Goal: Task Accomplishment & Management: Use online tool/utility

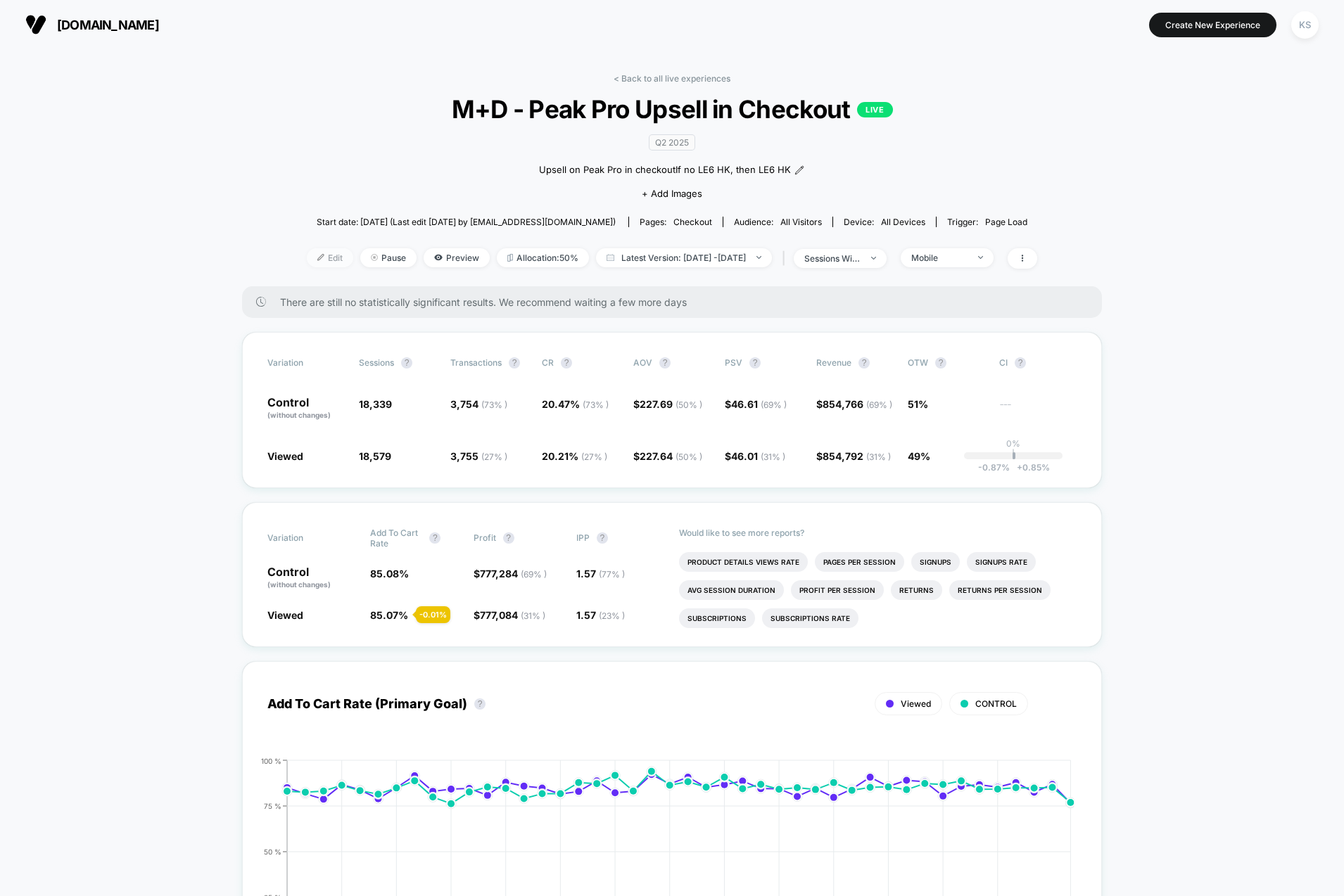
click at [318, 253] on img at bounding box center [320, 256] width 7 height 7
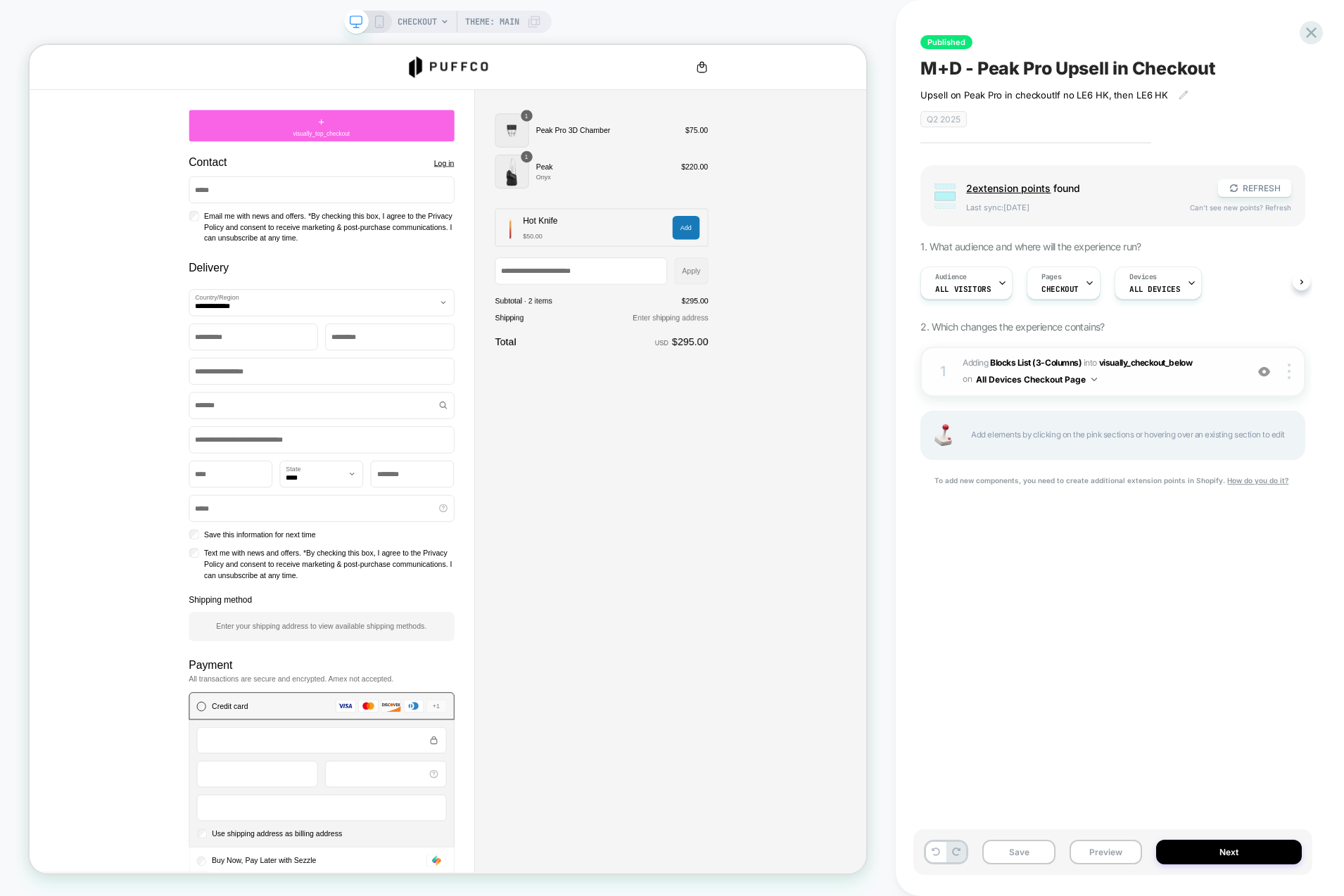
click at [1115, 383] on span "#_loomi_addon_1747349868824_dup1748641238_dup1748642001 Adding Blocks List (3-C…" at bounding box center [1100, 371] width 276 height 33
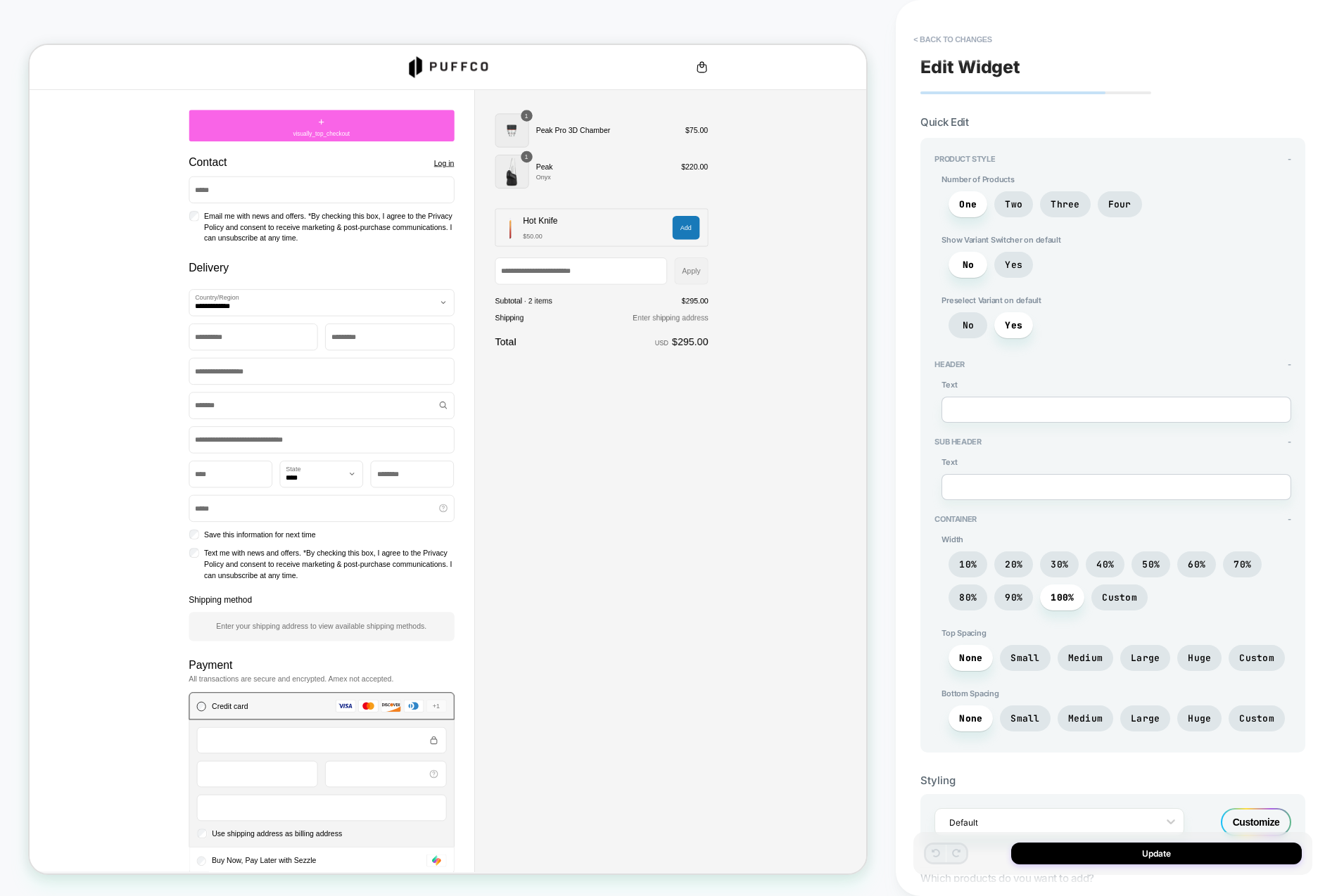
scroll to position [566, 0]
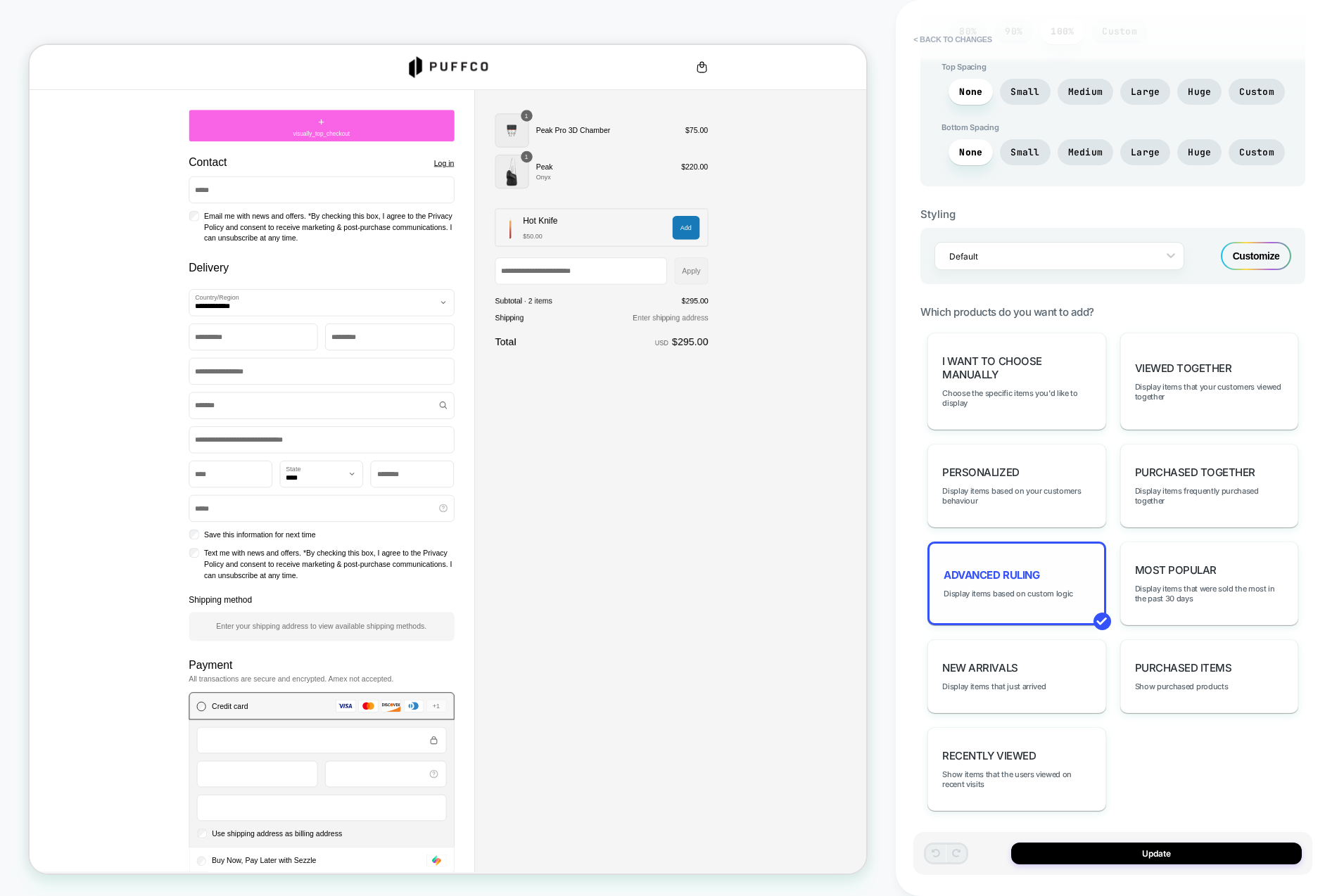
click at [992, 592] on div "Advanced Ruling Display items based on custom logic" at bounding box center [1016, 583] width 178 height 84
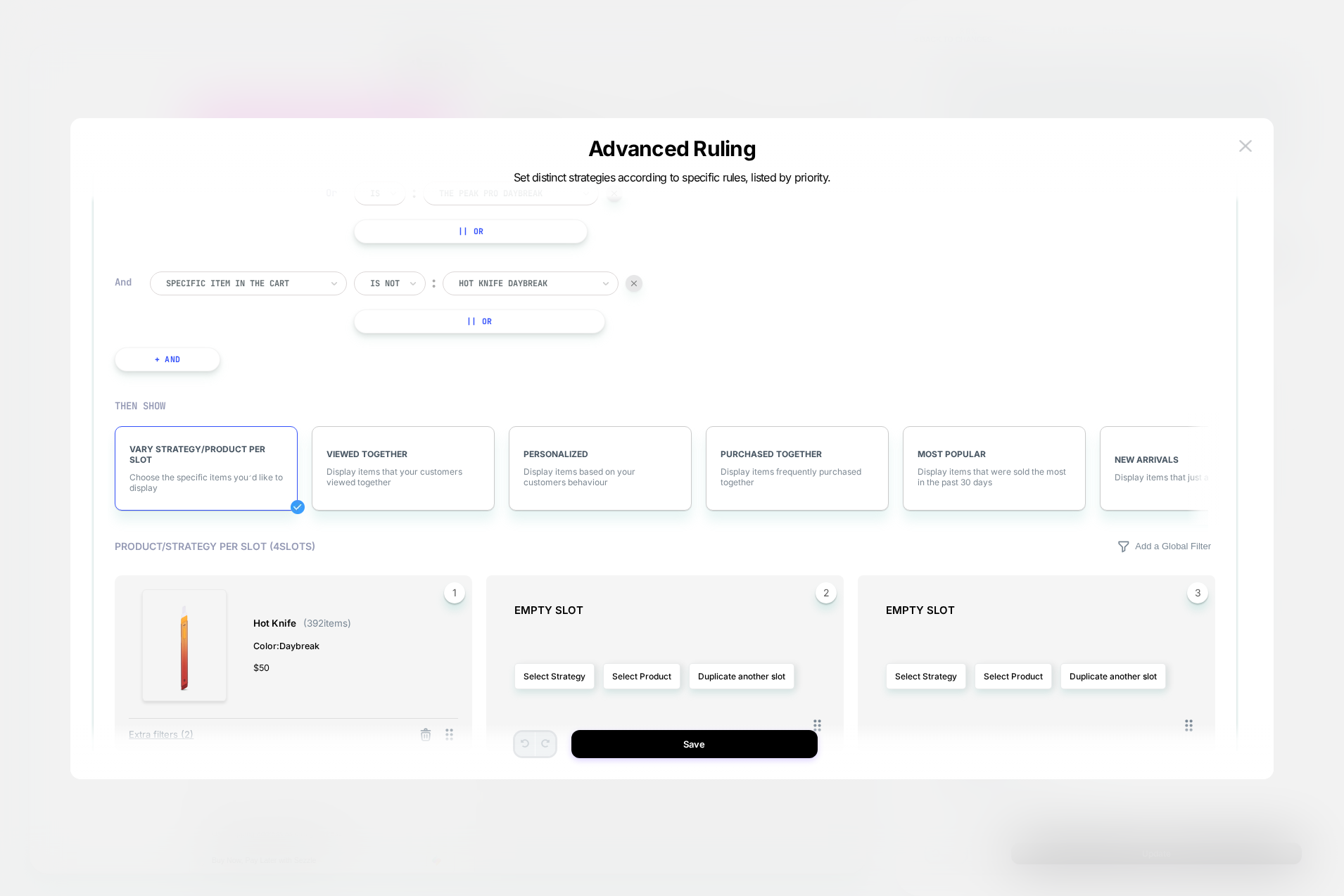
scroll to position [0, 0]
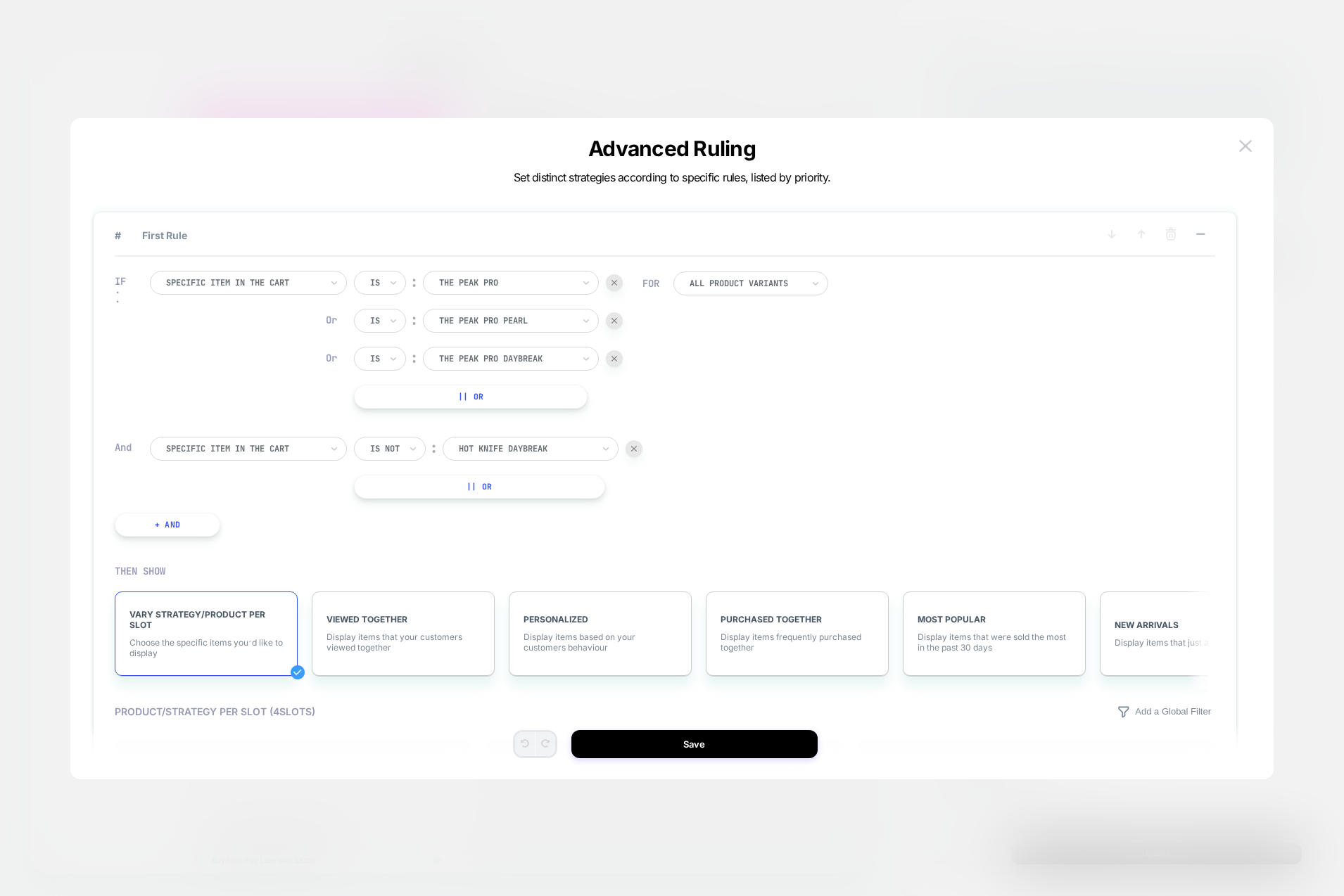
click at [476, 482] on button "|| Or" at bounding box center [479, 486] width 251 height 24
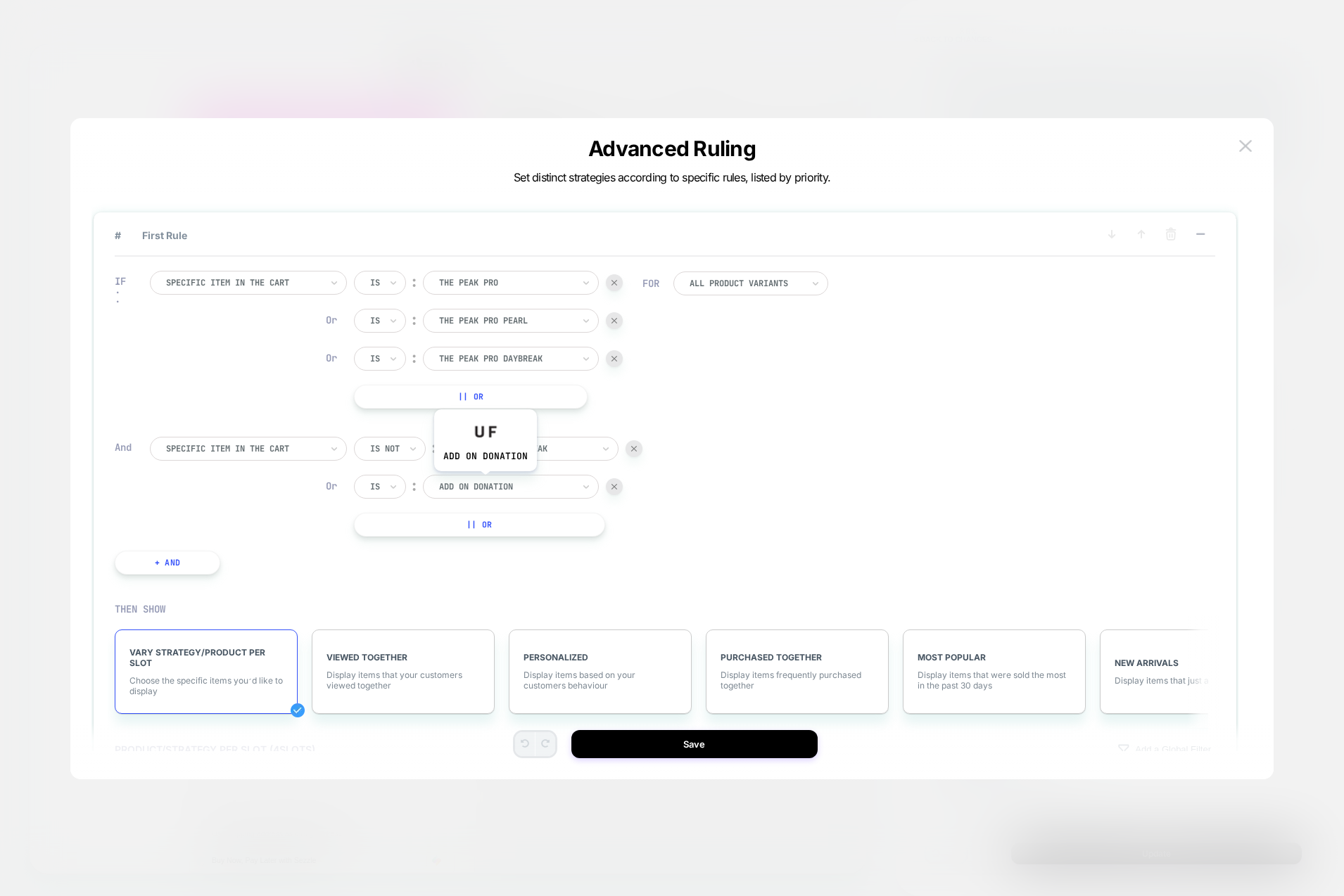
click at [484, 481] on div at bounding box center [506, 486] width 134 height 12
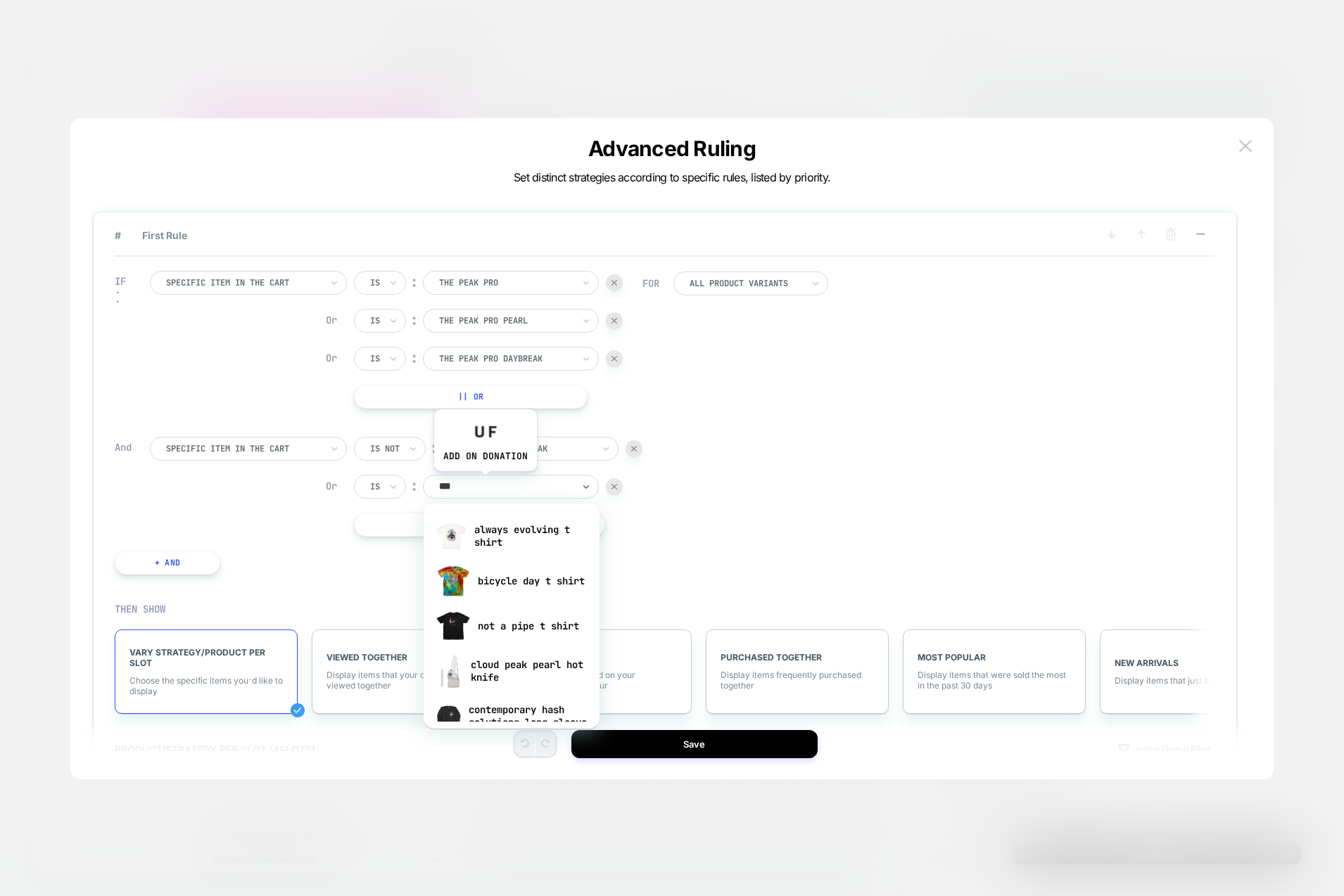
type input "***"
click at [536, 589] on div "the puffco hot knife" at bounding box center [512, 581] width 162 height 45
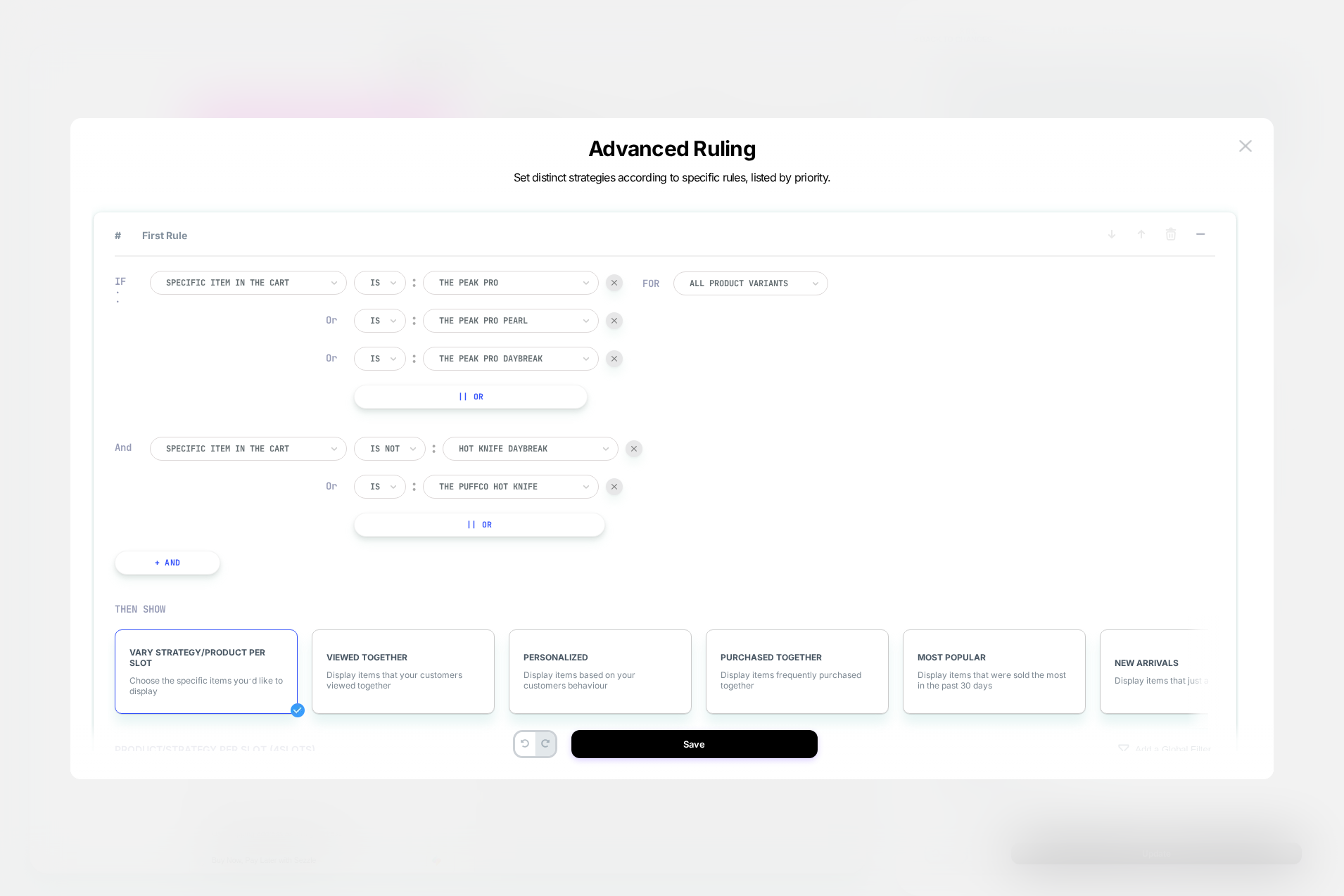
click at [500, 517] on button "|| Or" at bounding box center [479, 524] width 251 height 24
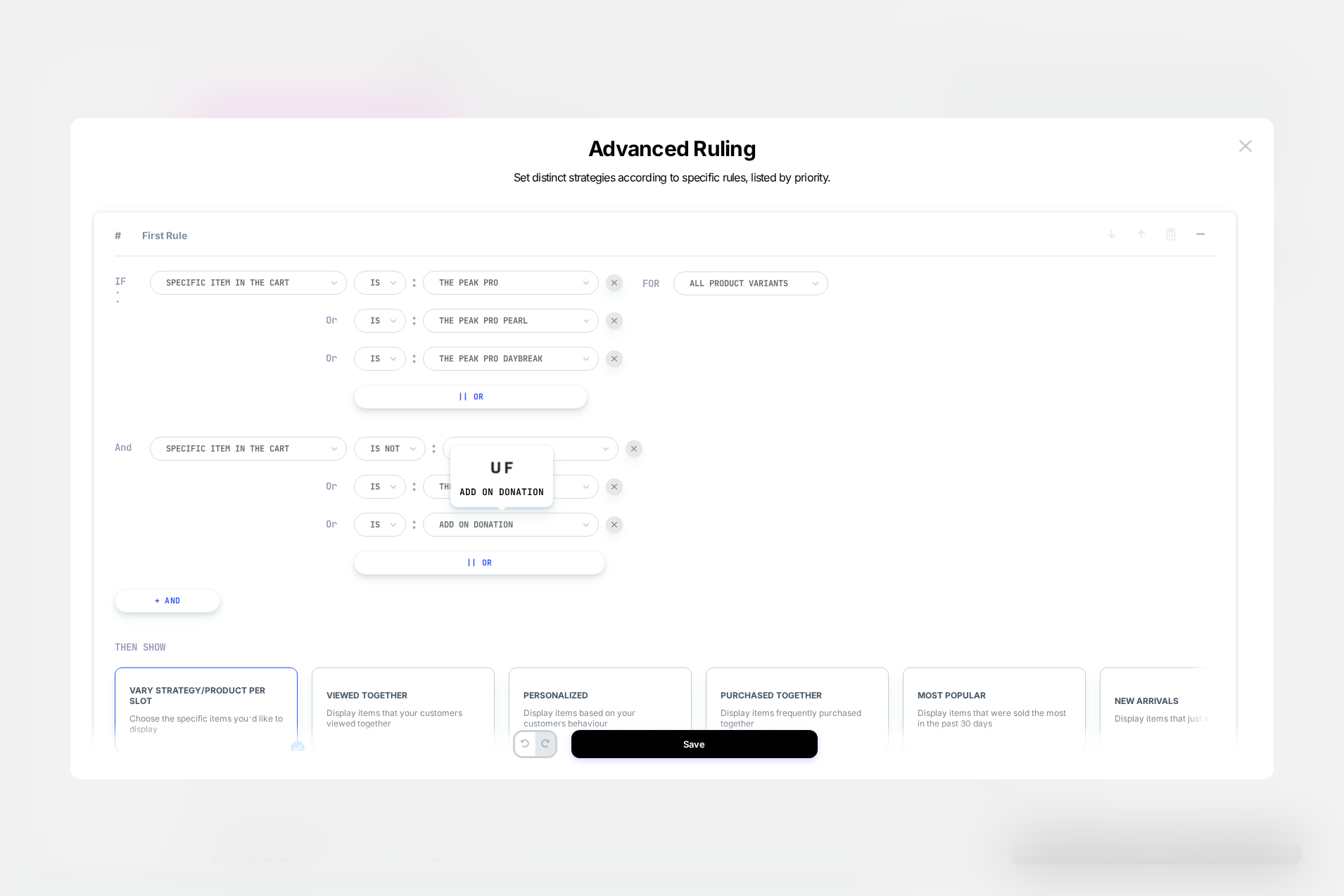
click at [500, 518] on div at bounding box center [506, 524] width 134 height 12
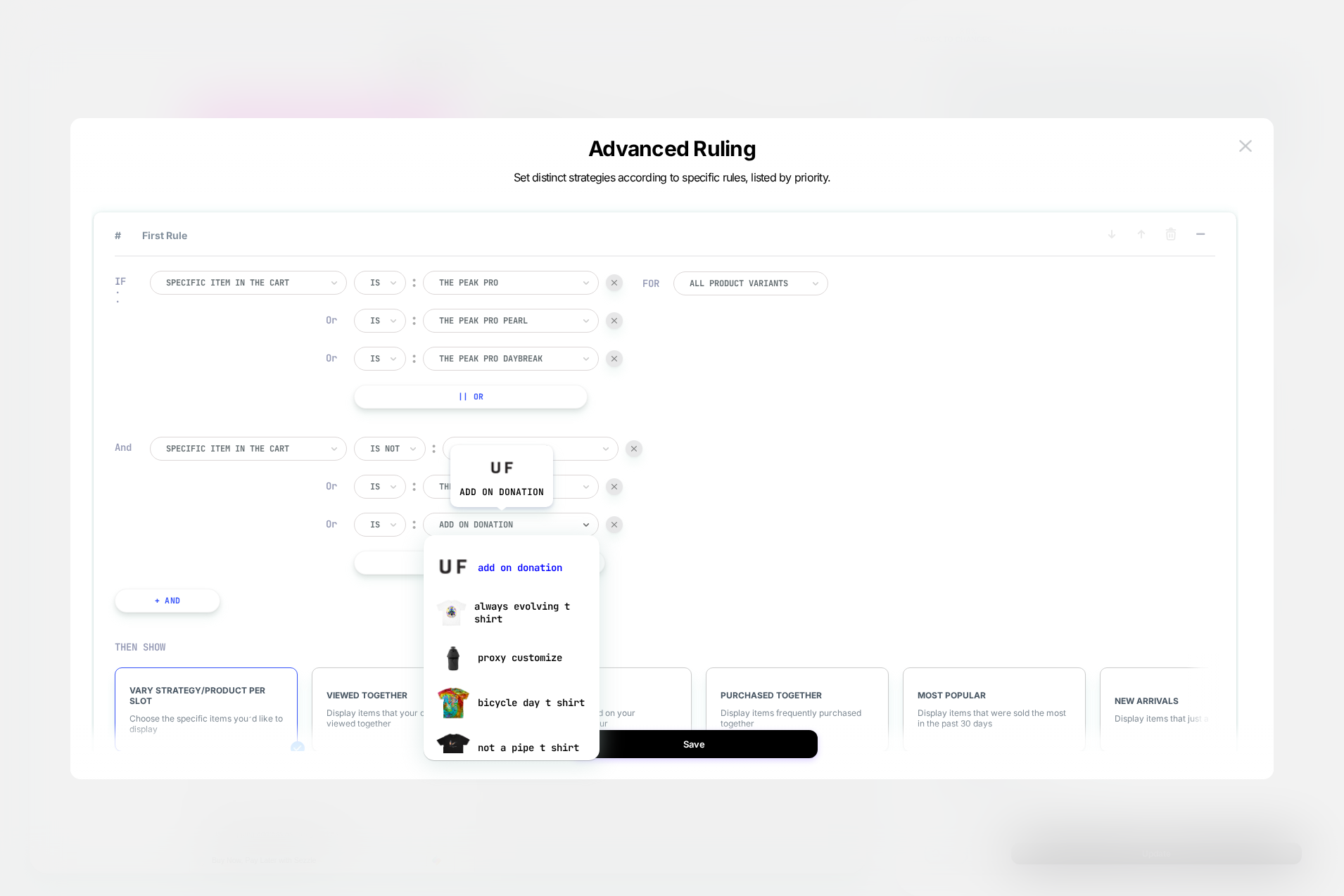
scroll to position [6, 0]
type input "***"
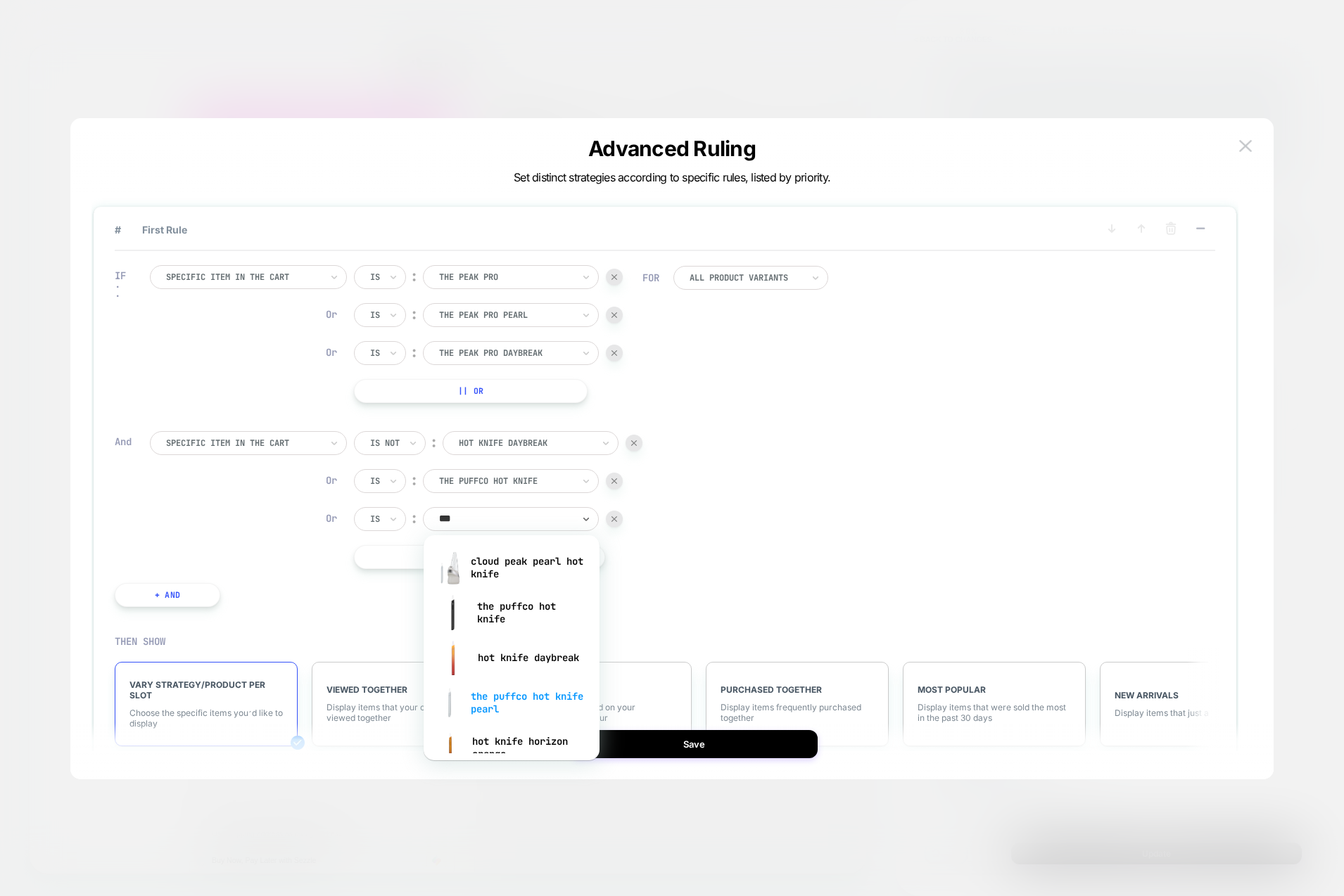
click at [506, 697] on div "the puffco hot knife pearl" at bounding box center [512, 703] width 162 height 45
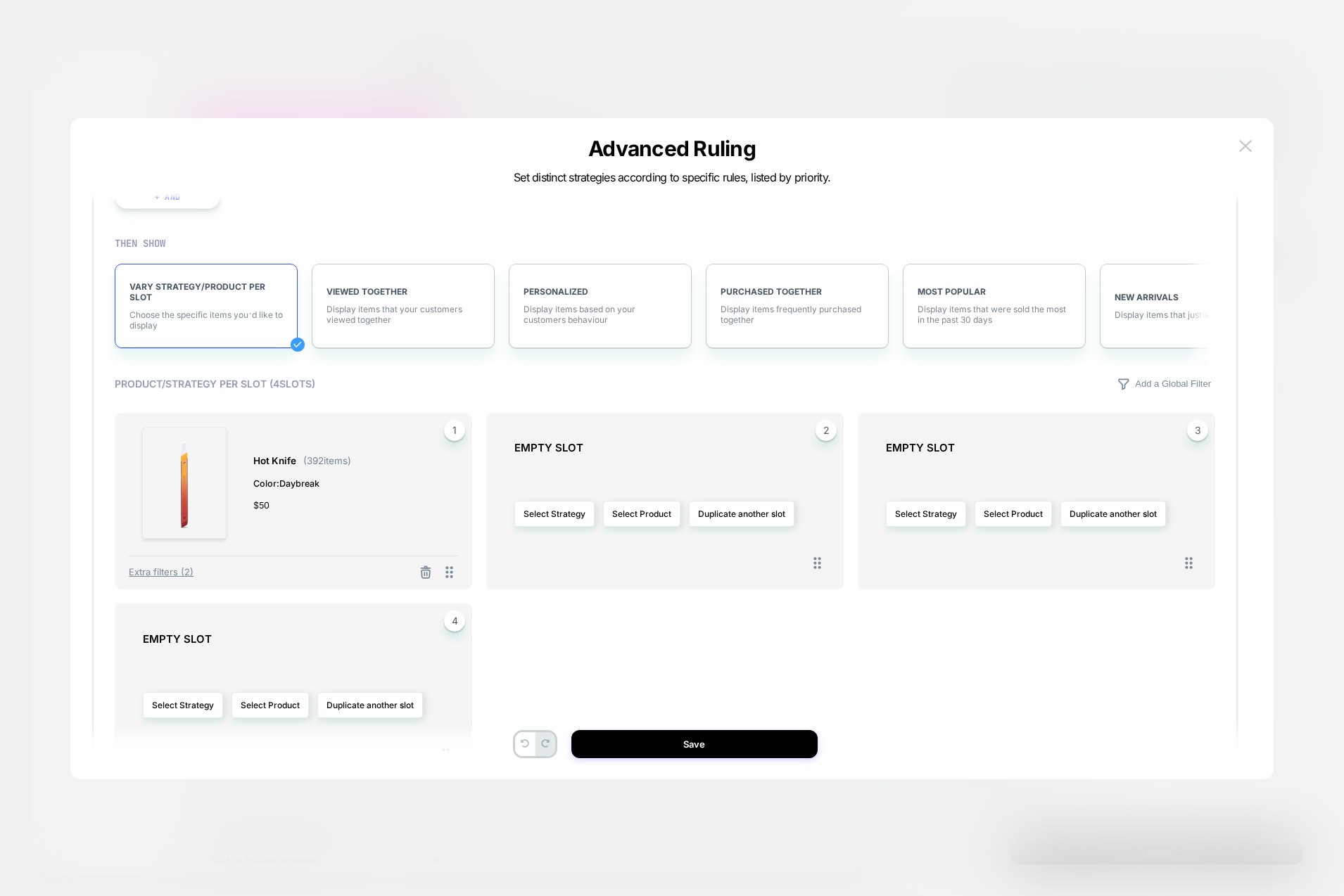
scroll to position [532, 0]
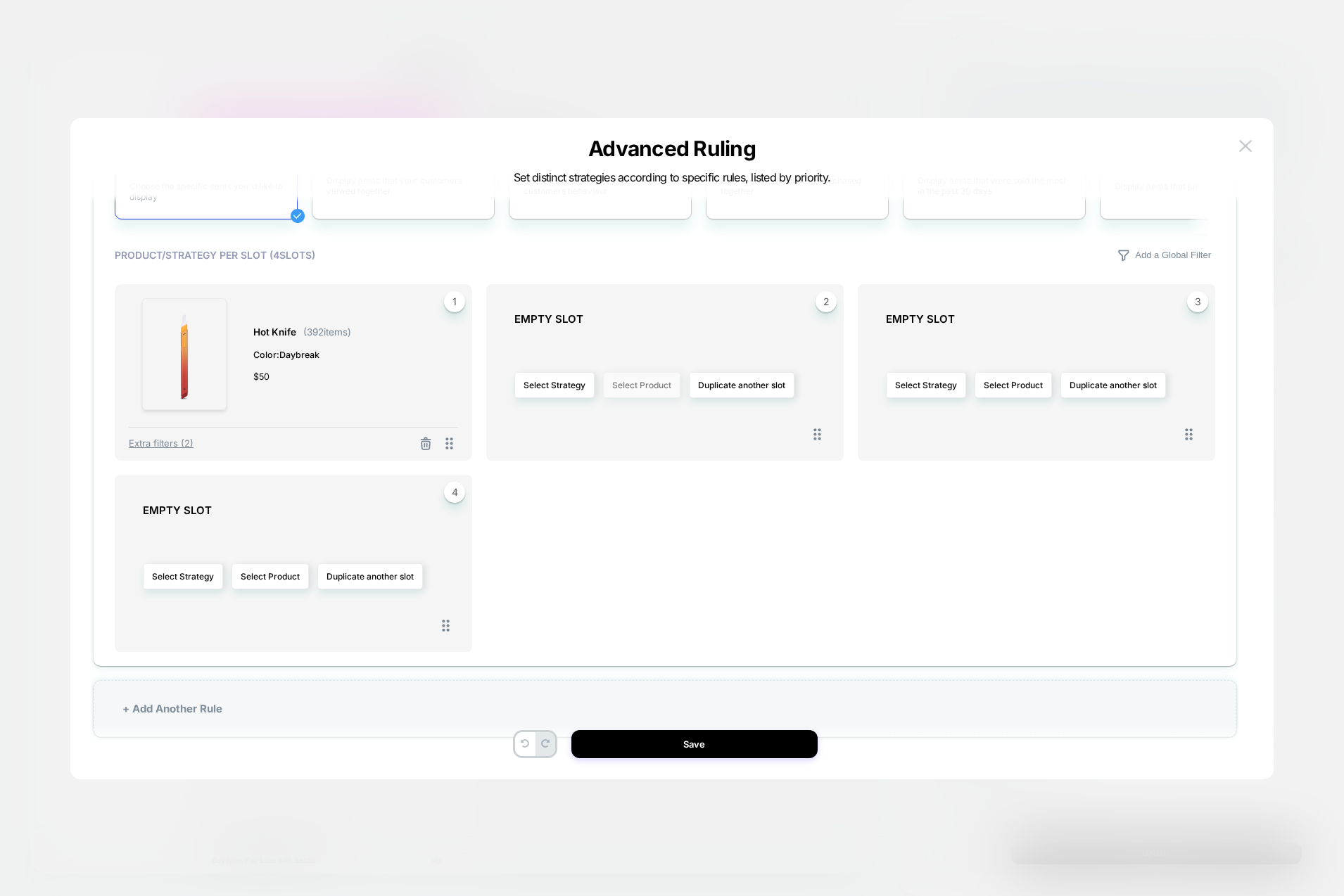
click at [617, 380] on button "Select Product" at bounding box center [642, 385] width 77 height 26
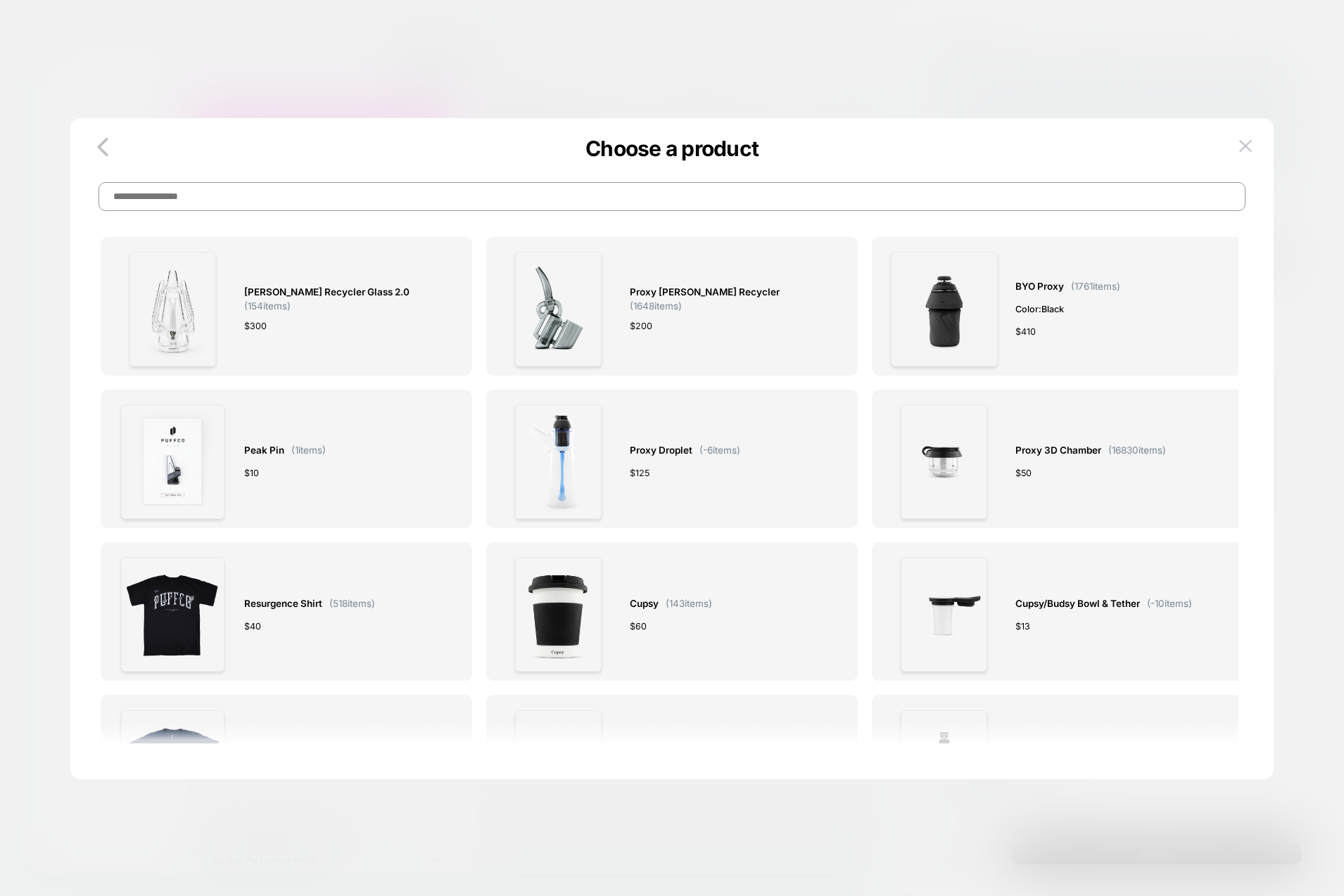
click at [550, 195] on input at bounding box center [671, 196] width 1147 height 29
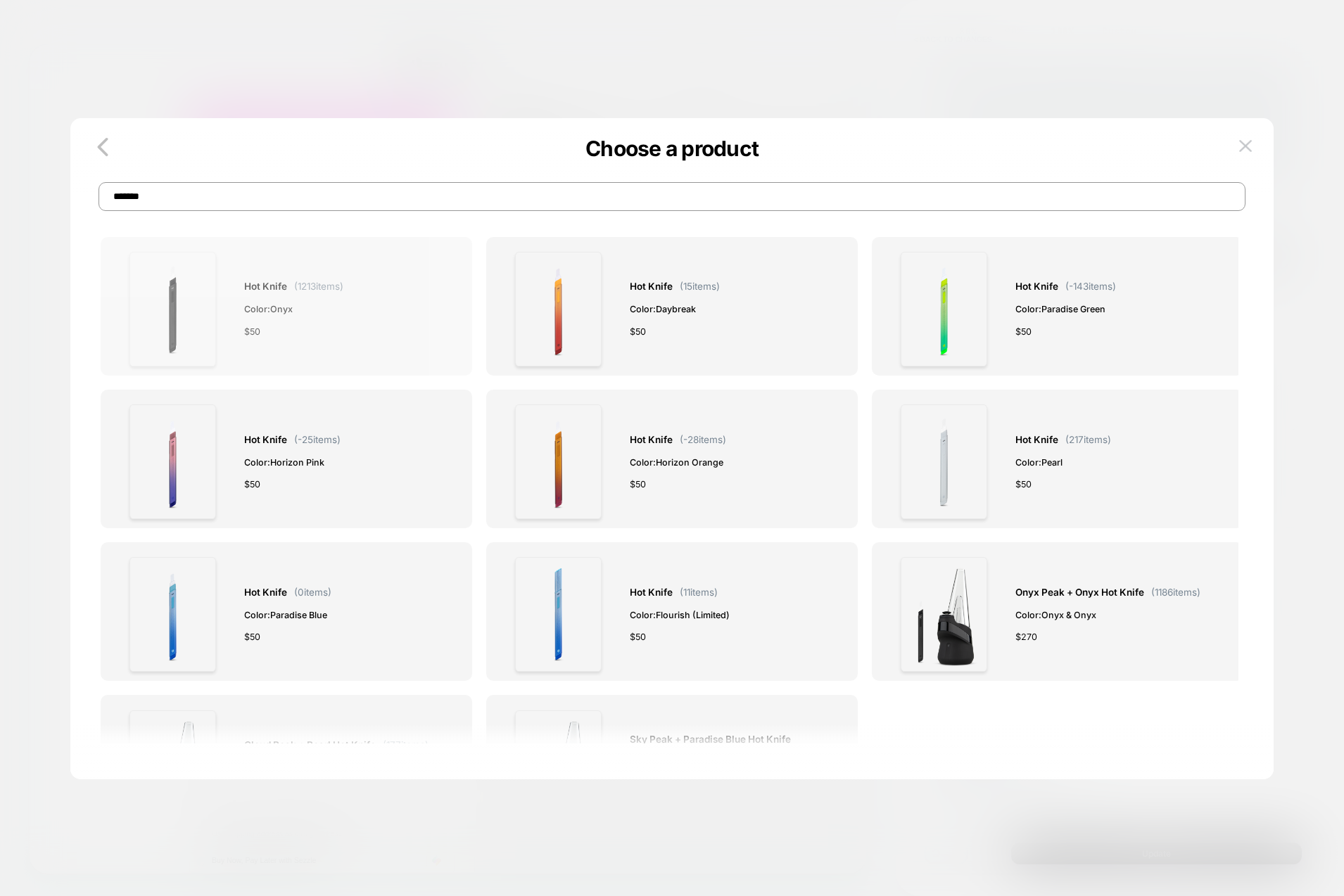
type input "*******"
click at [395, 310] on div "Hot Knife ( 1213 items) Color: Onyx $ 50" at bounding box center [286, 309] width 342 height 115
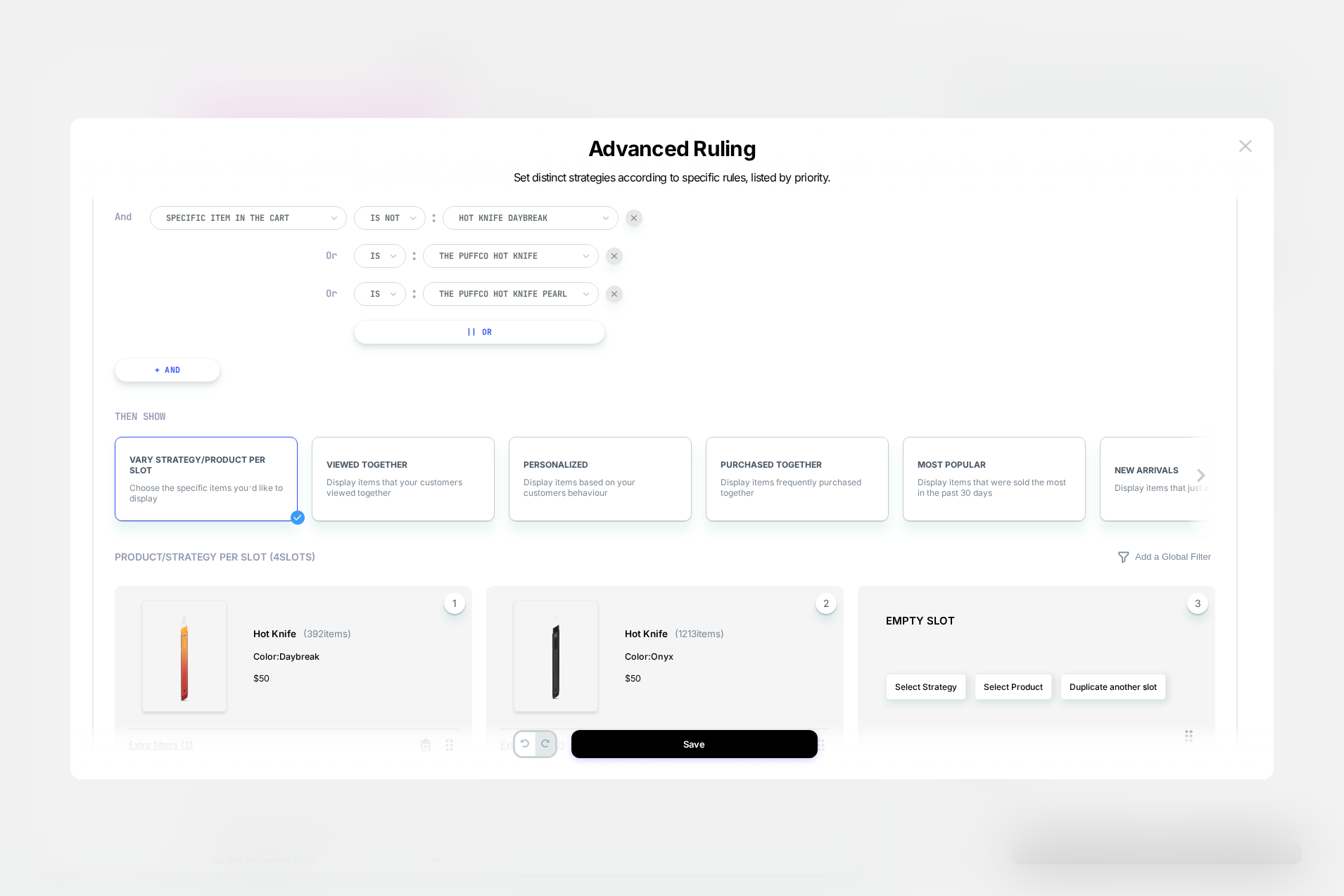
scroll to position [532, 0]
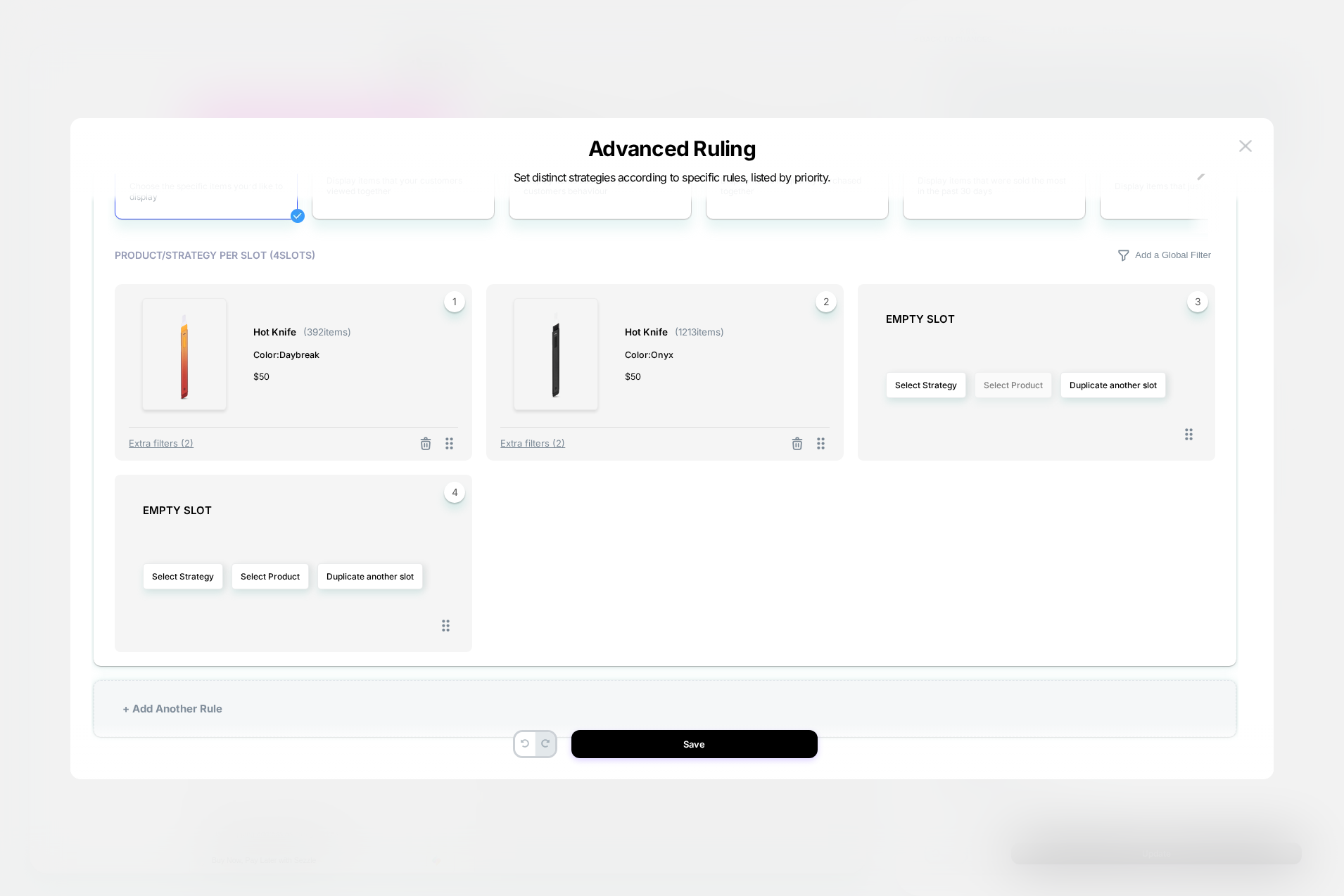
click at [991, 384] on button "Select Product" at bounding box center [1013, 385] width 77 height 26
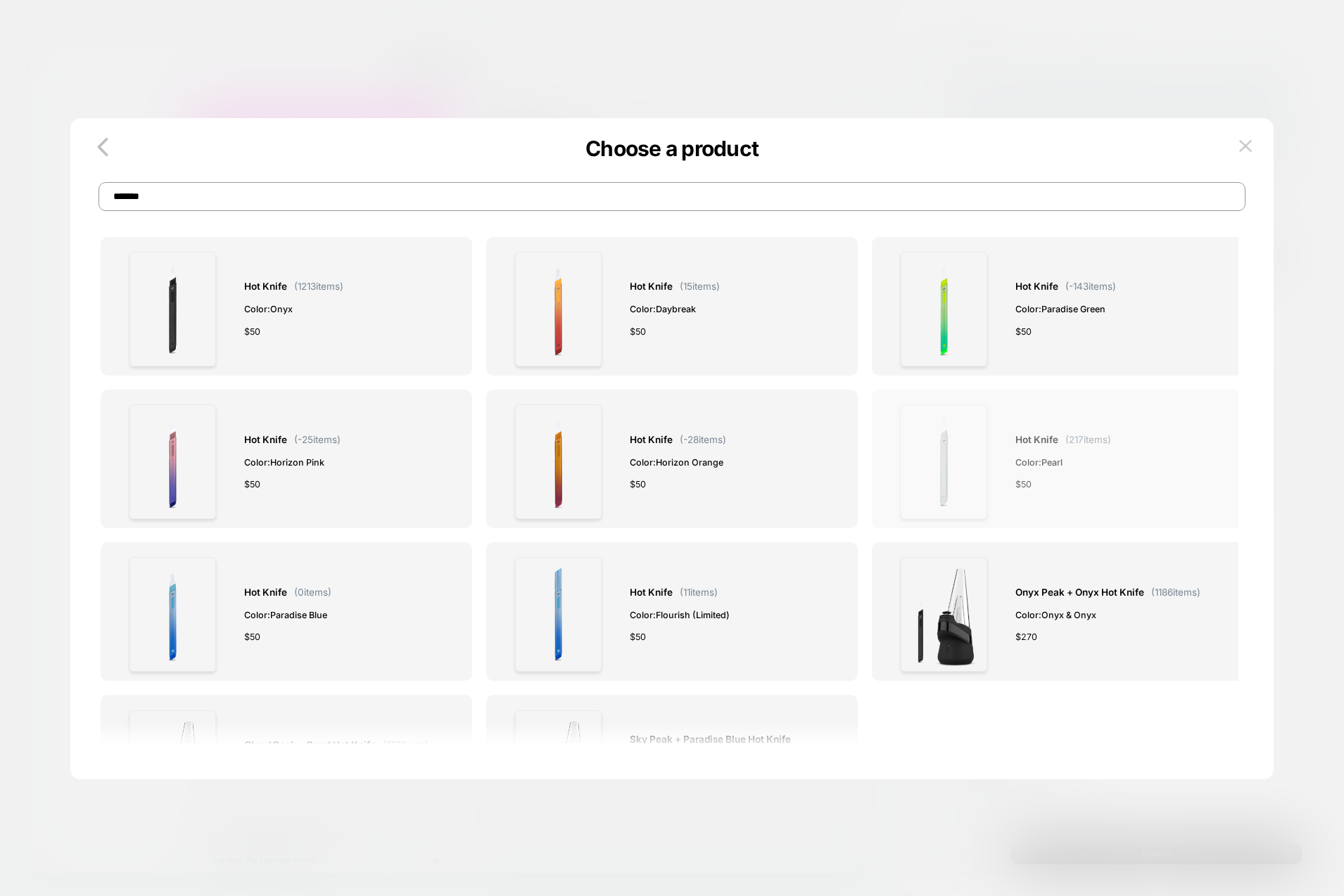
click at [1089, 500] on div "Hot Knife ( 217 items) Color: Pearl $ 50" at bounding box center [1063, 462] width 96 height 115
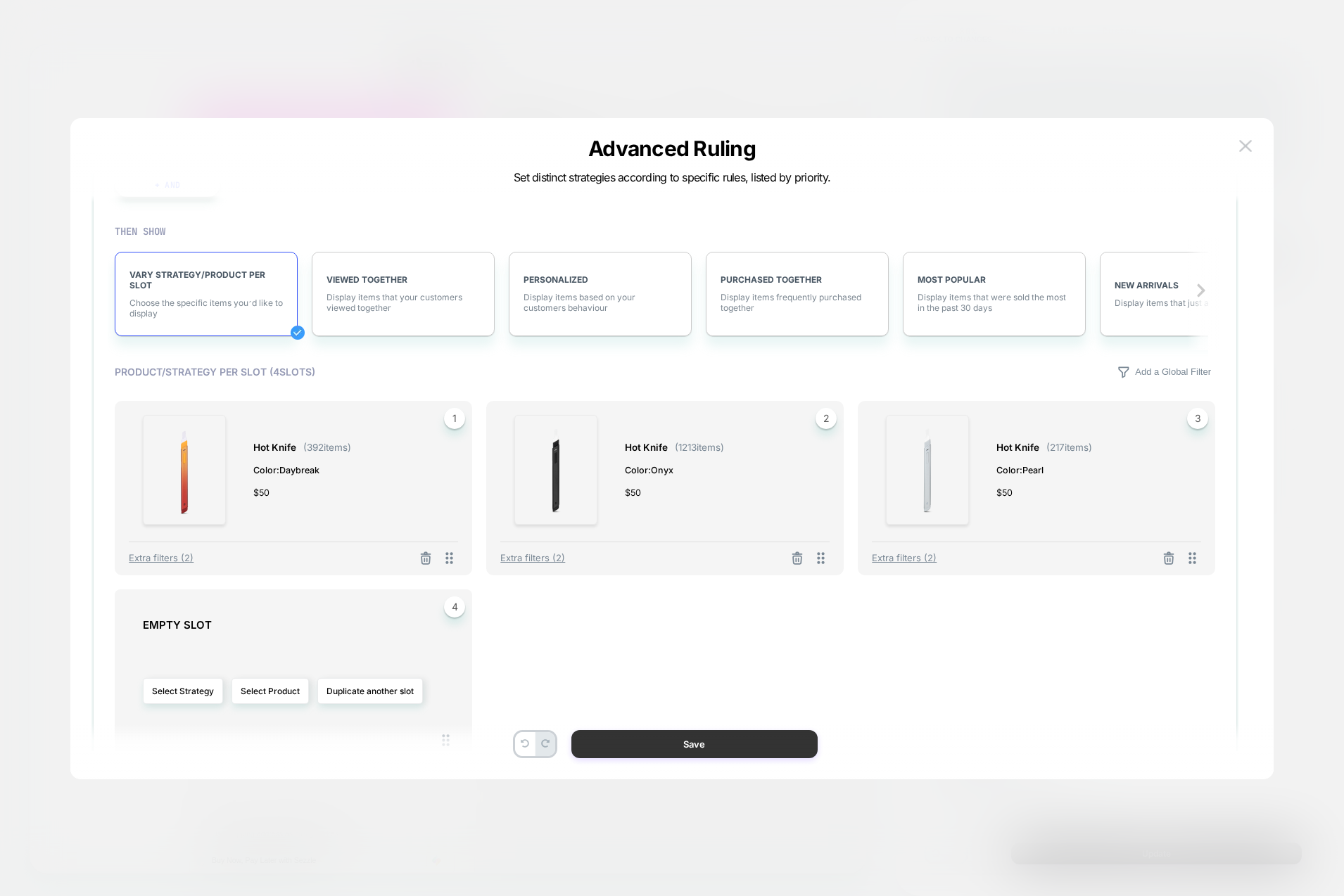
scroll to position [417, 0]
drag, startPoint x: 711, startPoint y: 747, endPoint x: 908, endPoint y: 938, distance: 274.4
click at [711, 747] on button "Save" at bounding box center [694, 744] width 246 height 28
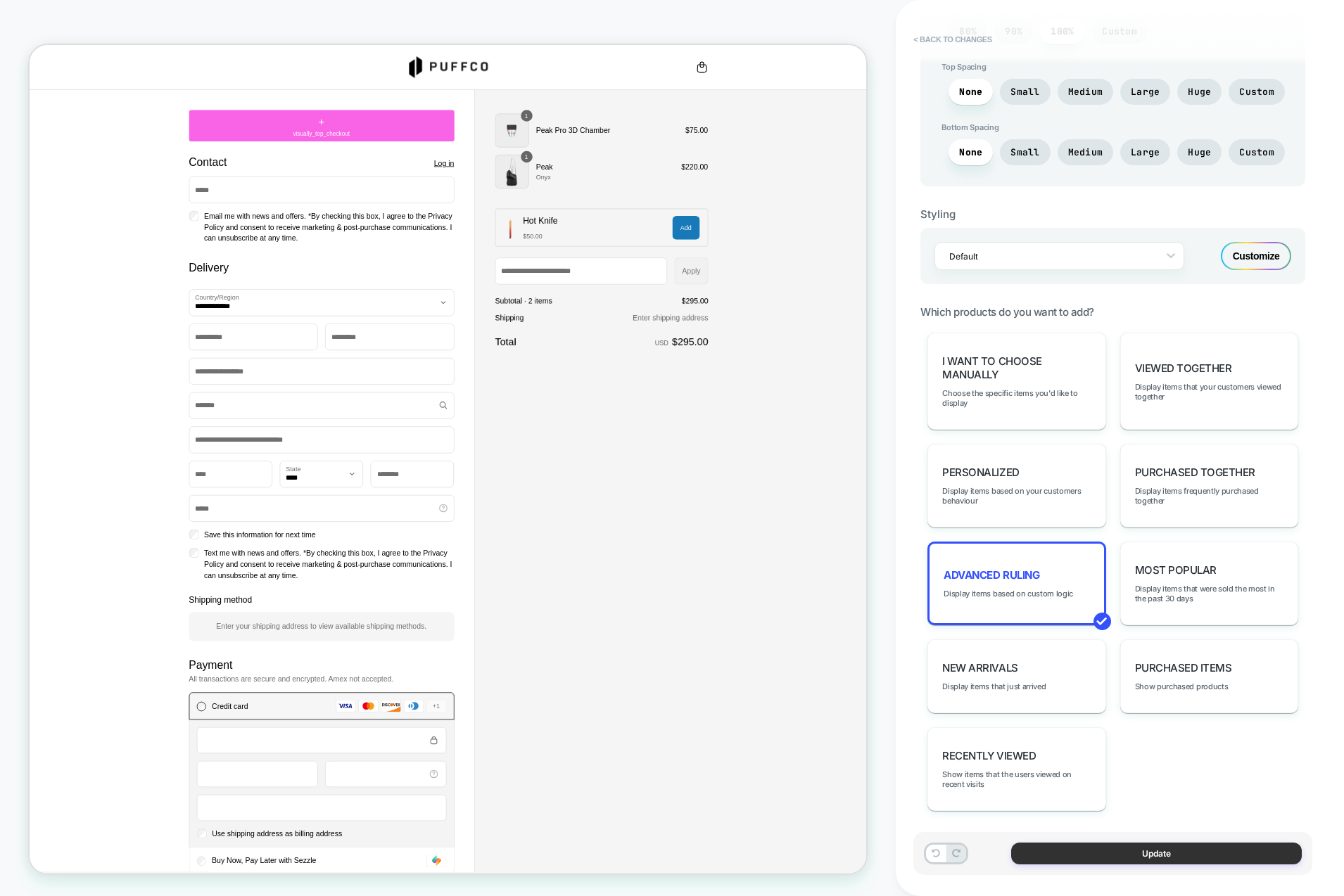
click at [1154, 850] on button "Update" at bounding box center [1156, 853] width 290 height 22
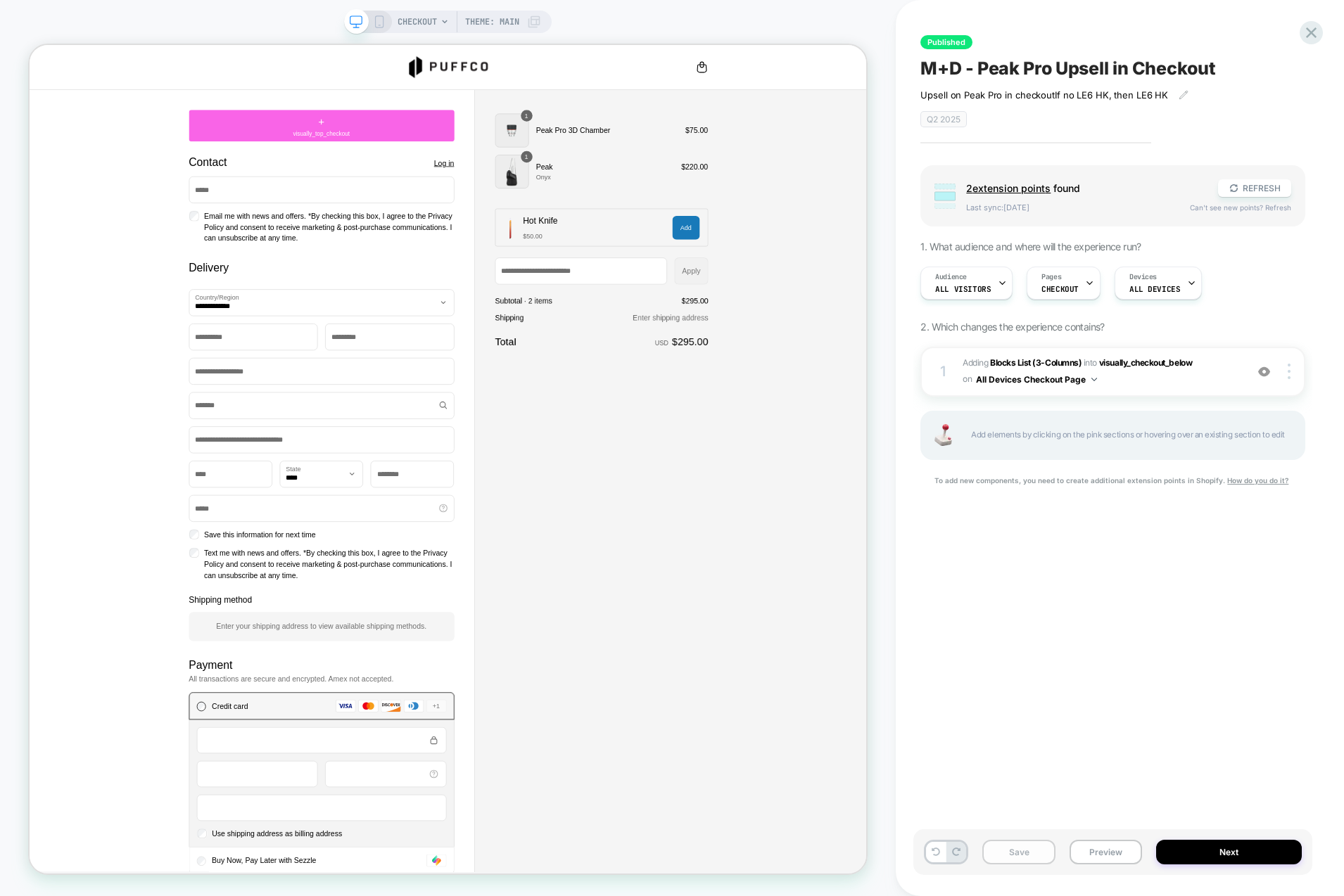
click at [1026, 850] on button "Save" at bounding box center [1018, 852] width 73 height 24
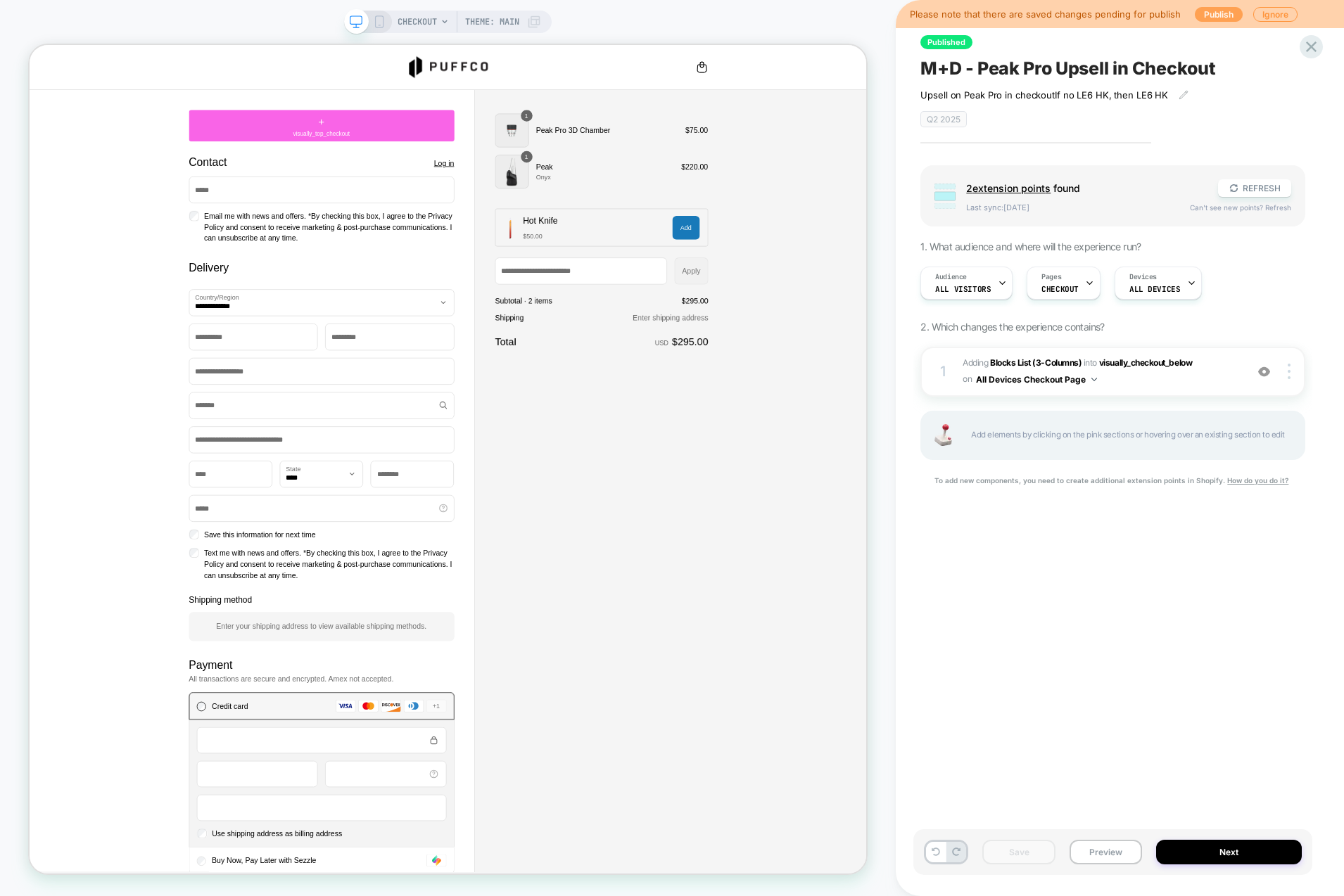
click at [1213, 11] on button "Publish" at bounding box center [1218, 14] width 48 height 15
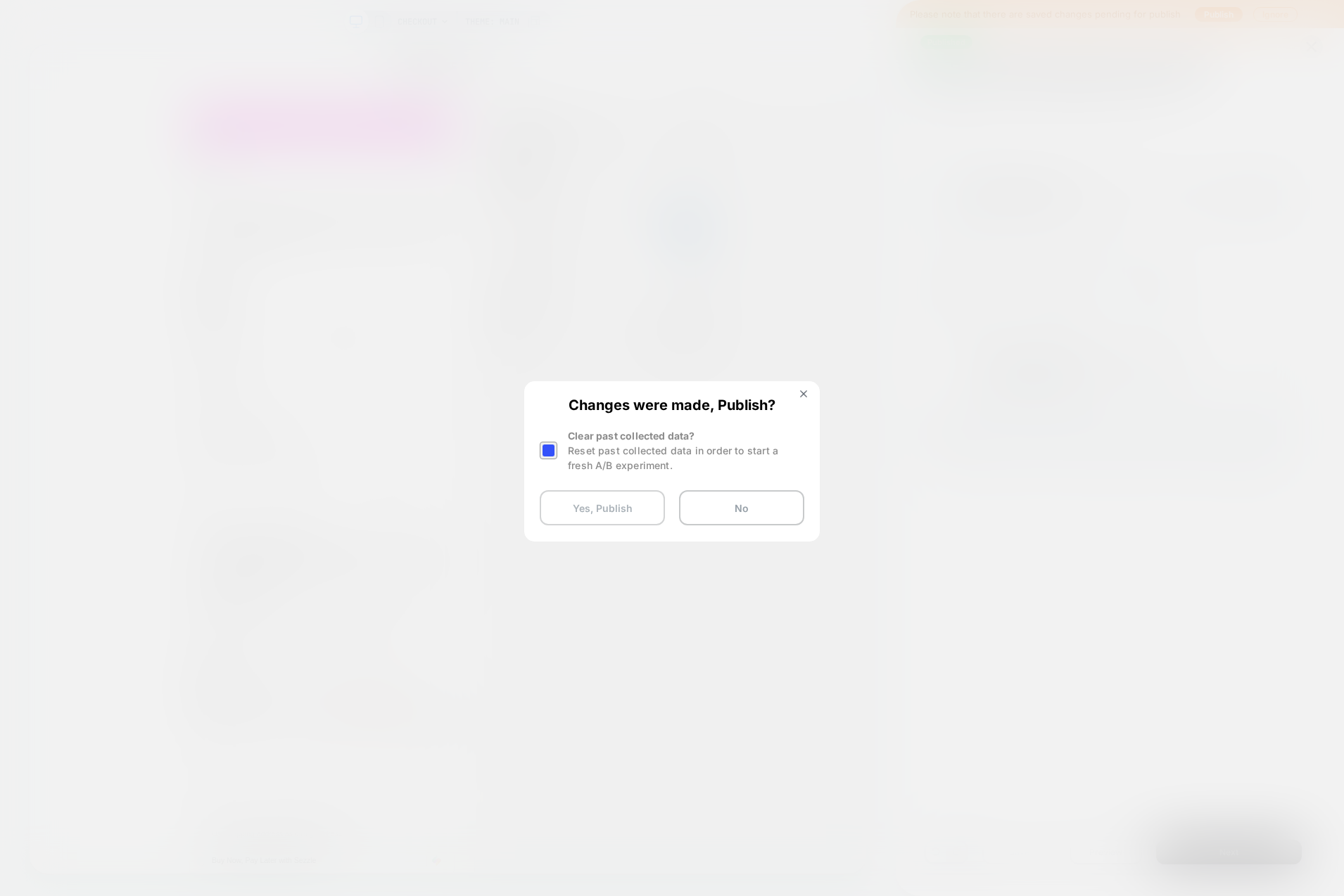
click at [614, 500] on button "Yes, Publish" at bounding box center [601, 507] width 125 height 35
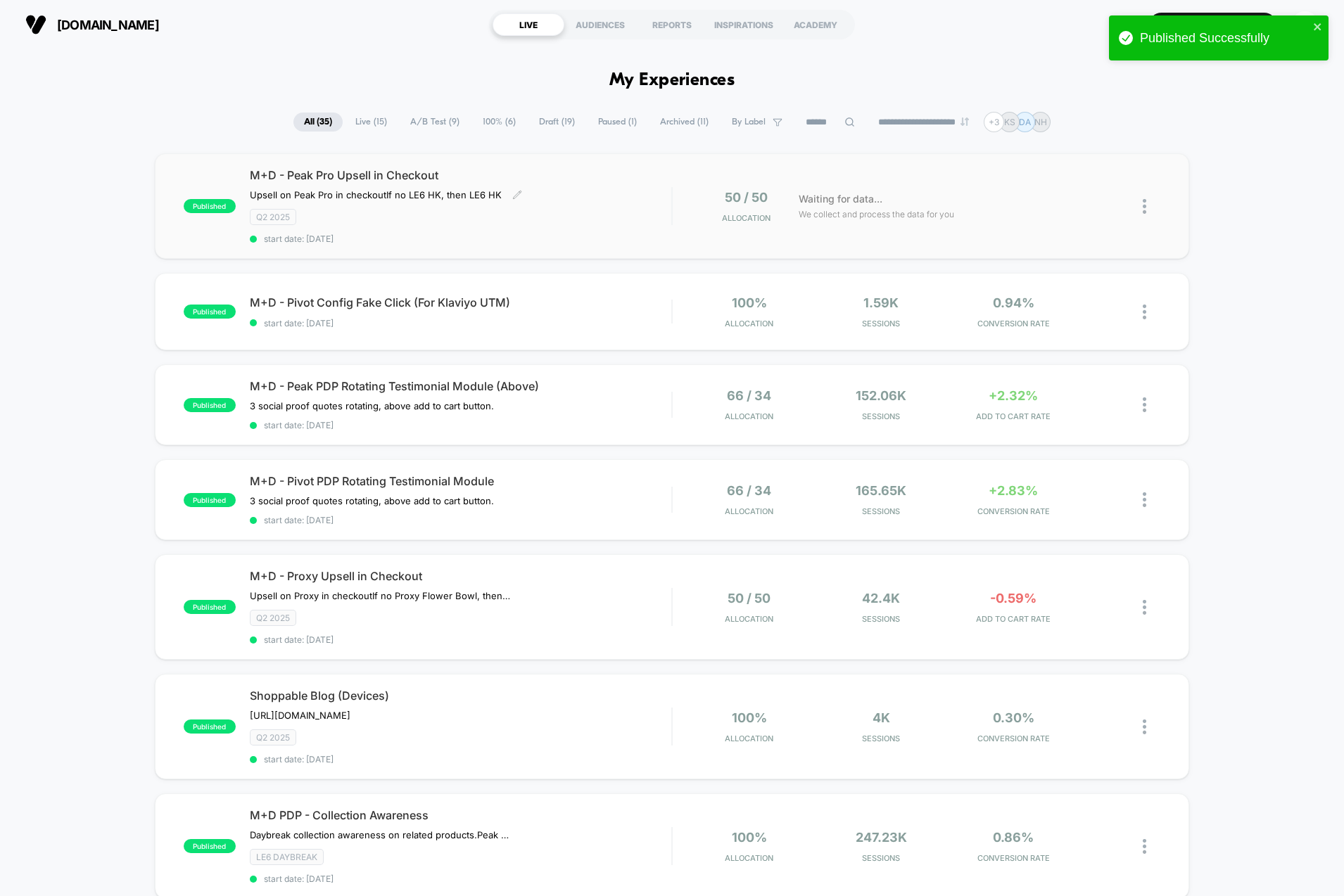
click at [593, 216] on div "Q2 2025" at bounding box center [461, 217] width 422 height 16
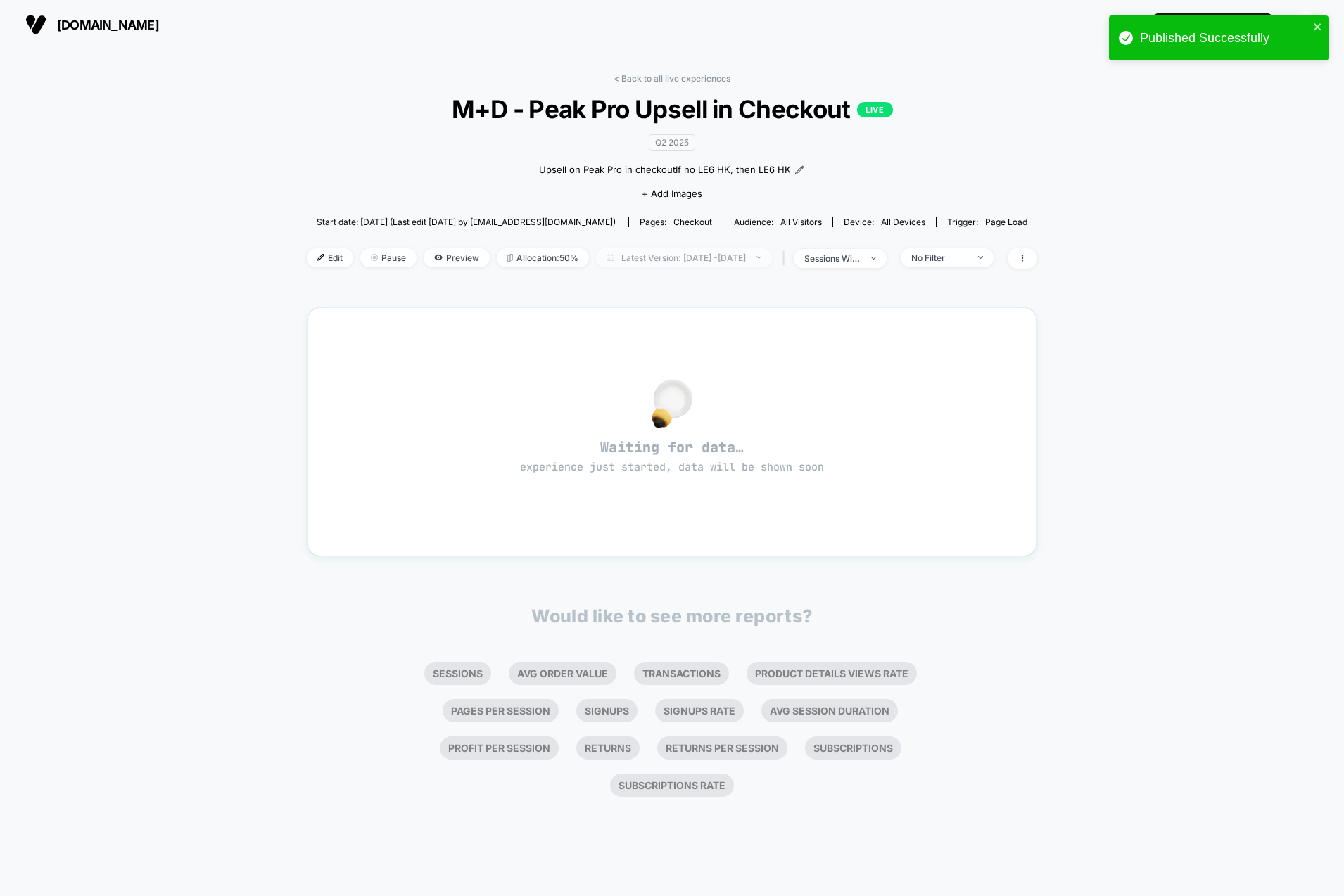
click at [698, 252] on span "Latest Version: [DATE] - [DATE]" at bounding box center [683, 257] width 176 height 19
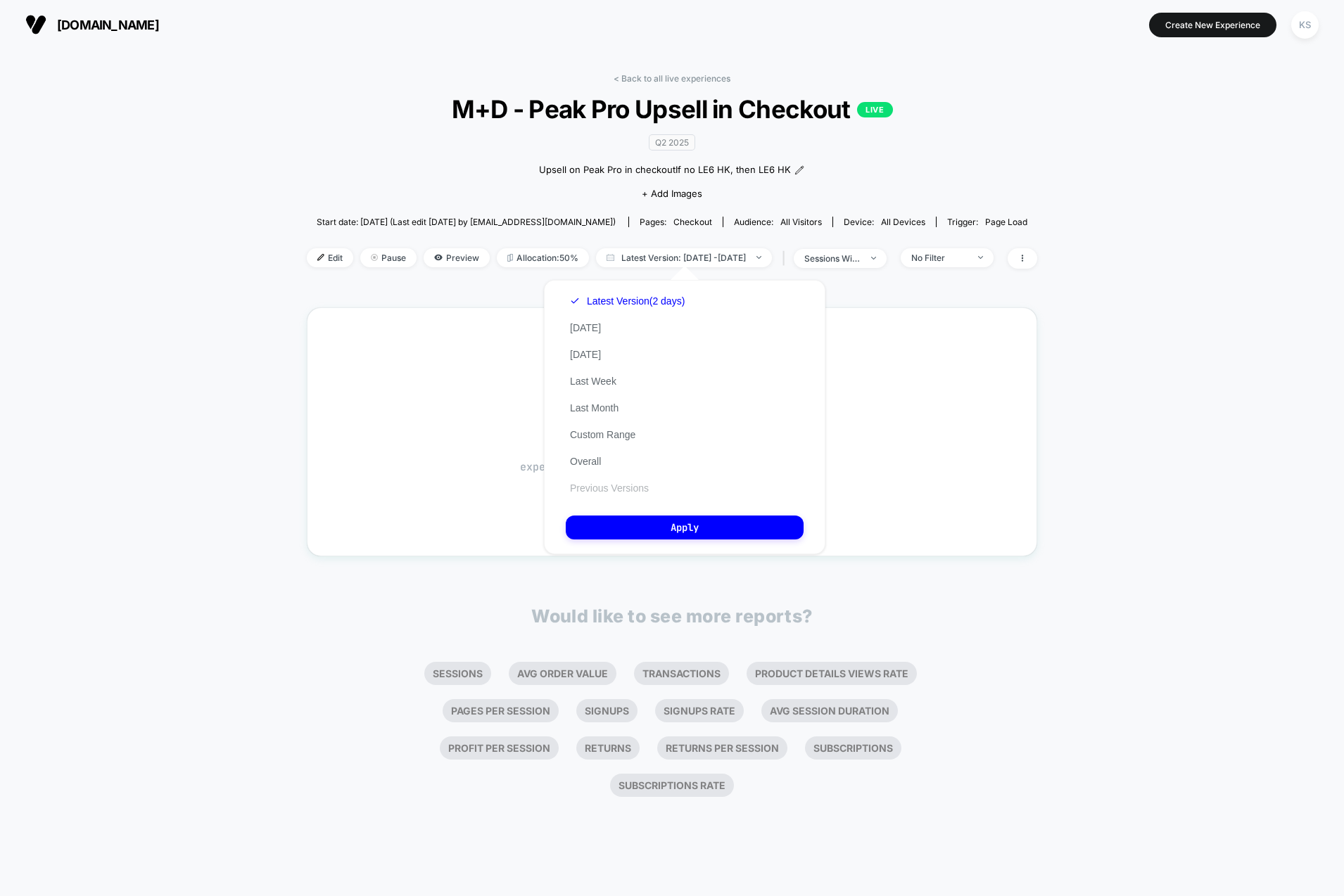
click at [603, 484] on button "Previous Versions" at bounding box center [609, 487] width 88 height 12
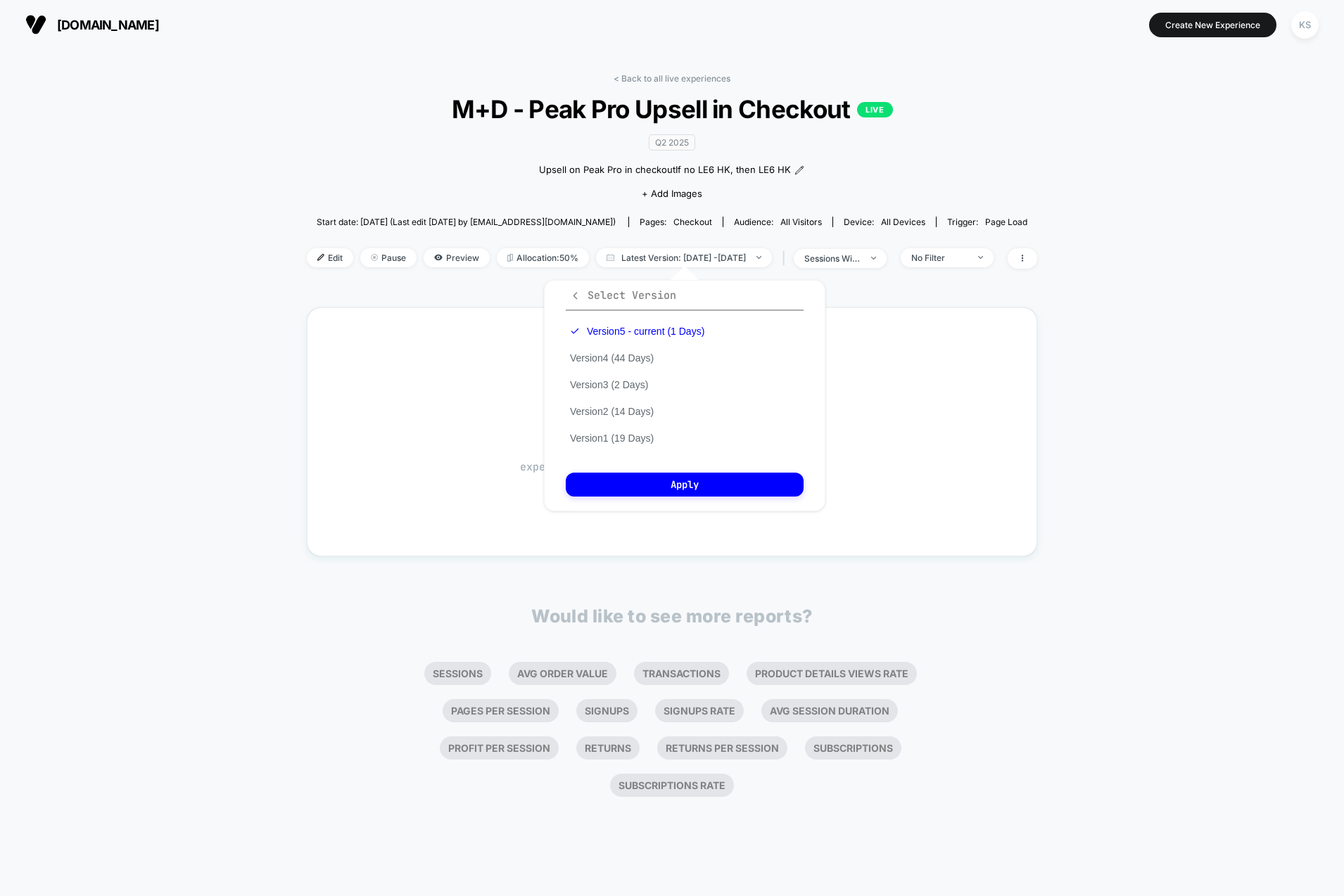
click at [570, 290] on icon "button" at bounding box center [575, 295] width 10 height 10
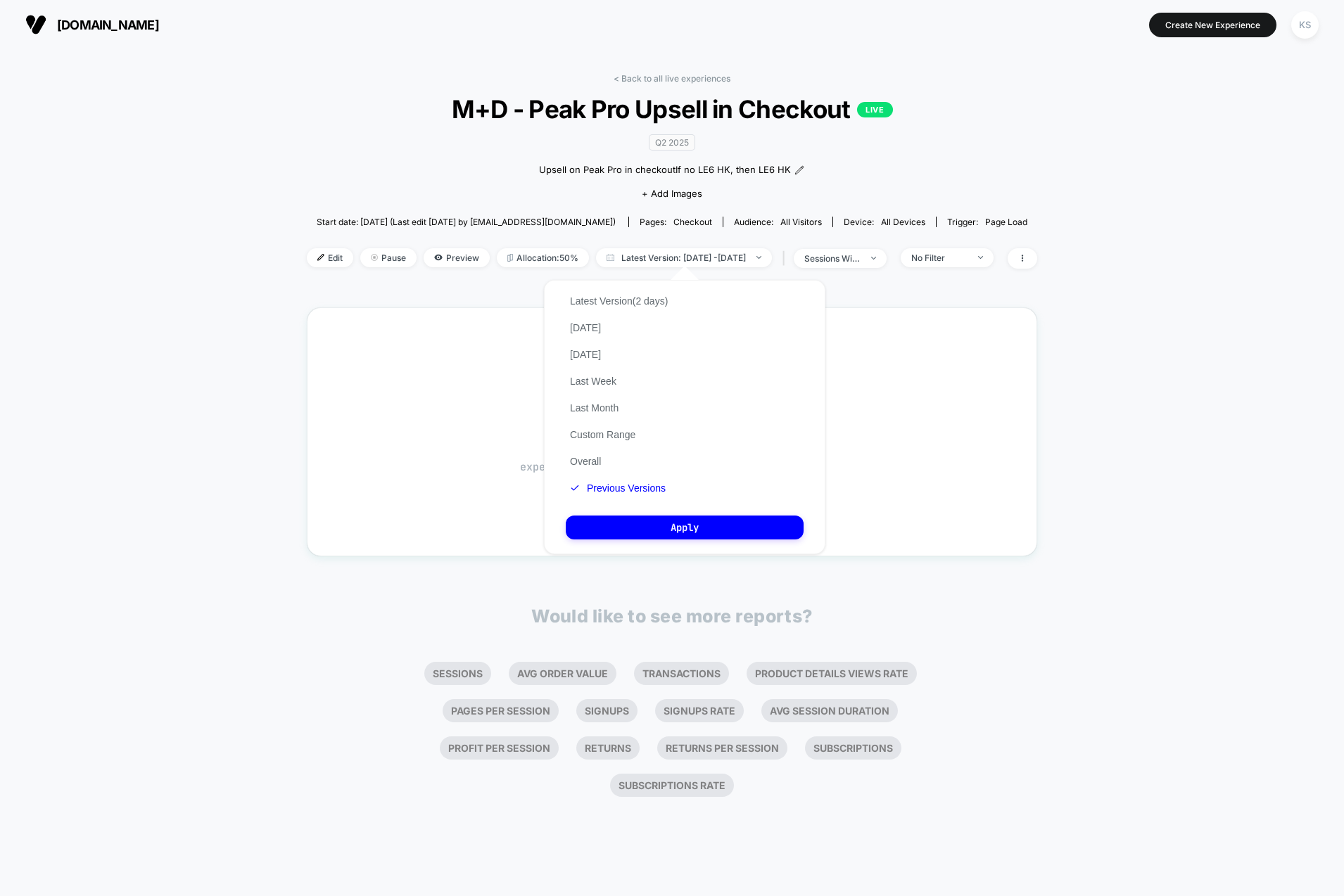
click at [593, 451] on div "Latest Version (2 days) [DATE] [DATE] Last Week Last Month Custom Range Overall…" at bounding box center [618, 394] width 107 height 214
drag, startPoint x: 593, startPoint y: 453, endPoint x: 605, endPoint y: 458, distance: 13.0
click at [593, 455] on button "Overall" at bounding box center [585, 461] width 40 height 12
click at [703, 532] on button "Apply" at bounding box center [684, 527] width 238 height 24
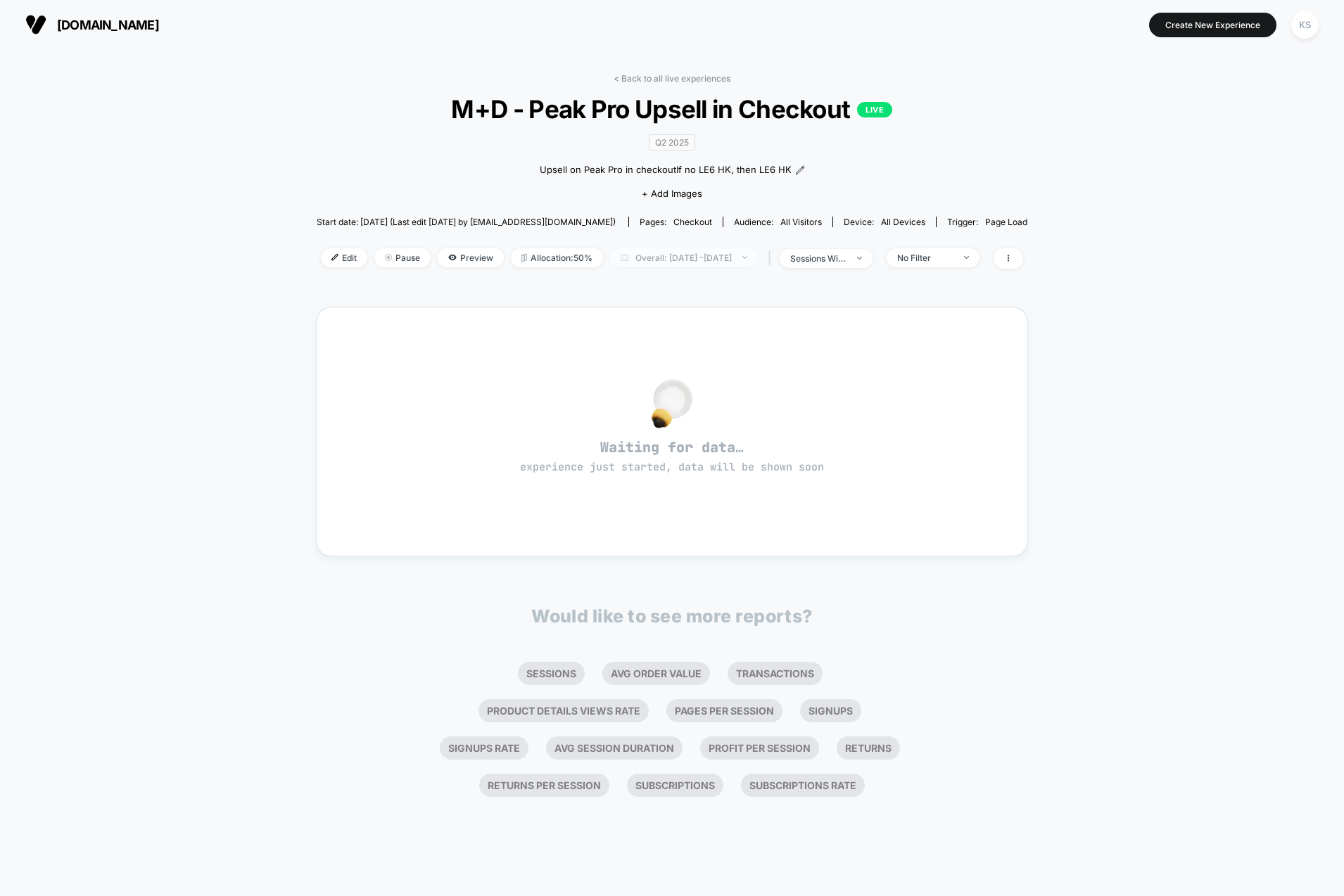
click at [645, 253] on span "Overall: [DATE] - [DATE]" at bounding box center [683, 257] width 148 height 19
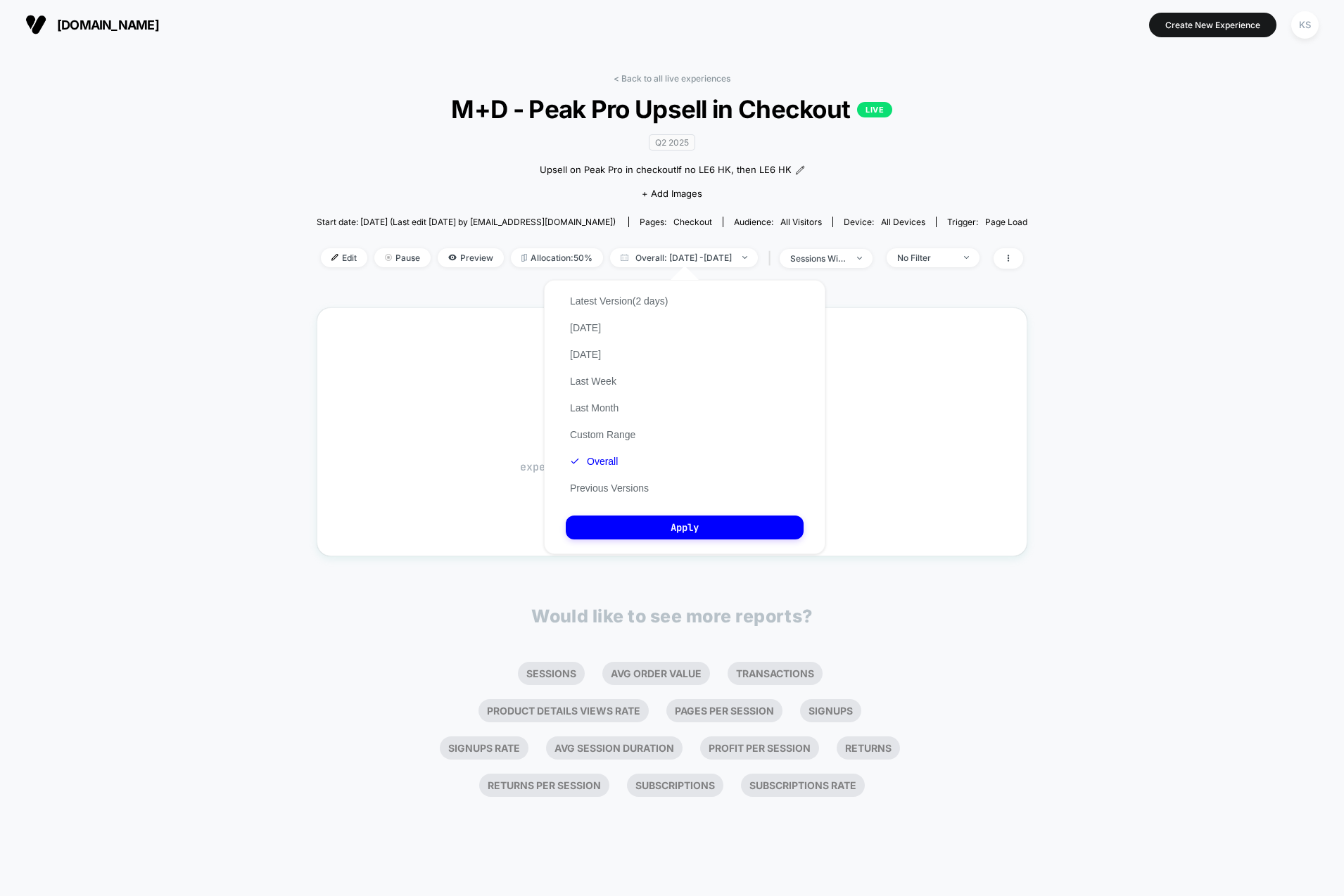
click at [604, 424] on div "Latest Version (2 days) [DATE] [DATE] Last Week Last Month Custom Range Overall…" at bounding box center [618, 394] width 107 height 214
click at [603, 429] on button "Custom Range" at bounding box center [602, 434] width 74 height 12
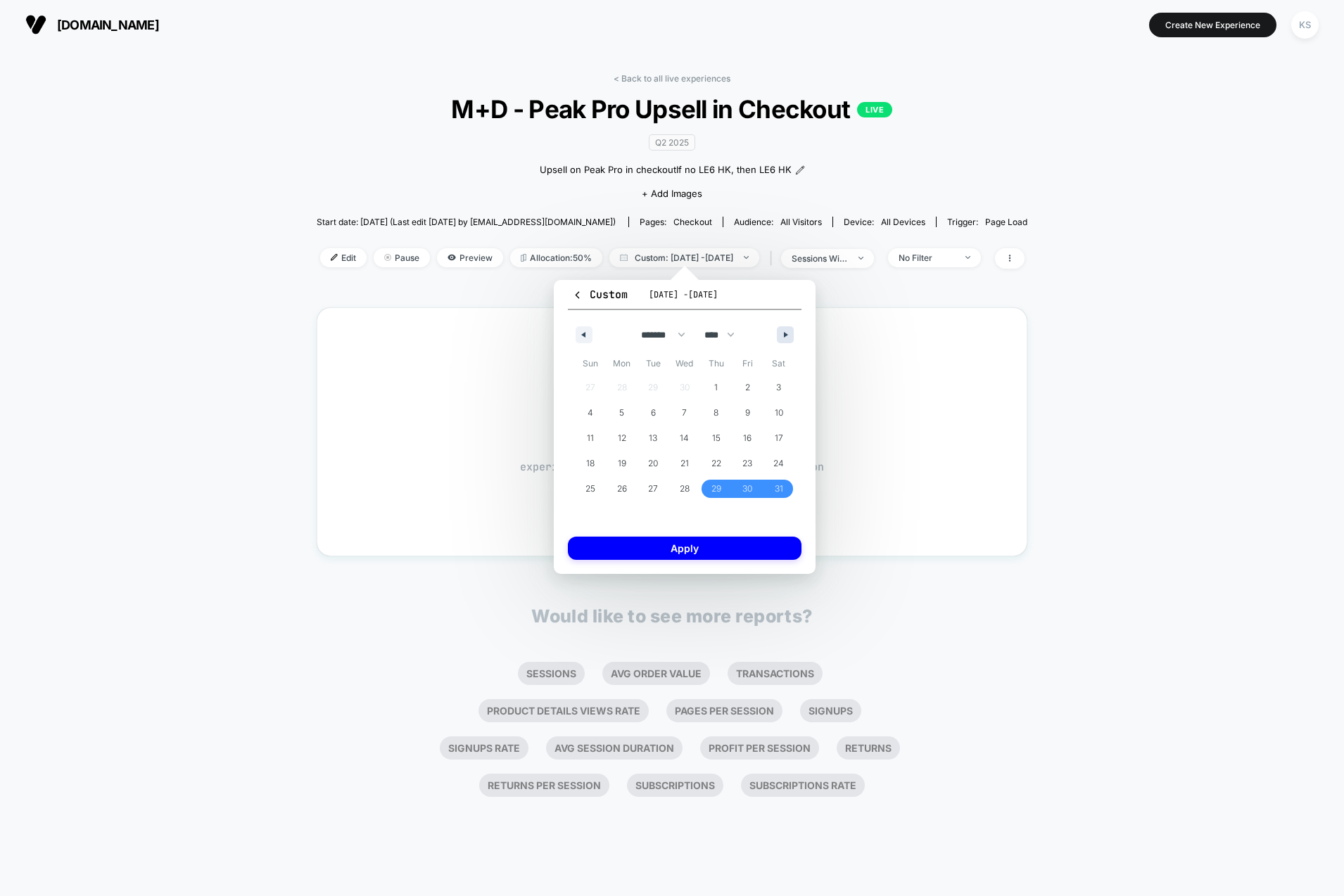
click at [788, 332] on icon "button" at bounding box center [786, 334] width 7 height 6
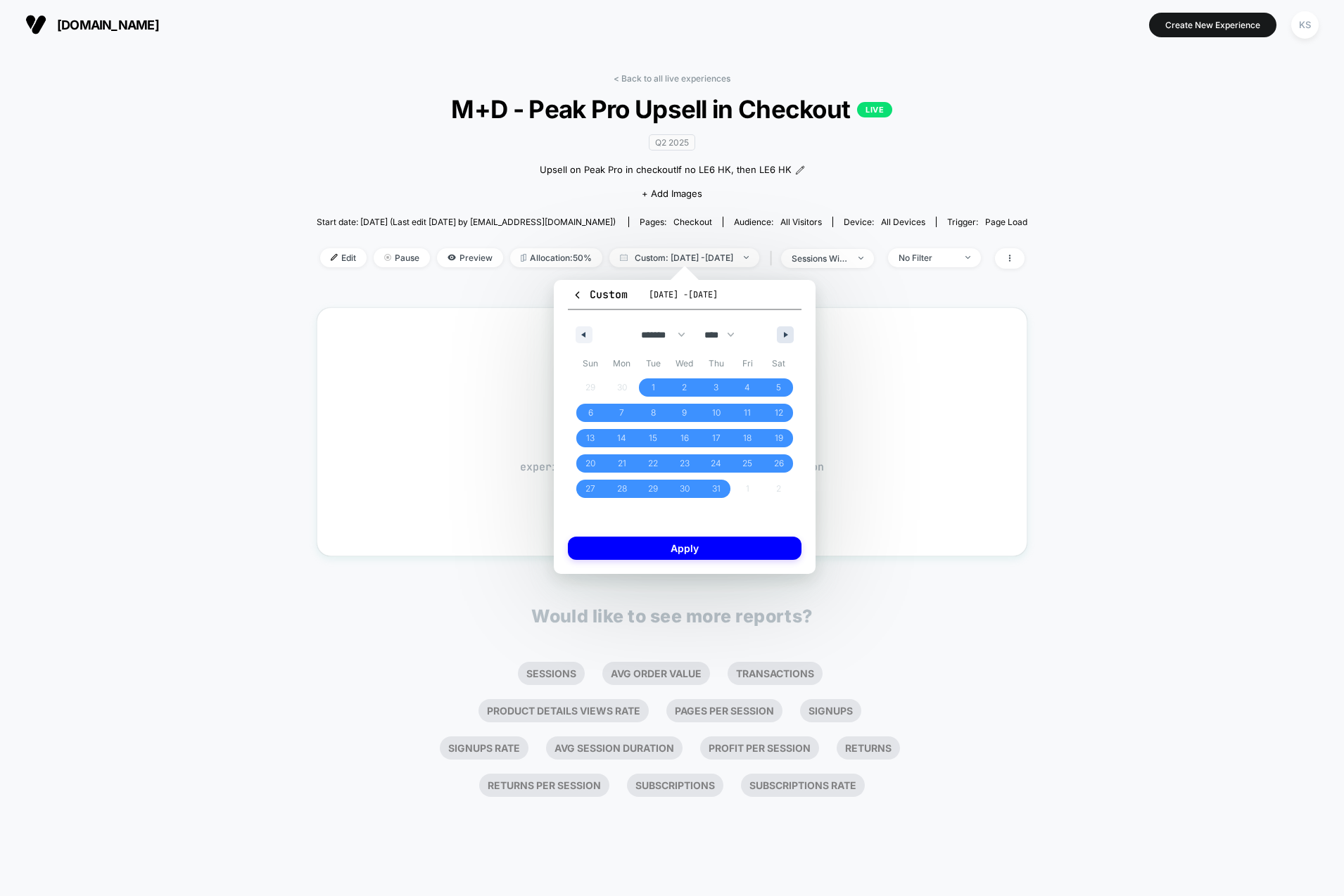
click at [788, 332] on icon "button" at bounding box center [786, 334] width 7 height 6
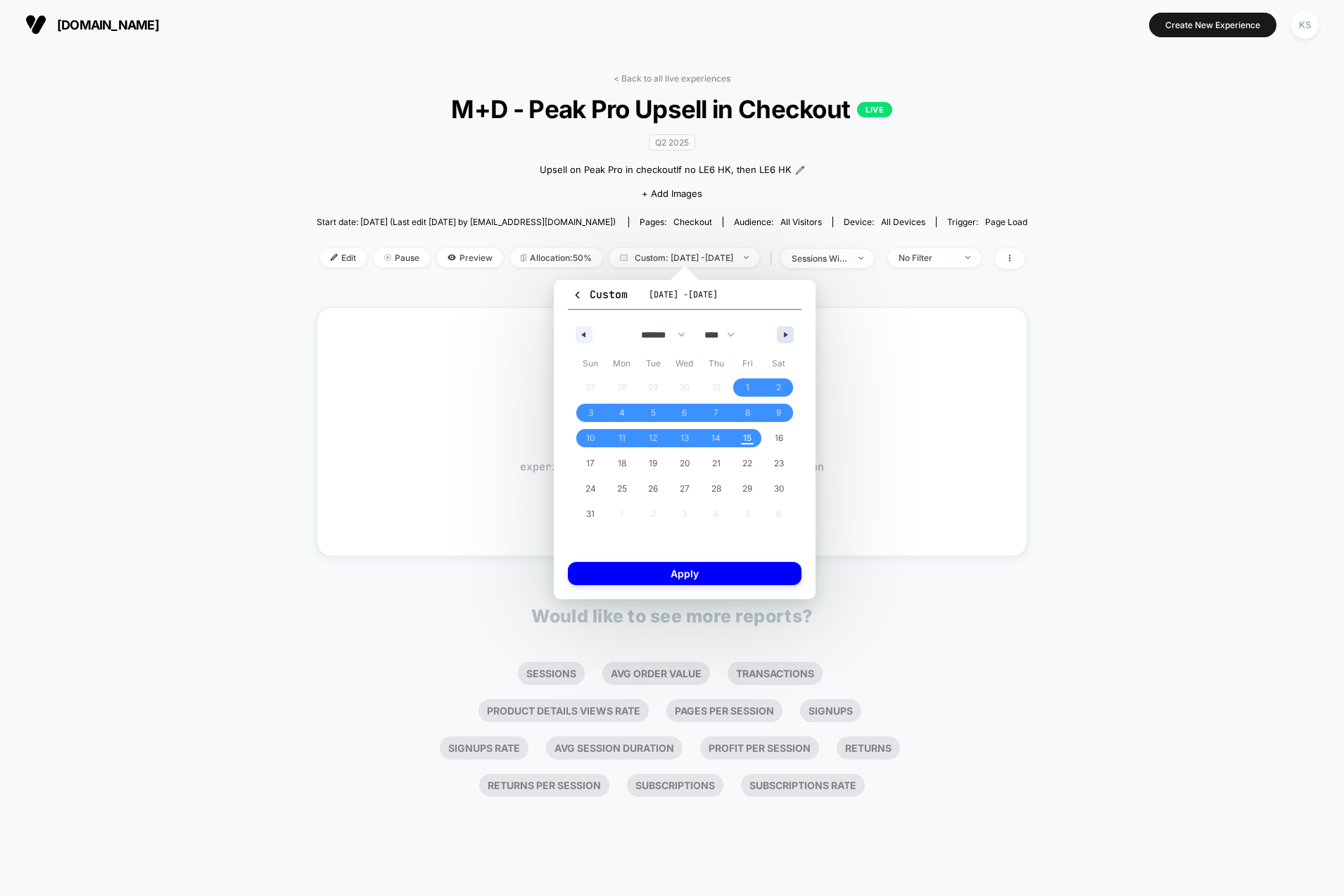
click at [788, 332] on icon "button" at bounding box center [786, 334] width 7 height 6
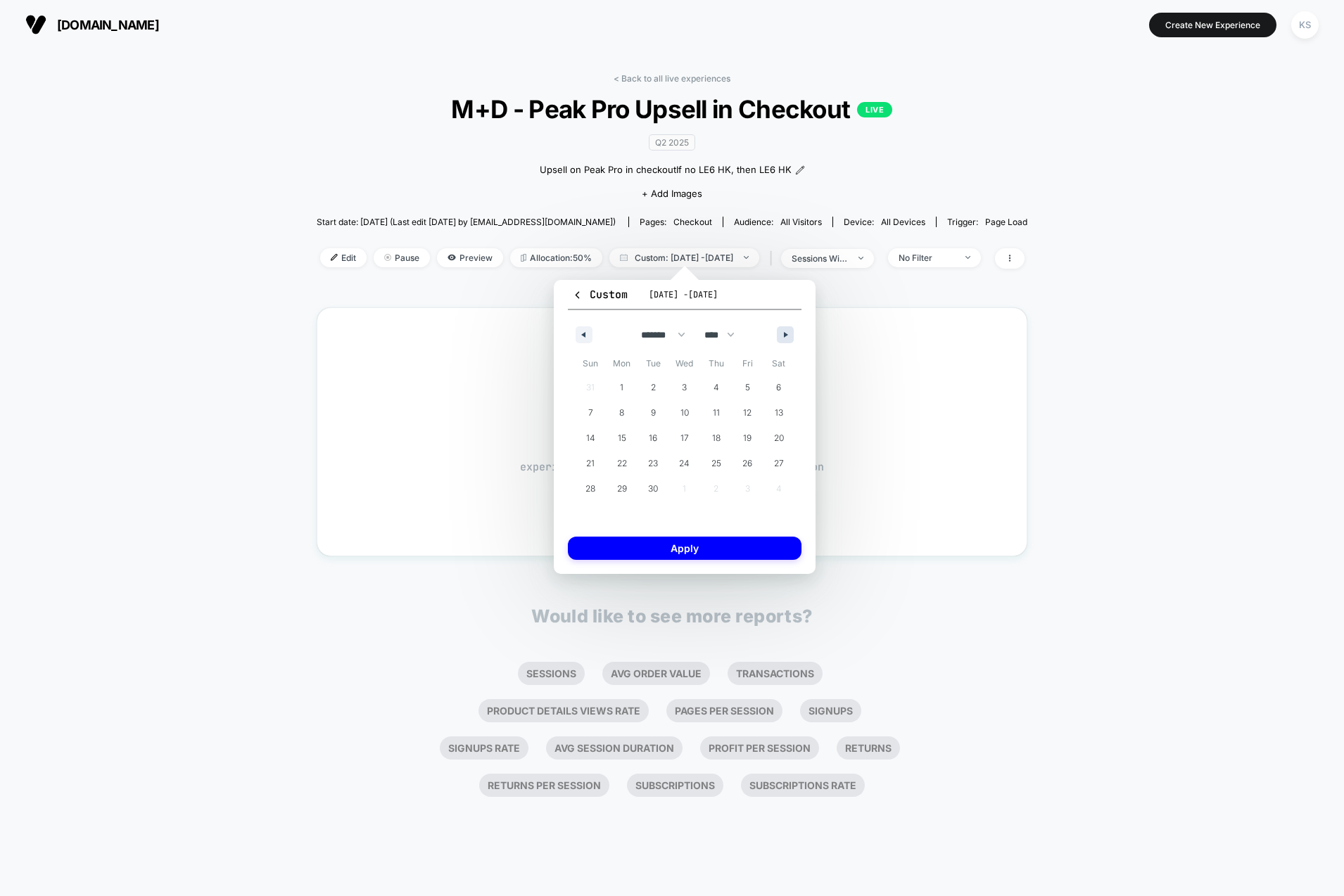
click at [788, 332] on icon "button" at bounding box center [786, 334] width 7 height 6
click at [578, 333] on icon "button" at bounding box center [581, 334] width 7 height 6
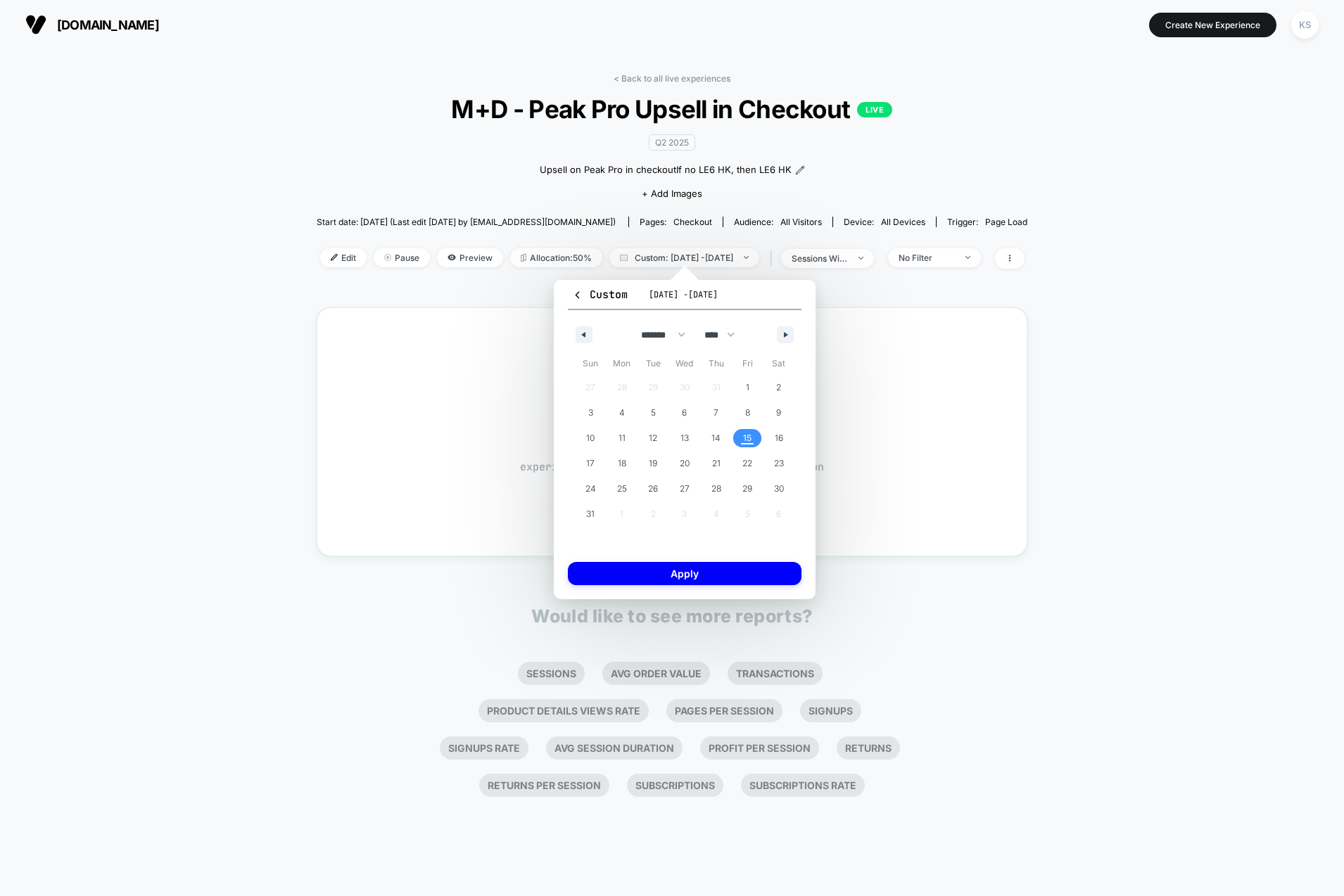
click at [743, 438] on span "15" at bounding box center [746, 438] width 8 height 25
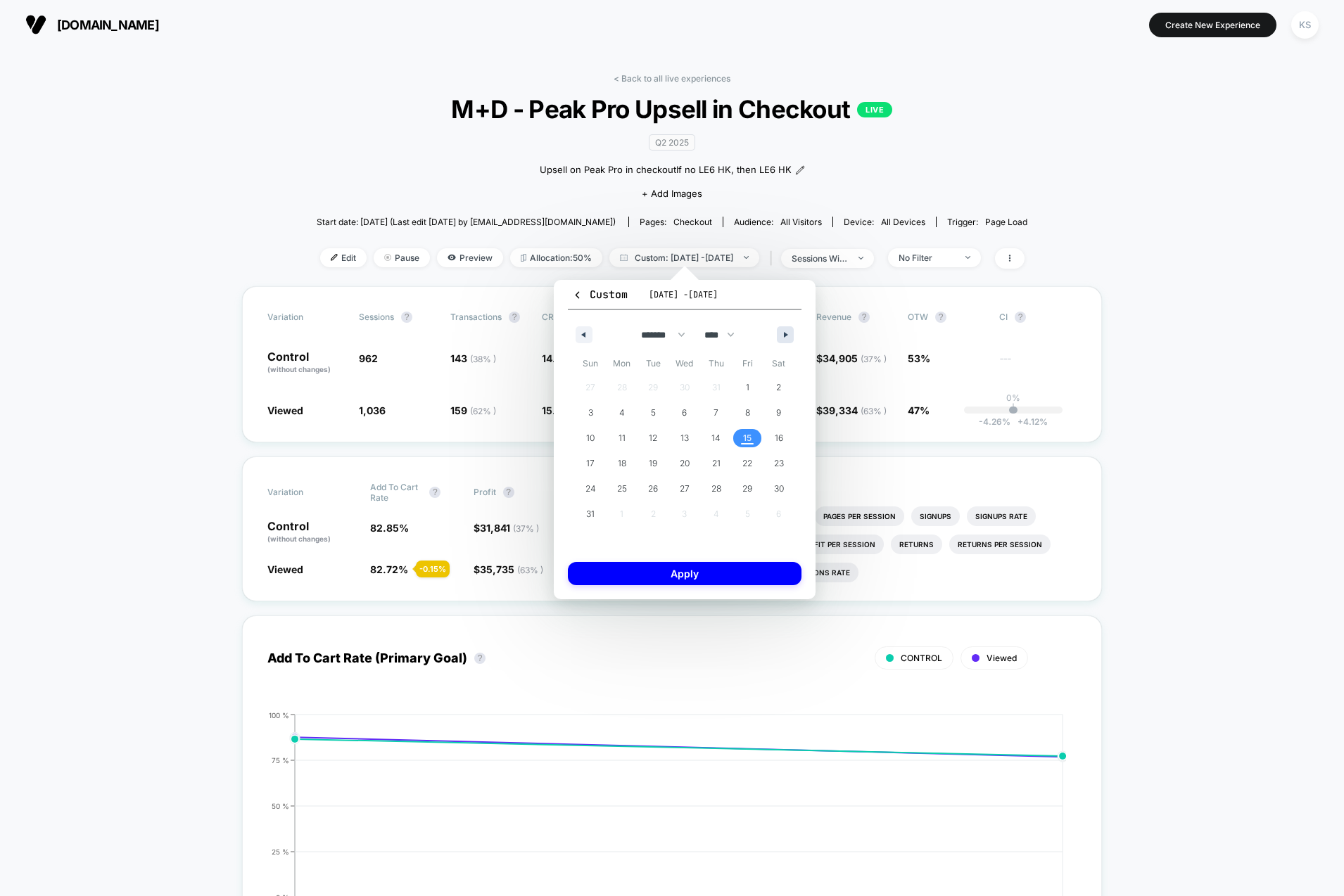
click at [788, 333] on icon "button" at bounding box center [786, 334] width 7 height 6
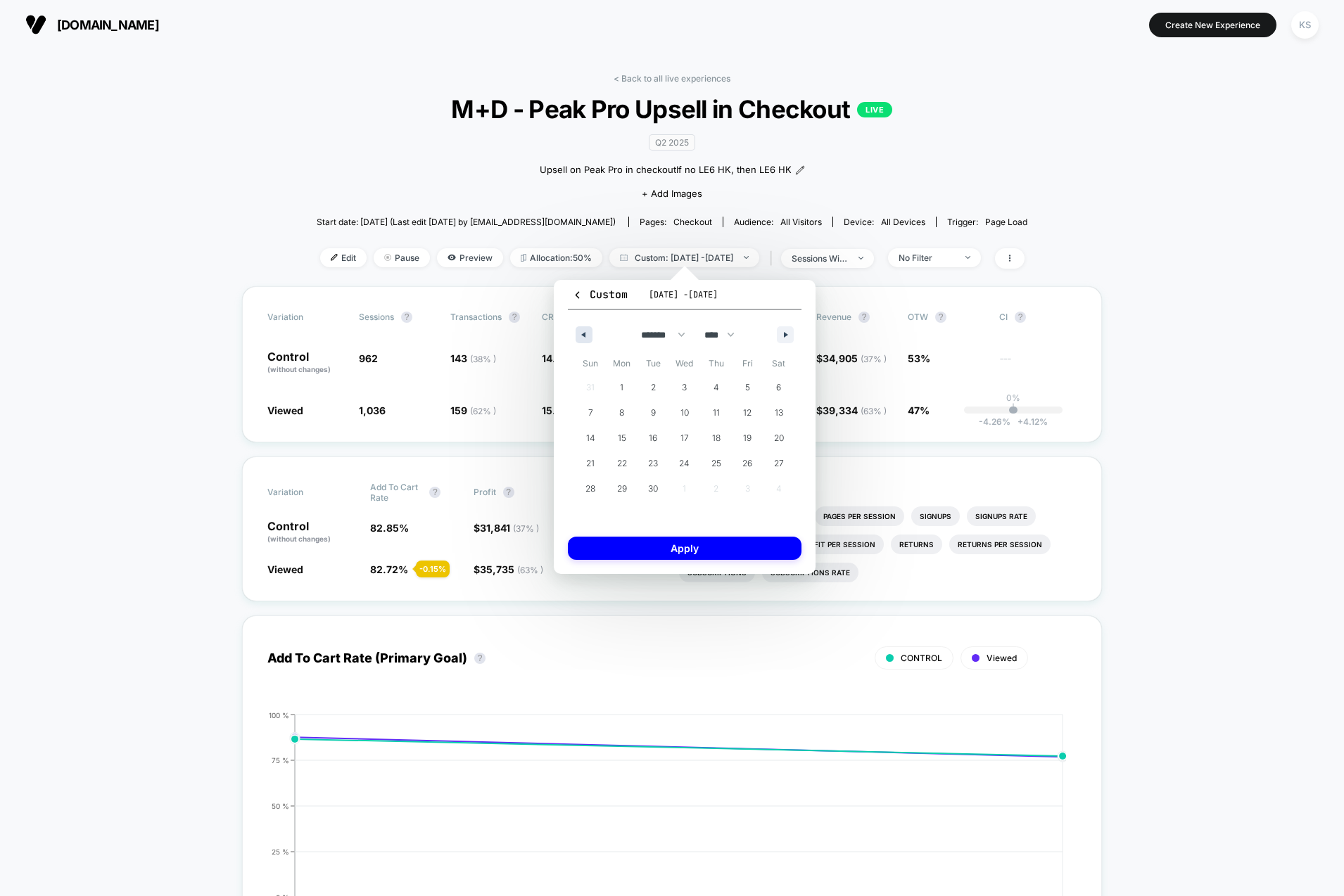
click at [576, 330] on button "button" at bounding box center [584, 334] width 17 height 17
select select "*"
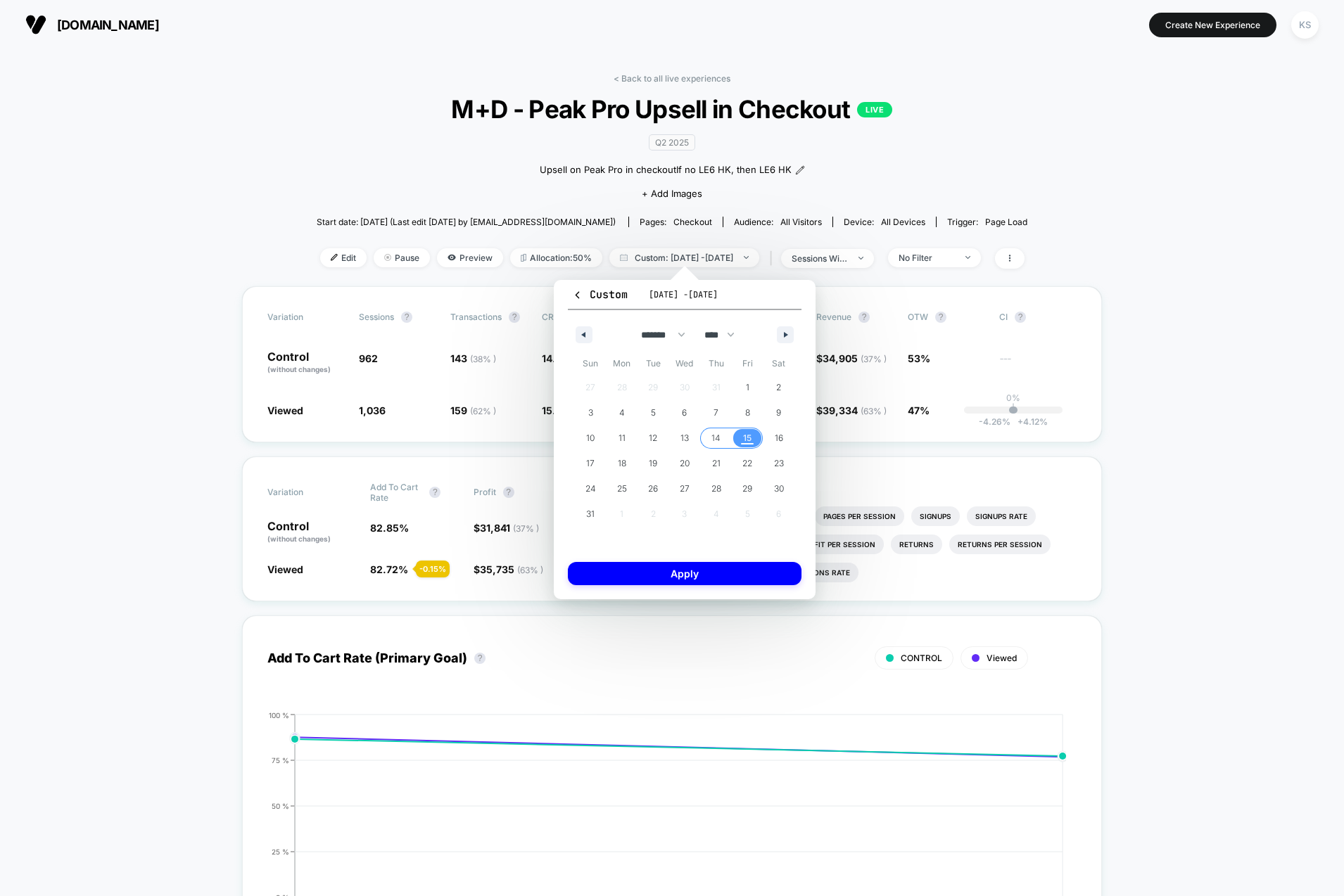
click at [709, 441] on span "14" at bounding box center [716, 437] width 32 height 18
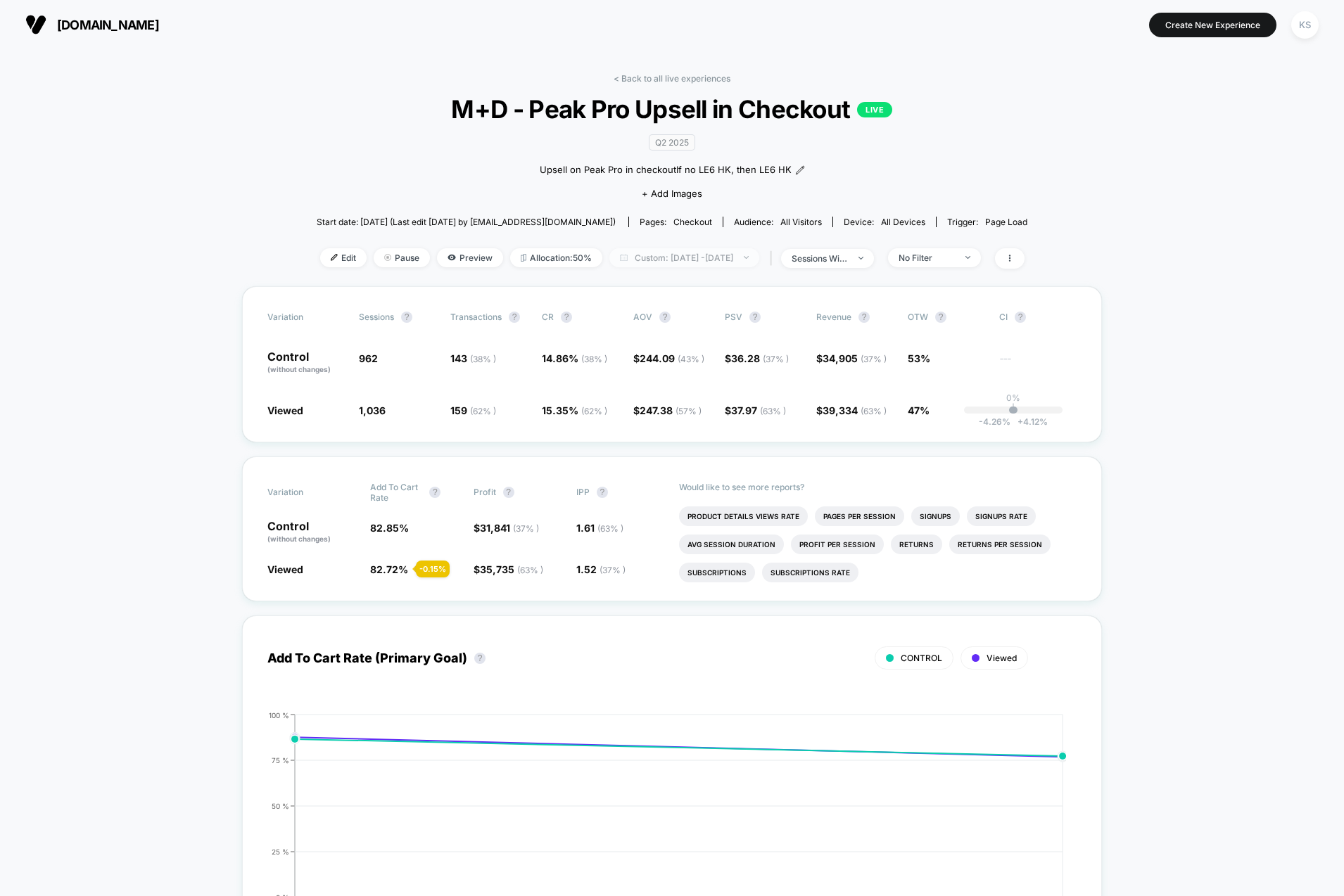
click at [659, 251] on span "Custom: [DATE] - [DATE]" at bounding box center [683, 257] width 150 height 19
select select "*"
select select "****"
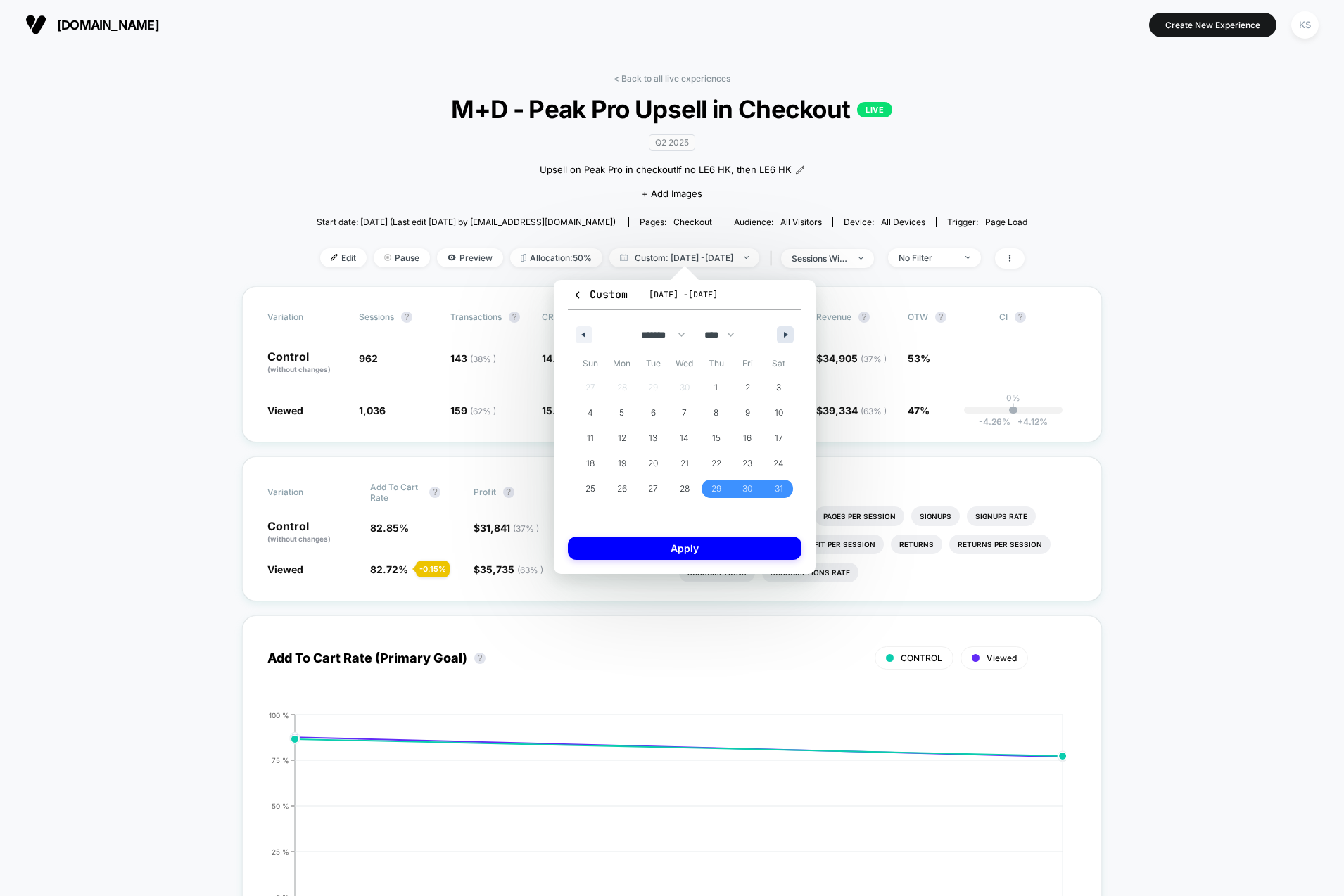
click at [786, 335] on icon "button" at bounding box center [786, 334] width 7 height 6
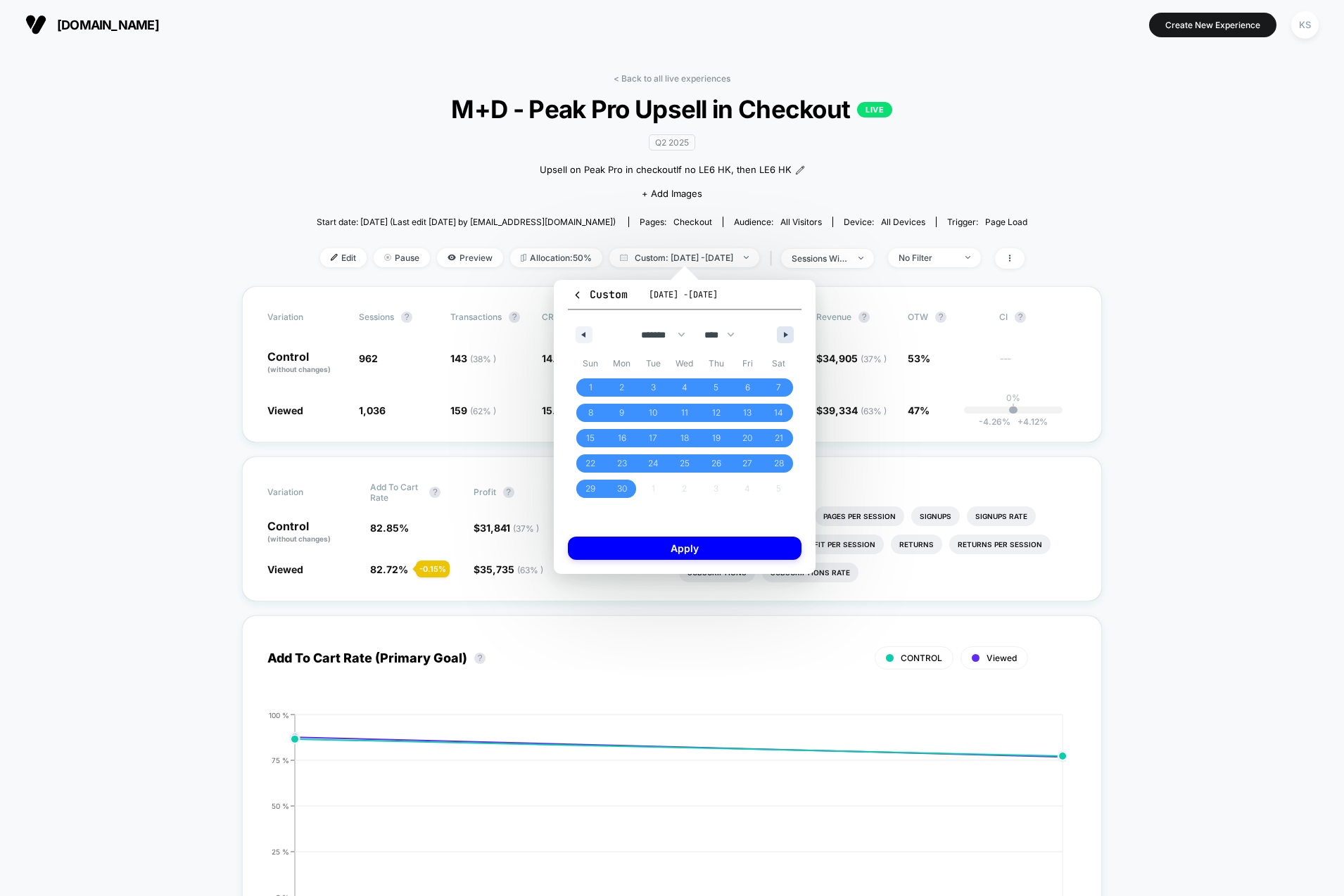
click at [786, 335] on icon "button" at bounding box center [786, 334] width 7 height 6
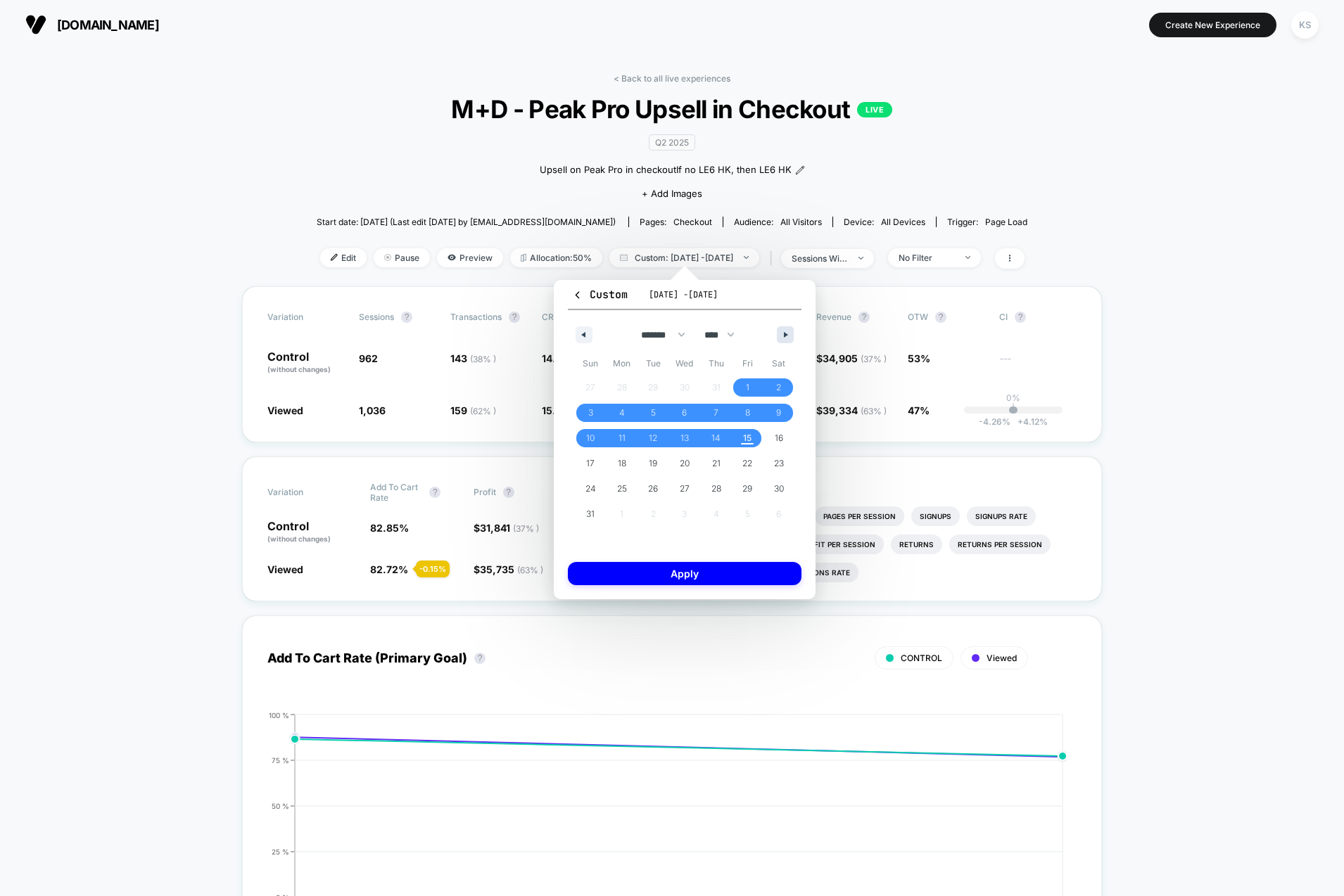
click at [786, 335] on icon "button" at bounding box center [786, 334] width 7 height 6
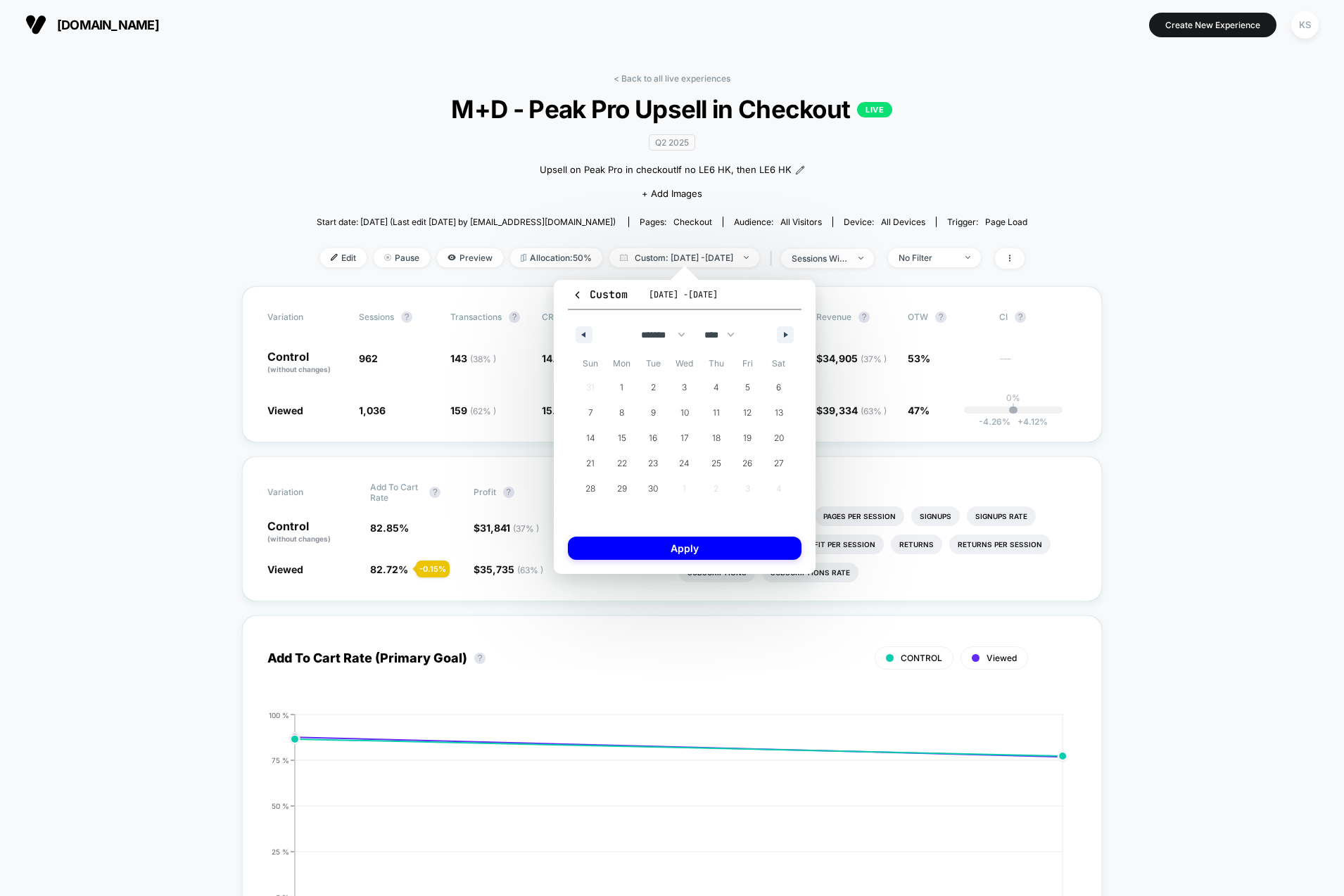
click at [567, 334] on div "******* ******** ***** ***** *** **** **** ****** ********* ******* ******** **…" at bounding box center [684, 331] width 234 height 42
click at [579, 333] on icon "button" at bounding box center [581, 334] width 7 height 6
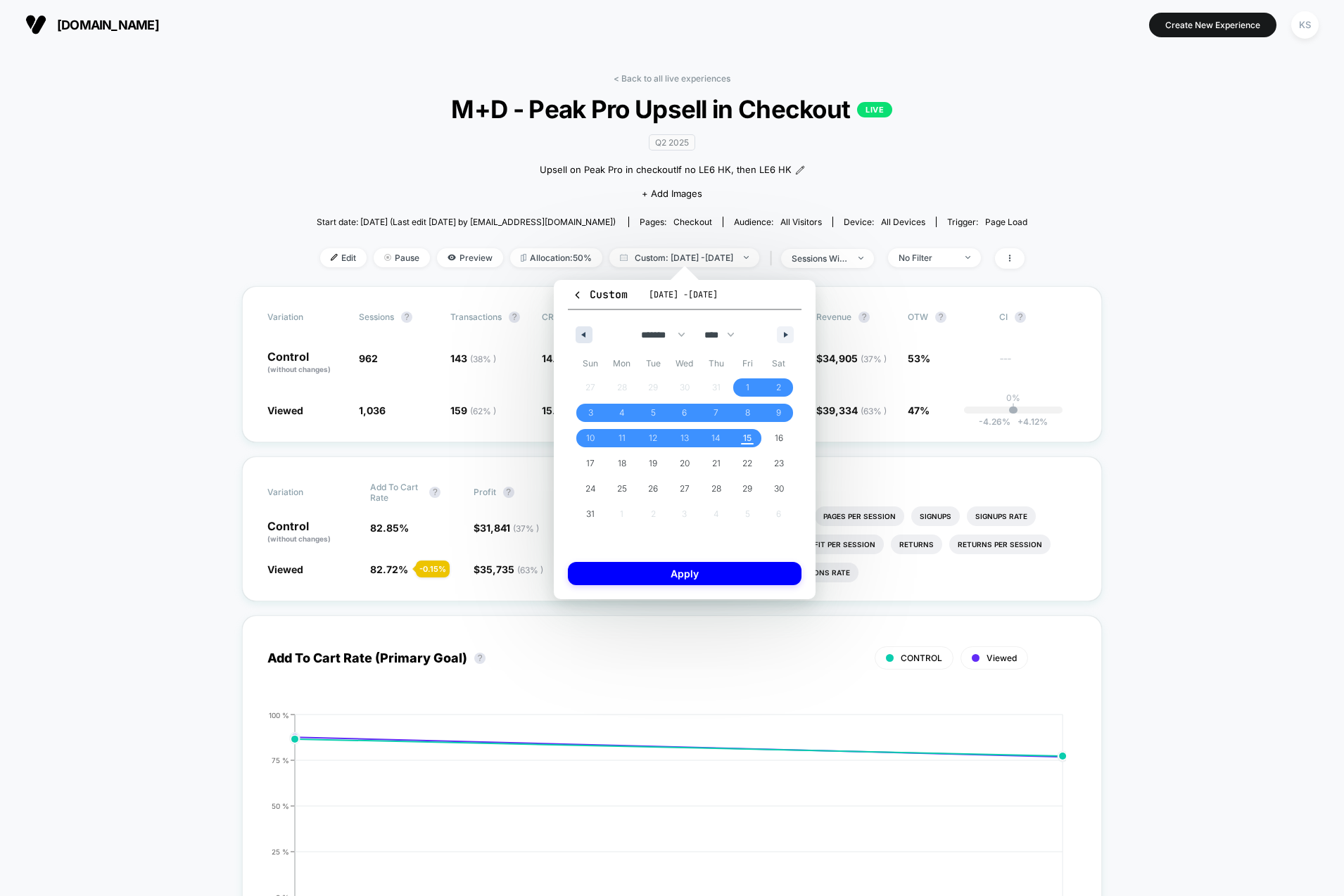
click at [579, 333] on icon "button" at bounding box center [581, 334] width 7 height 6
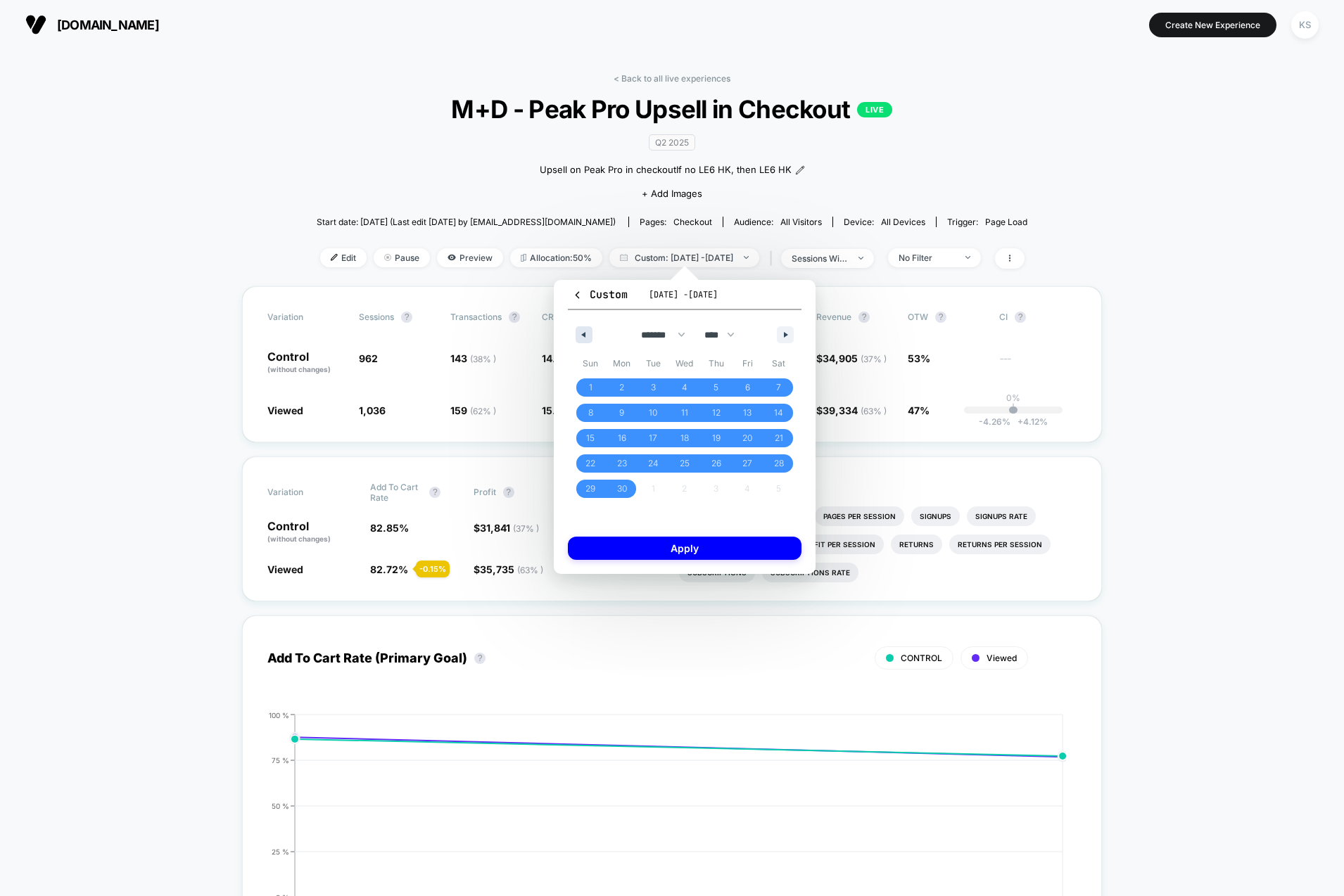
click at [579, 334] on icon "button" at bounding box center [581, 334] width 7 height 6
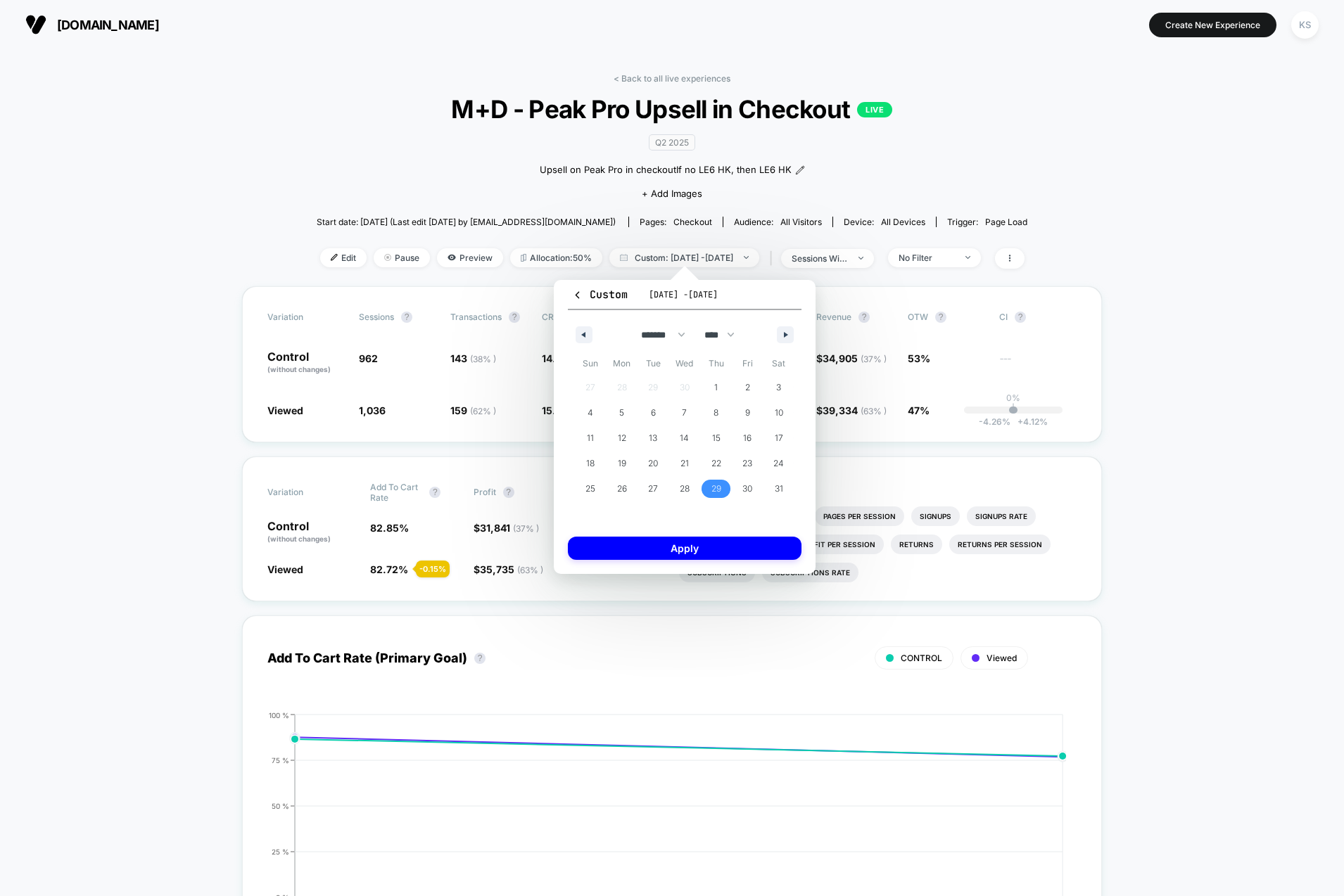
click at [720, 488] on span "29" at bounding box center [716, 488] width 9 height 25
click at [788, 336] on button "button" at bounding box center [785, 334] width 17 height 17
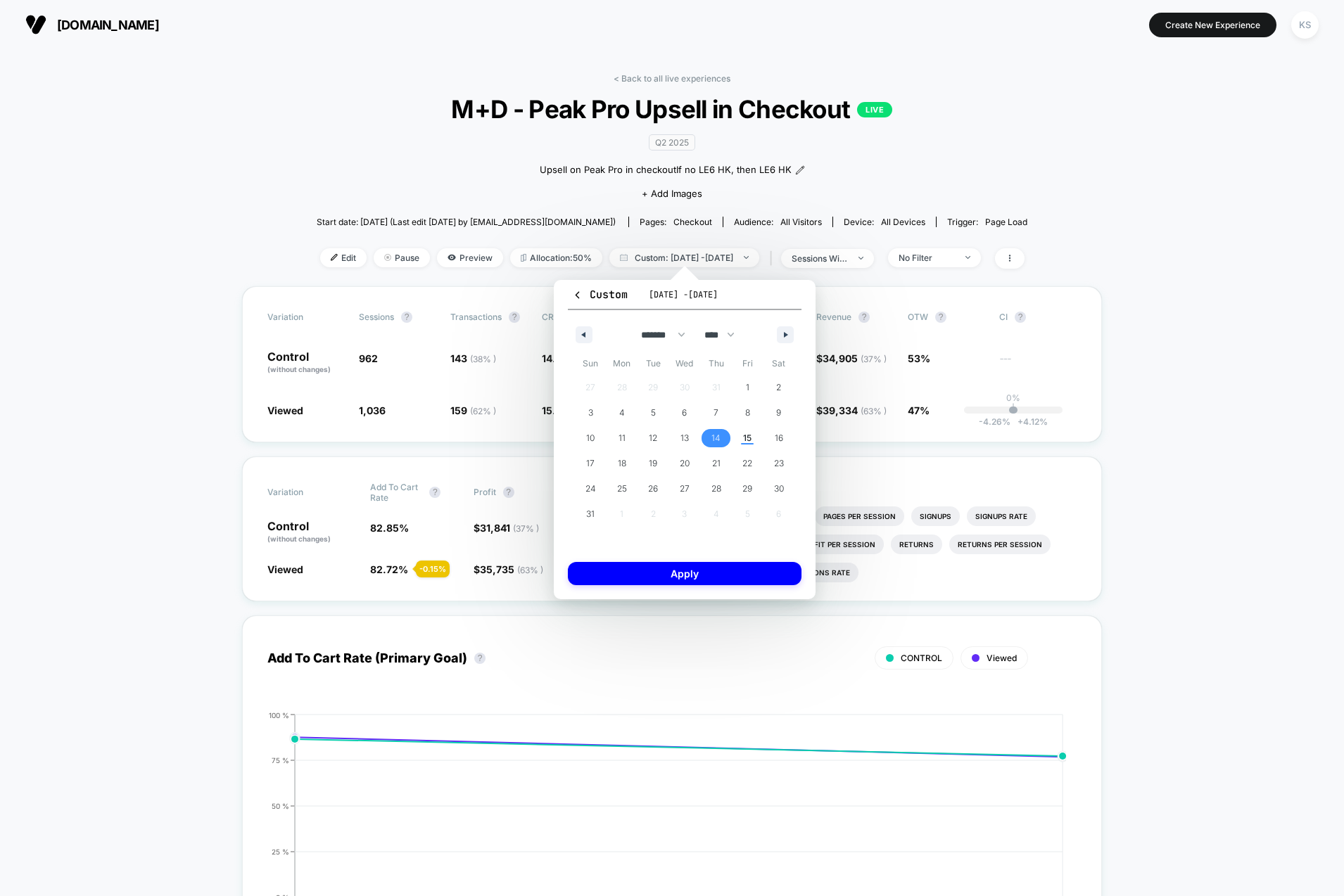
click at [718, 436] on span "14" at bounding box center [716, 438] width 9 height 25
select select "*"
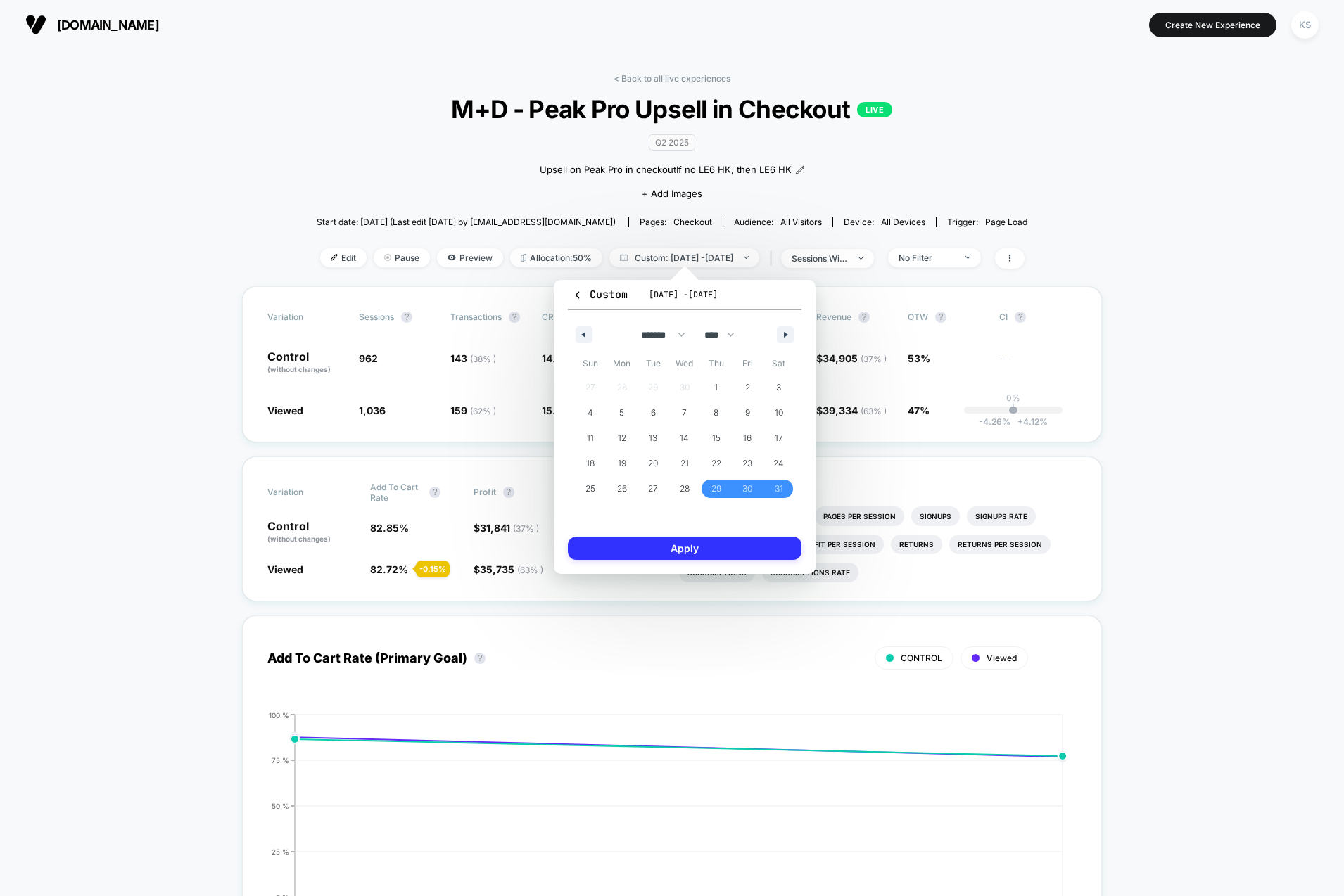
click at [701, 547] on button "Apply" at bounding box center [684, 547] width 234 height 24
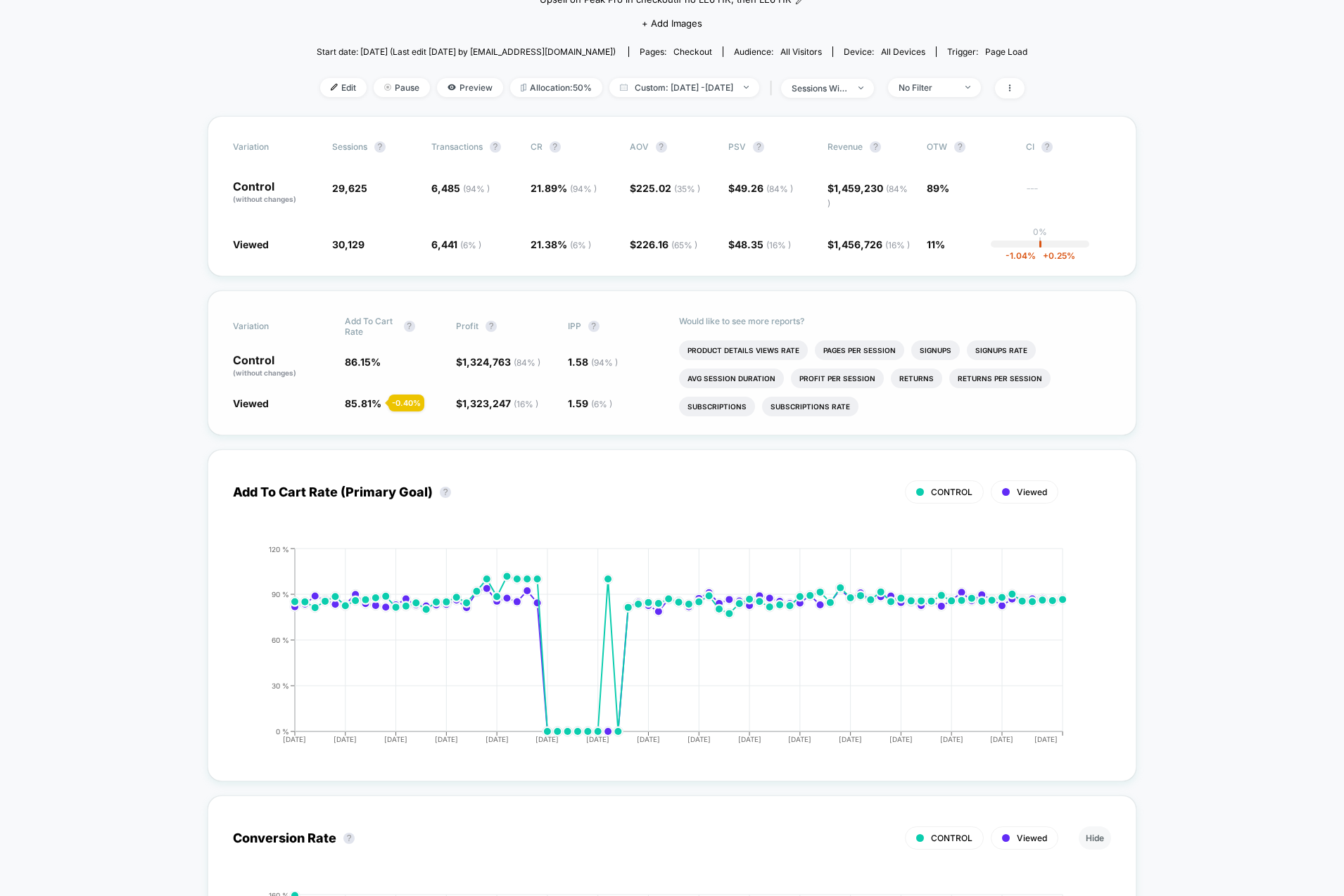
scroll to position [171, 0]
click at [966, 74] on div "< Back to all live experiences M+D - Peak Pro Upsell in Checkout LIVE Q2 2025 U…" at bounding box center [672, 8] width 711 height 213
click at [955, 84] on div "No Filter" at bounding box center [926, 87] width 57 height 10
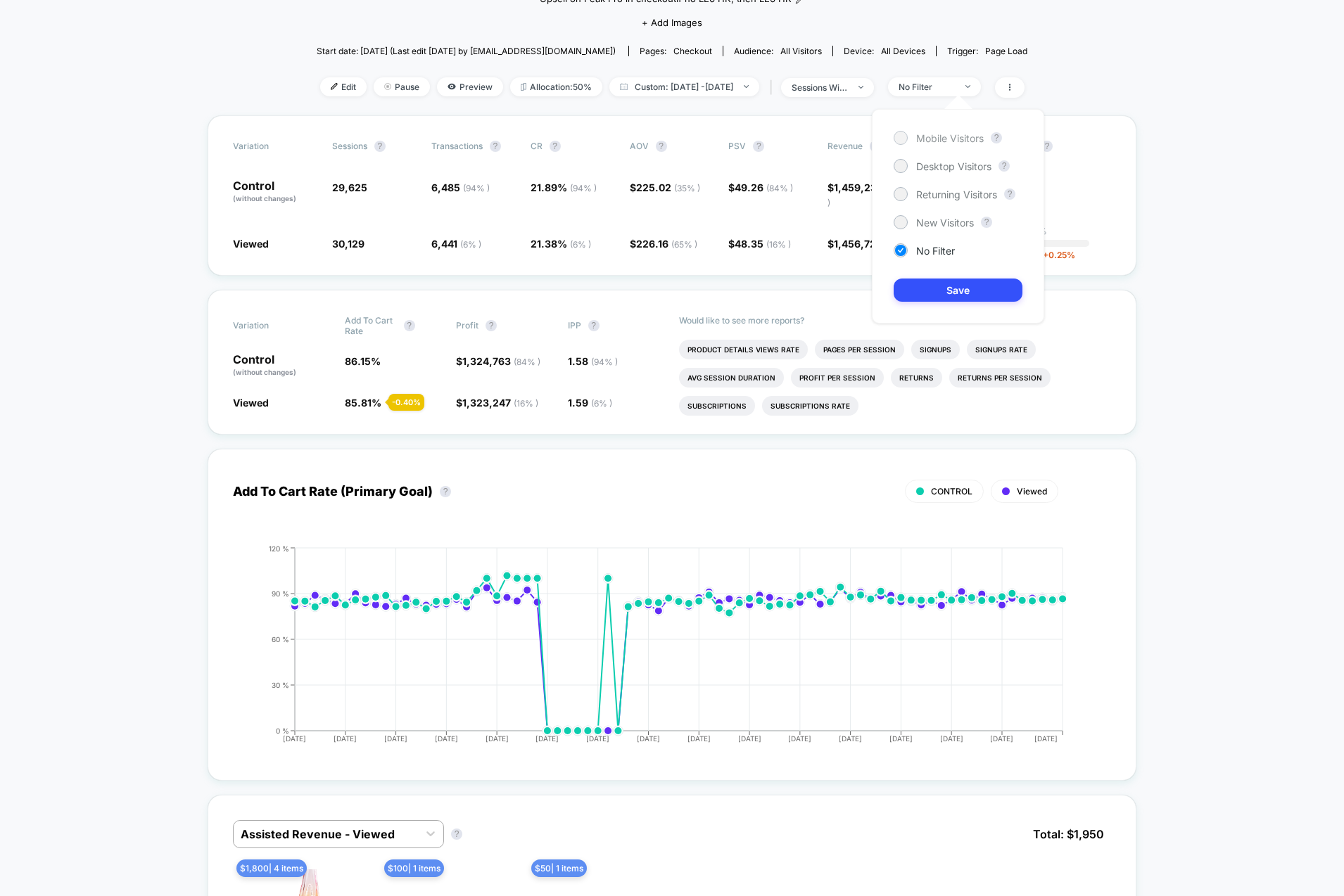
drag, startPoint x: 965, startPoint y: 132, endPoint x: 963, endPoint y: 140, distance: 8.2
click at [965, 132] on span "Mobile Visitors" at bounding box center [950, 138] width 68 height 12
click at [959, 296] on button "Save" at bounding box center [958, 290] width 129 height 24
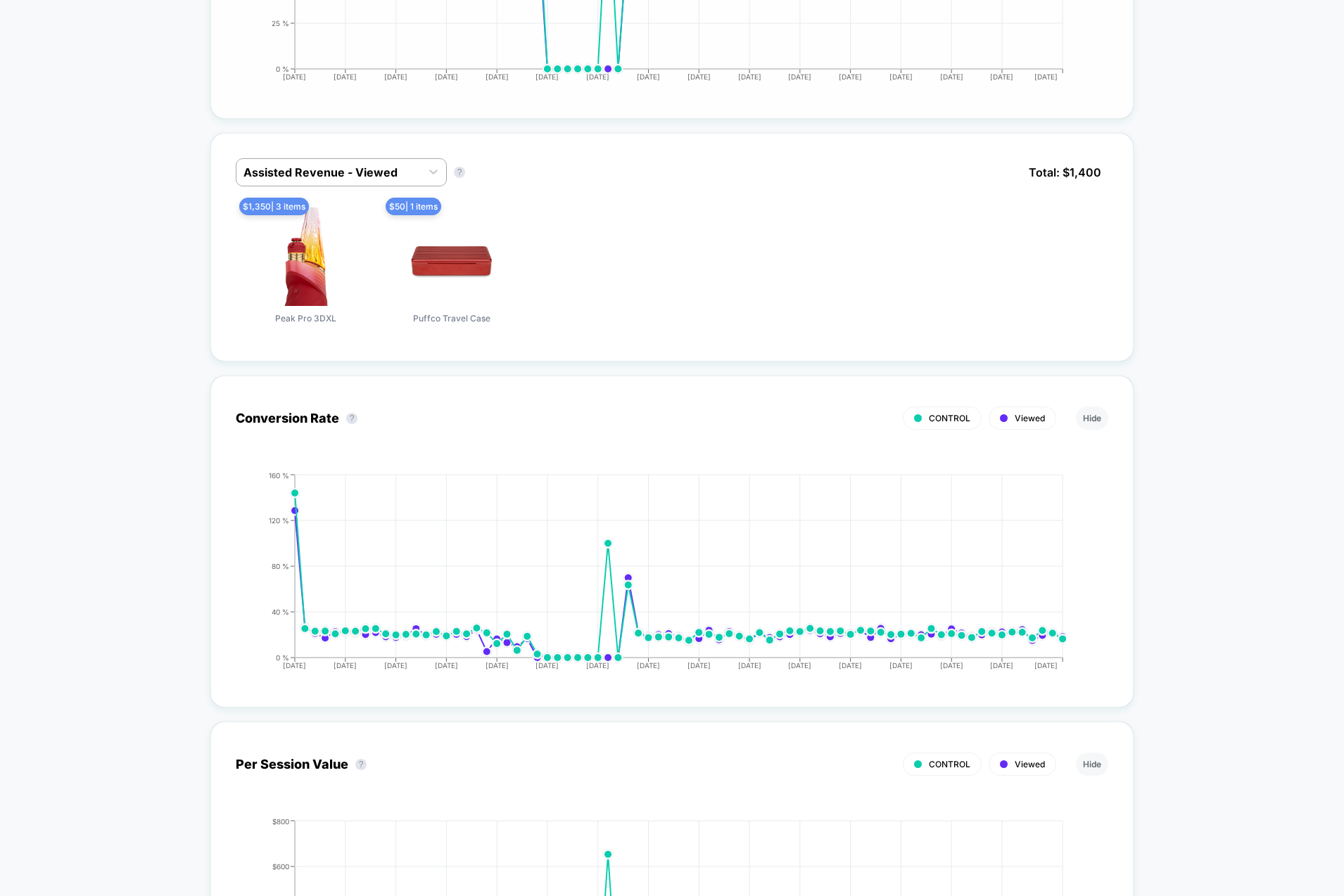
scroll to position [885, 0]
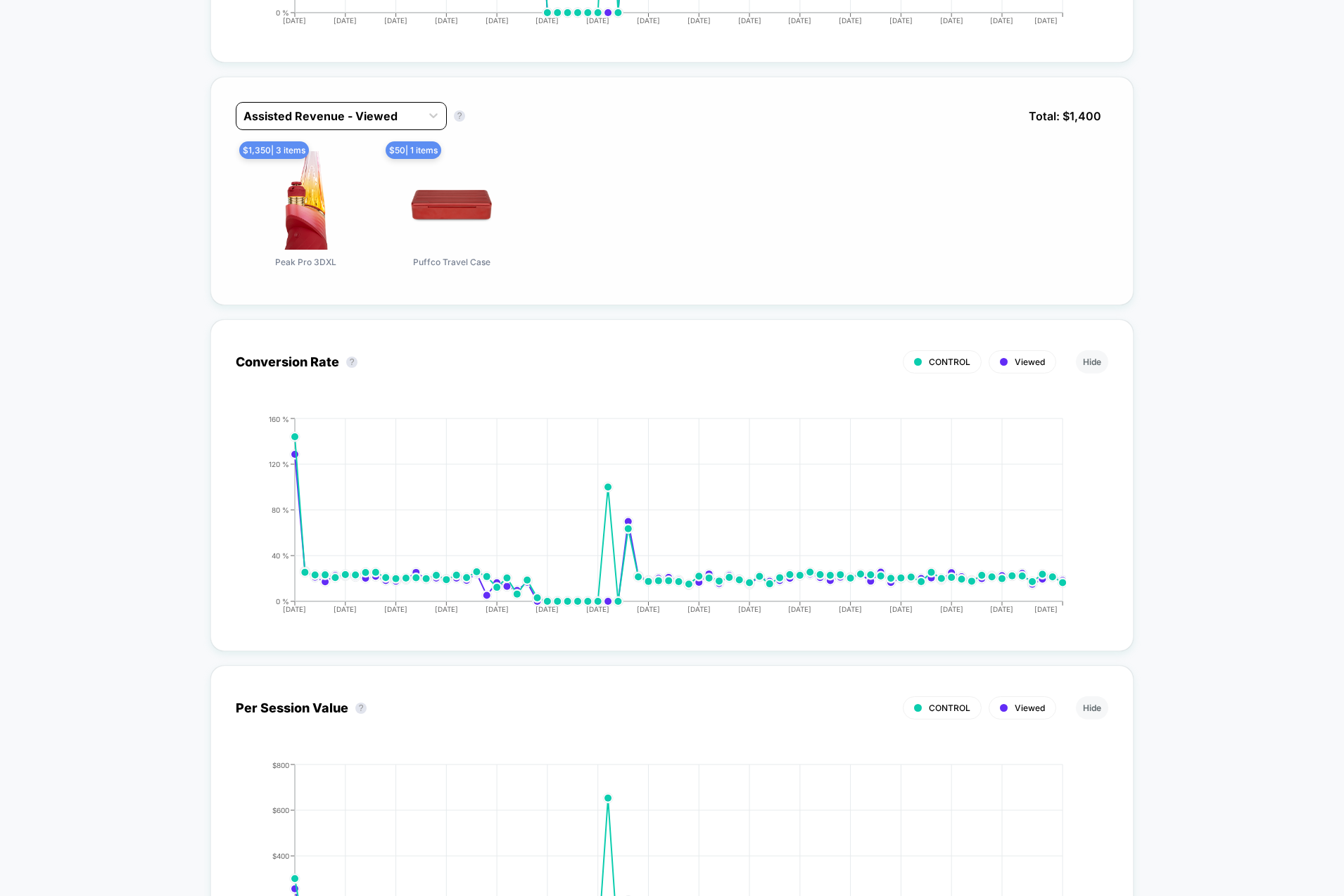
click at [373, 124] on div at bounding box center [328, 116] width 171 height 17
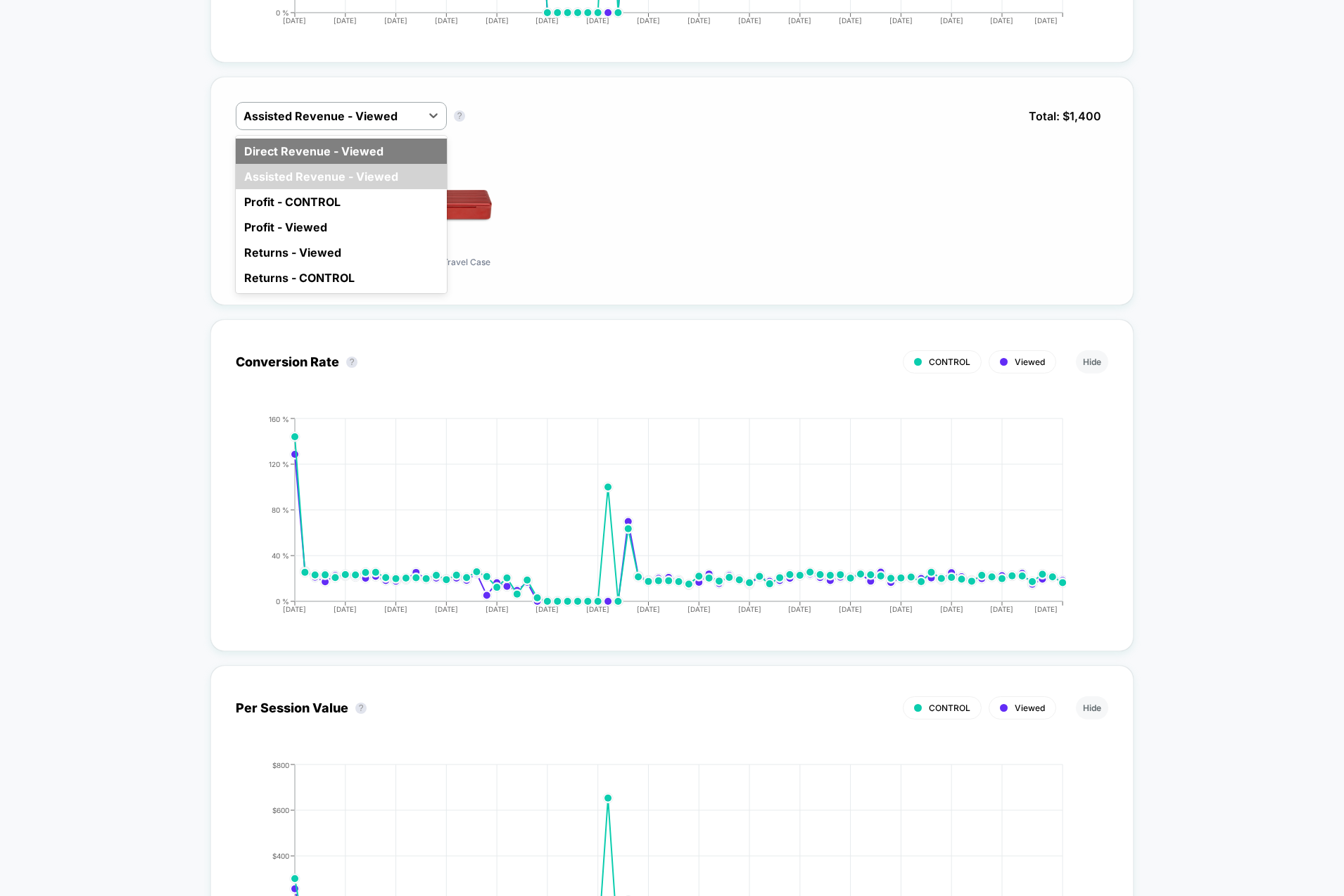
click at [345, 164] on div "Direct Revenue - Viewed" at bounding box center [341, 151] width 211 height 25
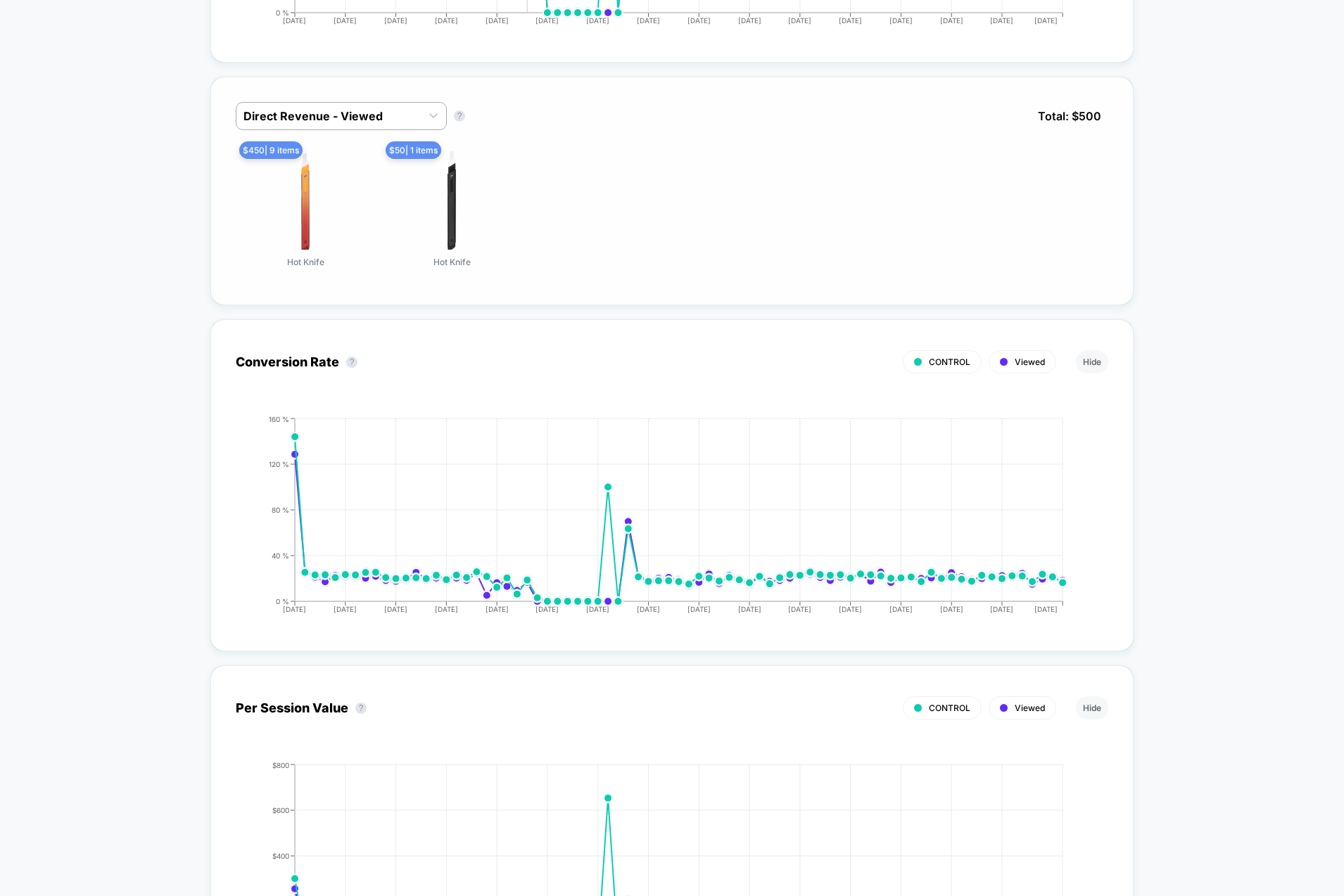
scroll to position [0, 0]
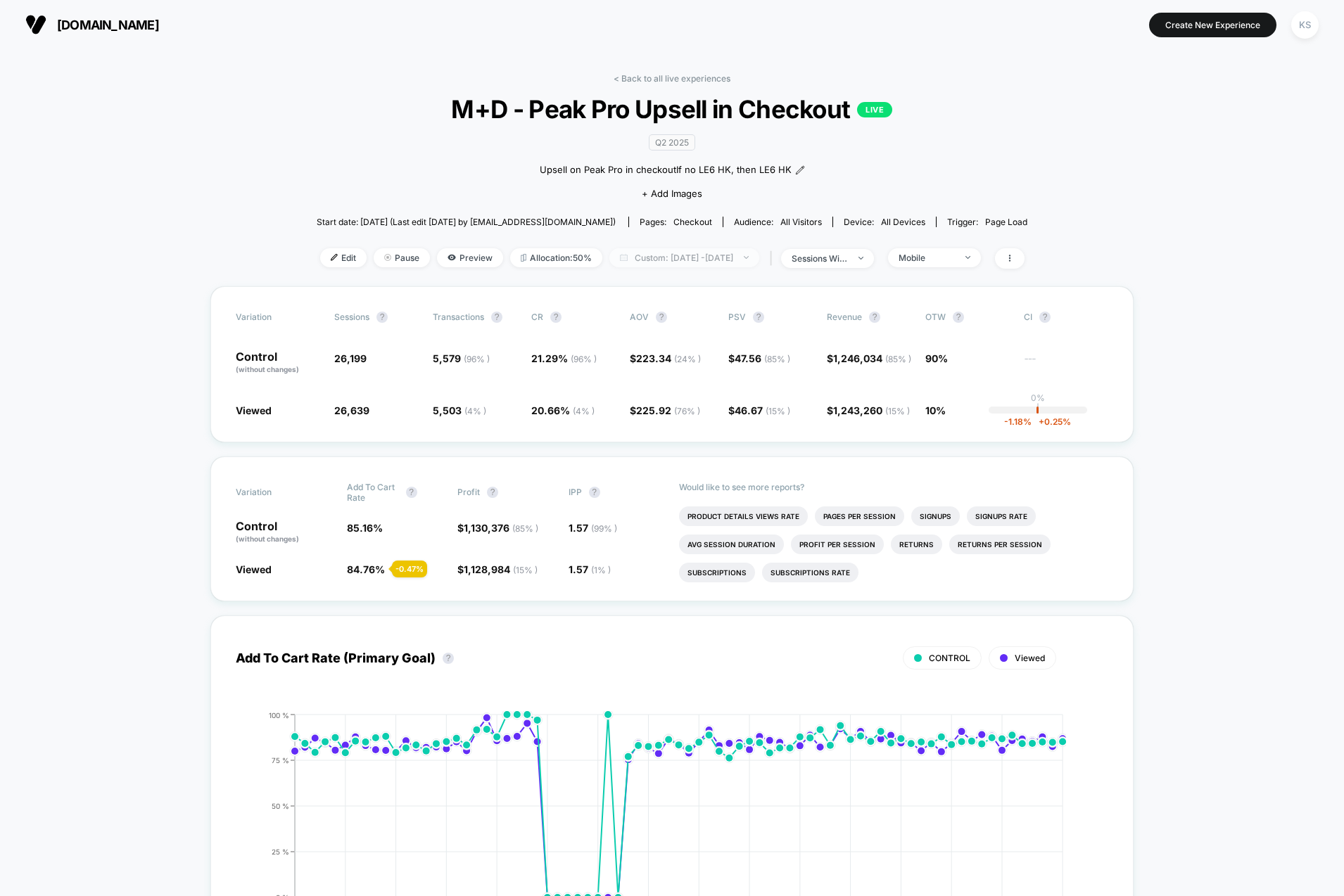
click at [674, 265] on span "Custom: [DATE] - [DATE]" at bounding box center [683, 257] width 150 height 19
select select "*"
select select "****"
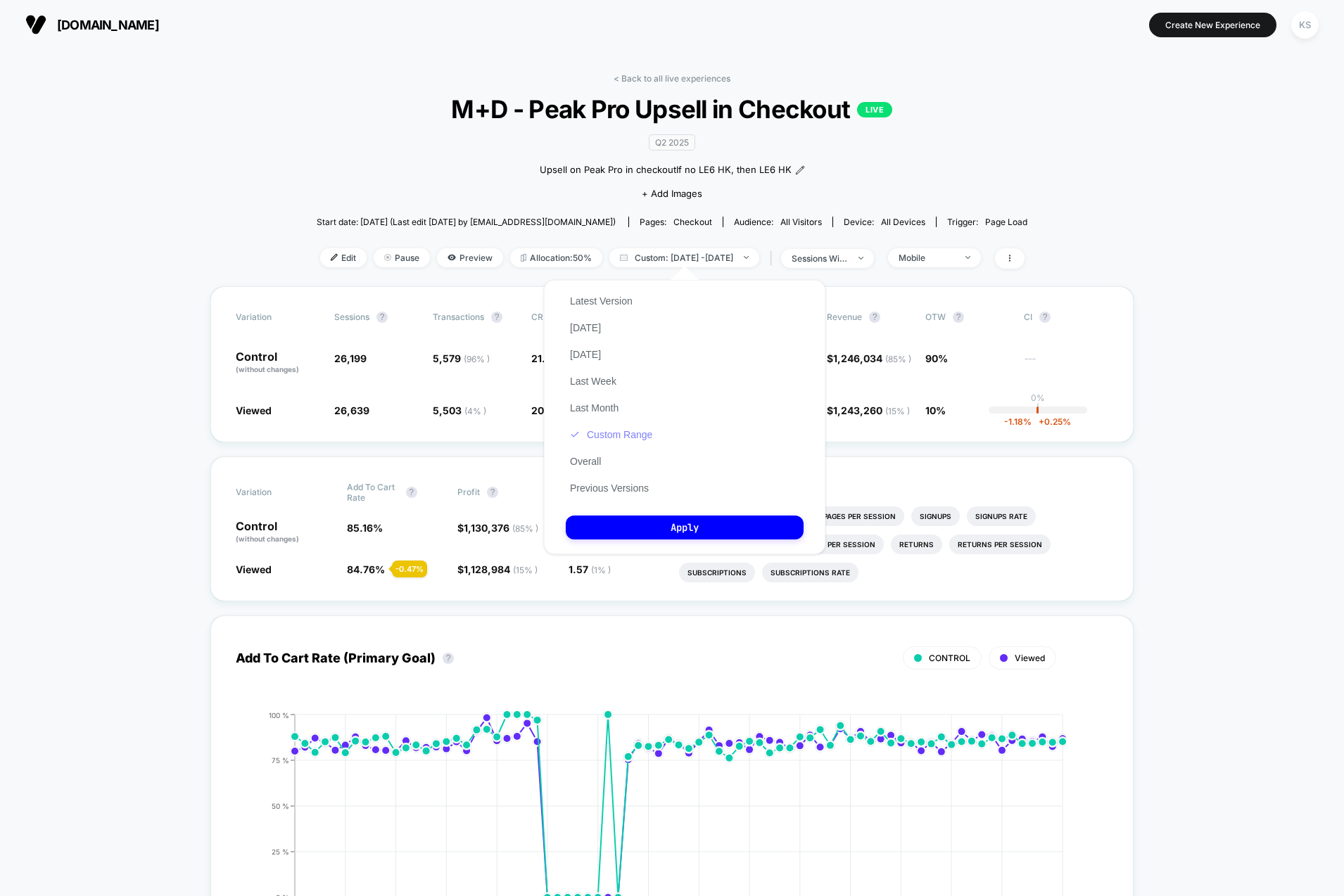
click at [604, 432] on button "Custom Range" at bounding box center [611, 434] width 90 height 12
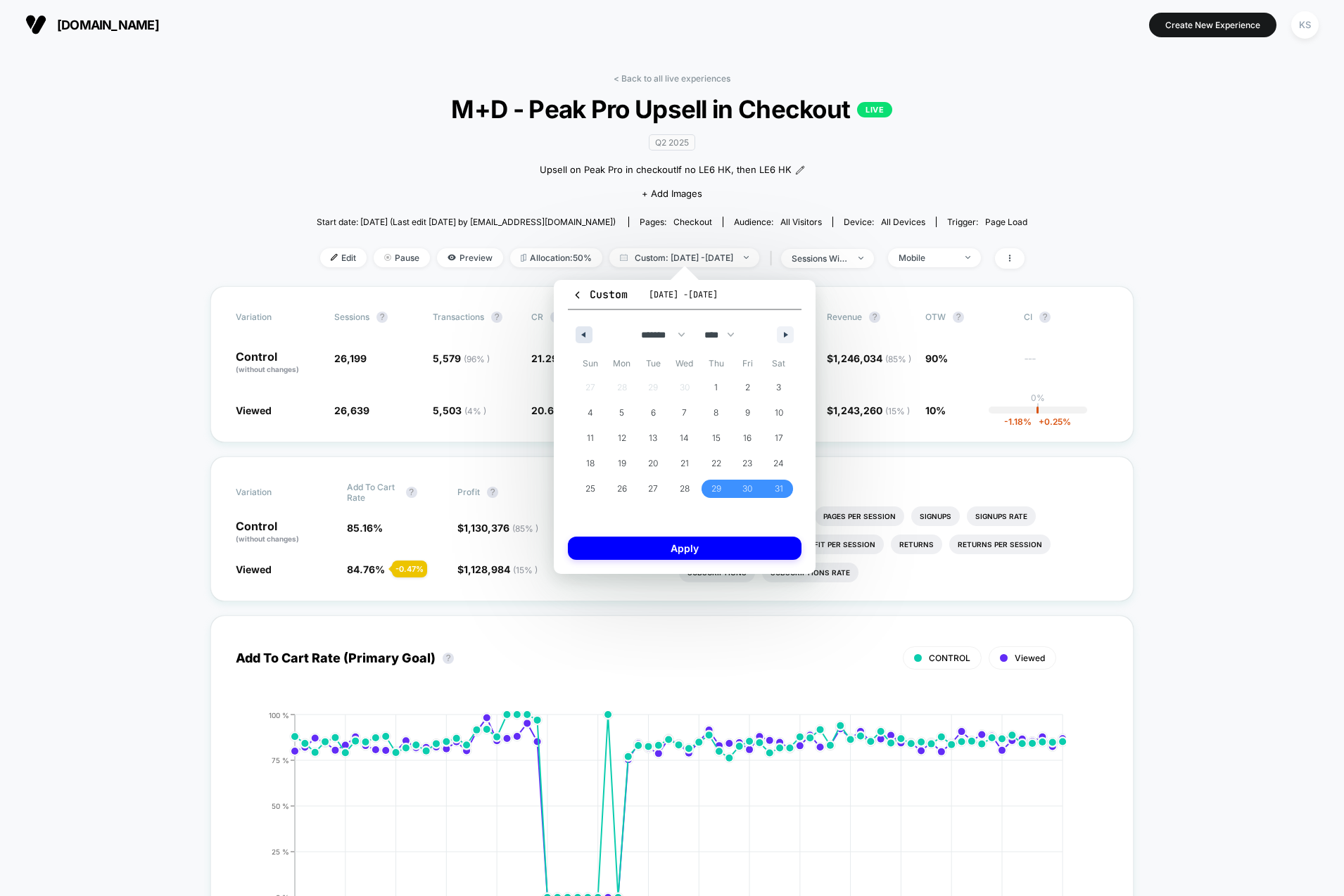
click at [588, 333] on button "button" at bounding box center [584, 334] width 17 height 17
click at [646, 388] on span "1" at bounding box center [653, 387] width 32 height 18
click at [781, 328] on button "button" at bounding box center [785, 334] width 17 height 17
click at [792, 332] on button "button" at bounding box center [785, 334] width 17 height 17
drag, startPoint x: 623, startPoint y: 485, endPoint x: 628, endPoint y: 511, distance: 26.5
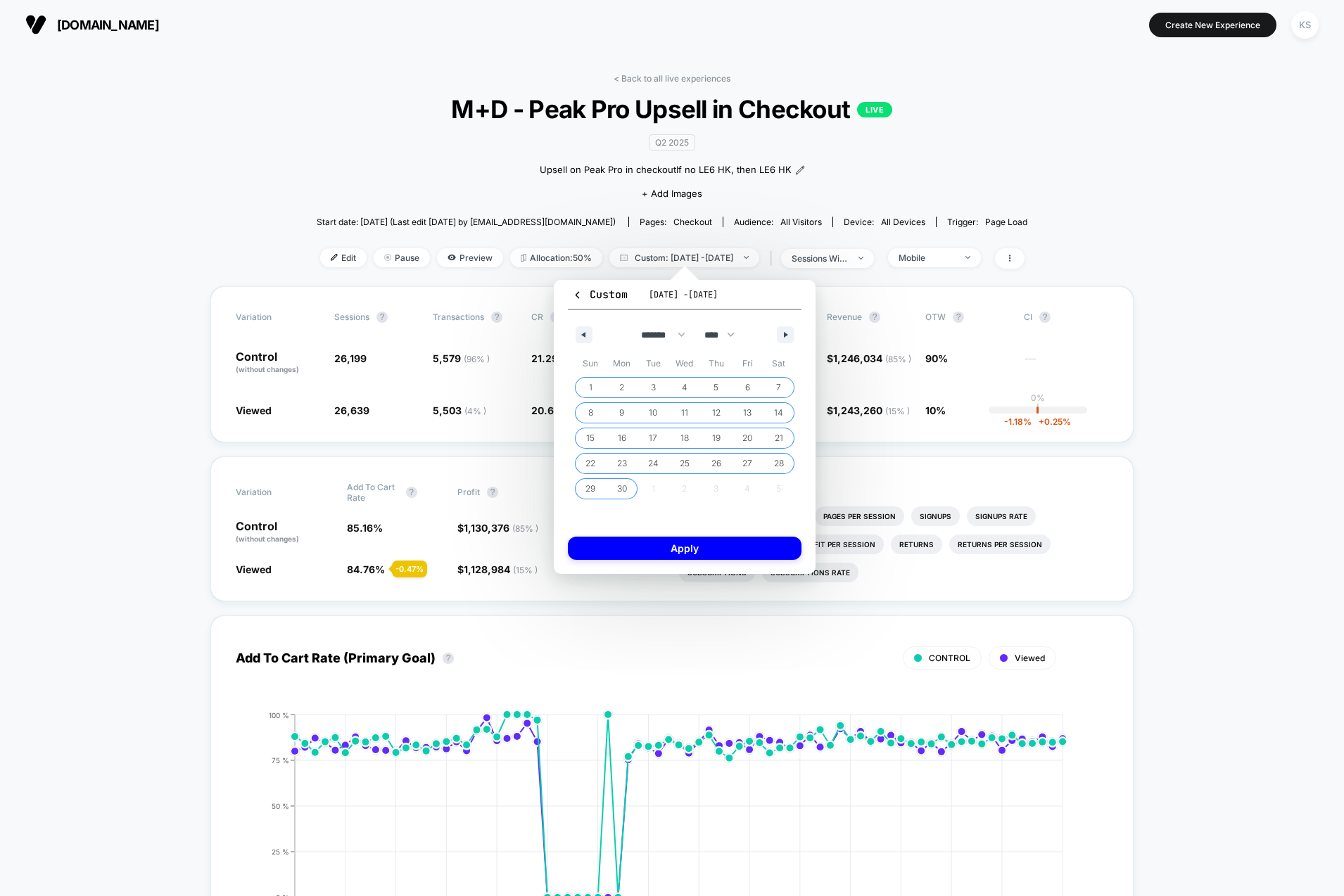
click at [623, 485] on span "30" at bounding box center [622, 488] width 9 height 25
select select "*"
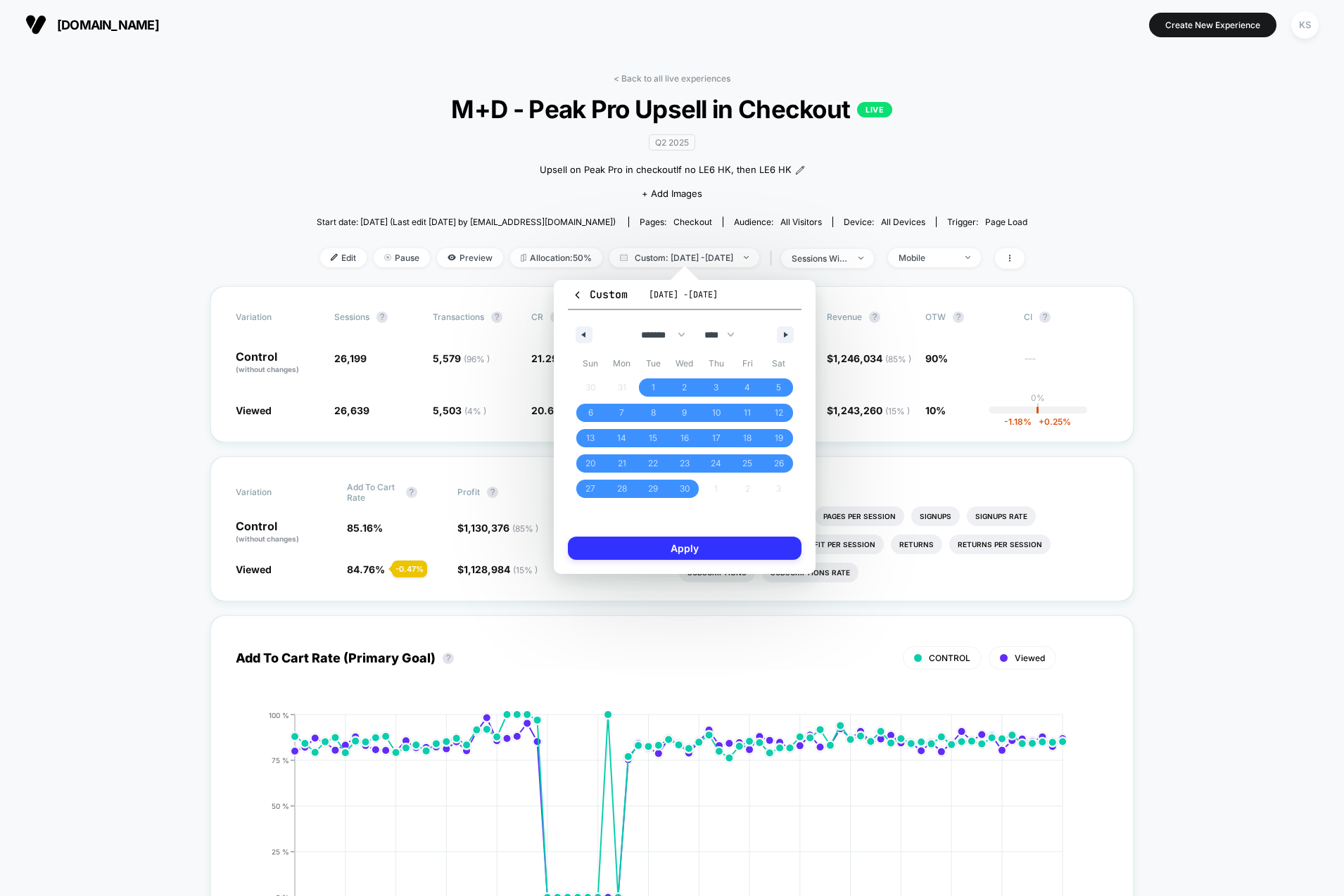
click at [657, 546] on button "Apply" at bounding box center [684, 547] width 234 height 24
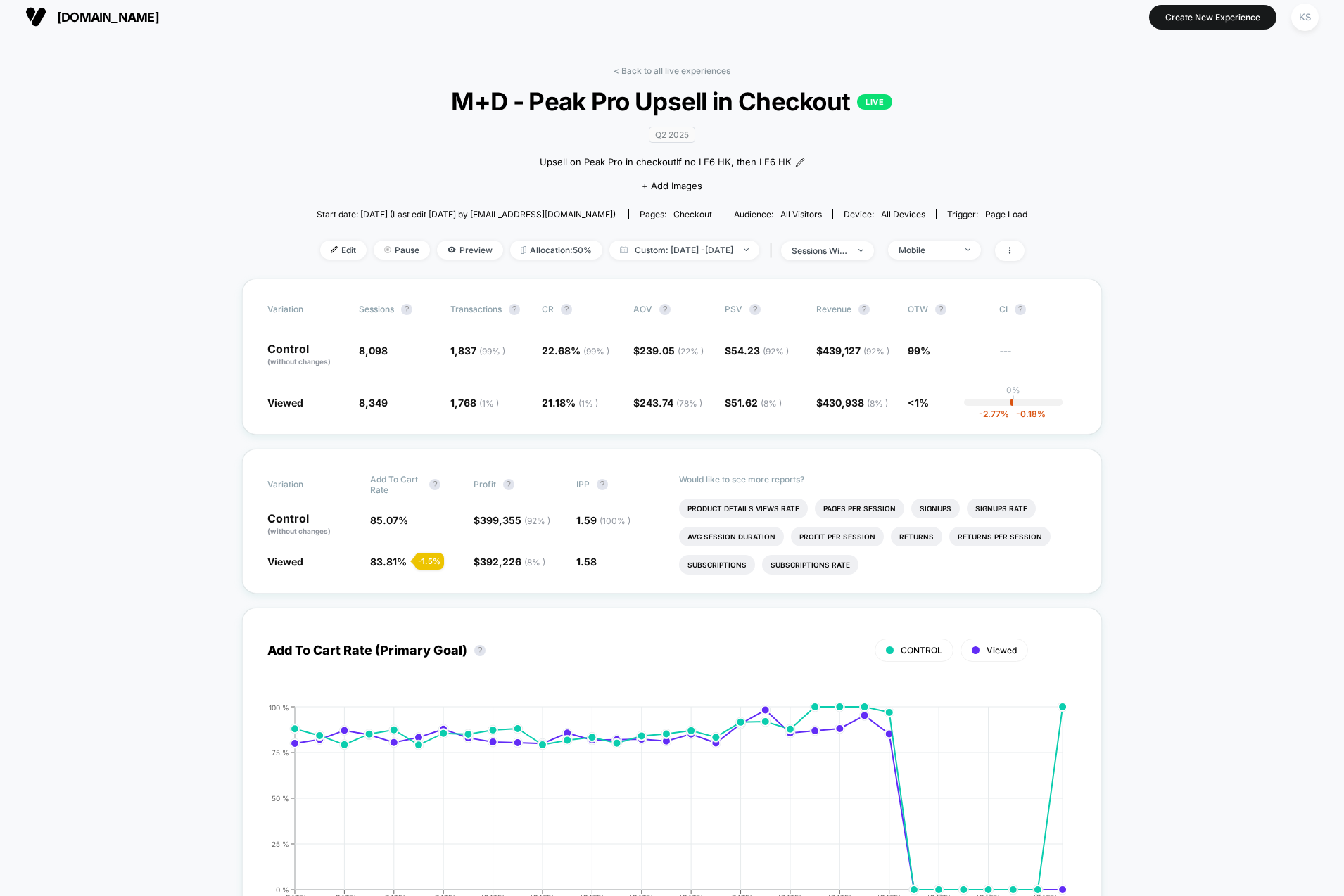
scroll to position [12, 0]
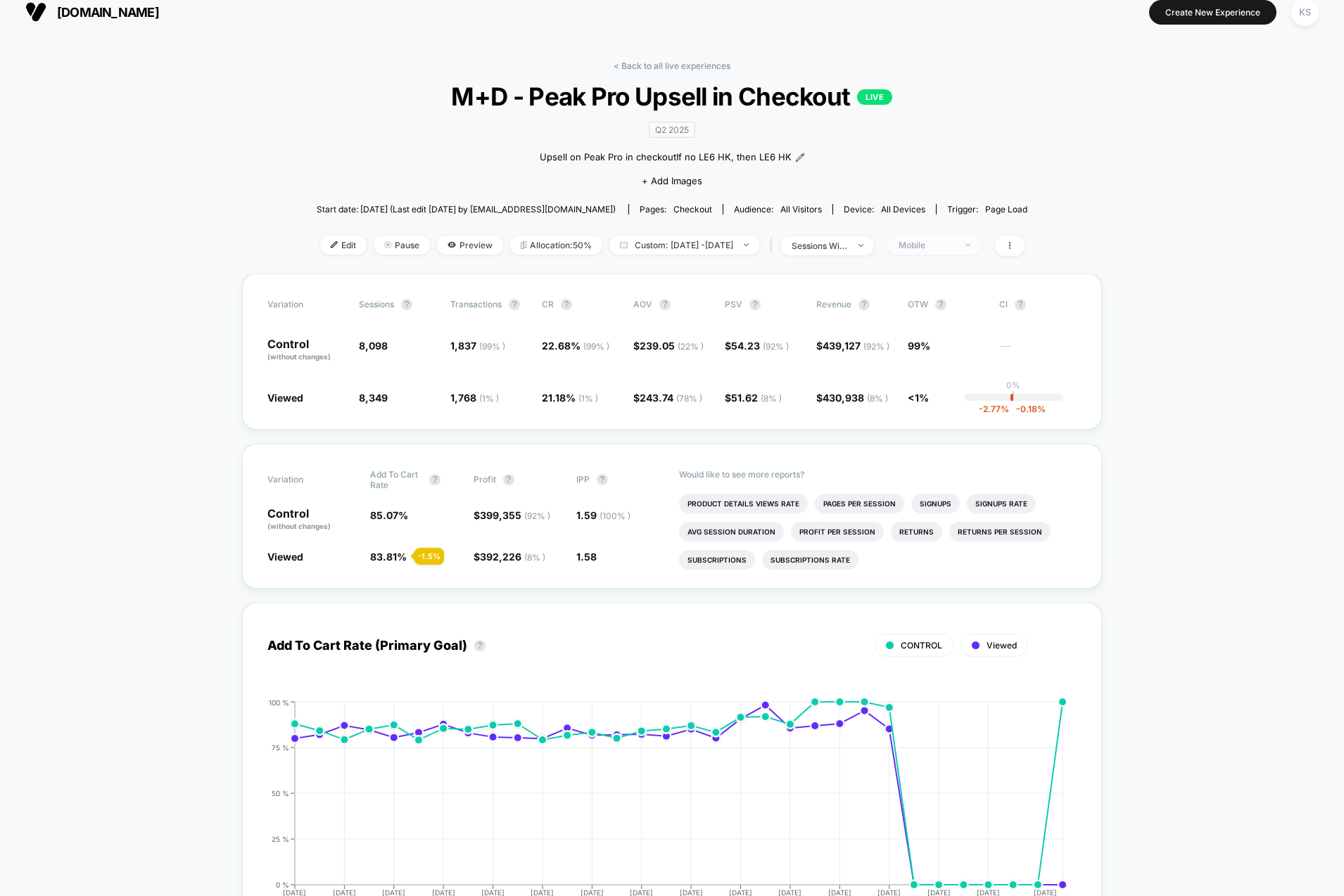
click at [969, 252] on span "Mobile" at bounding box center [934, 245] width 93 height 19
drag, startPoint x: 950, startPoint y: 358, endPoint x: 948, endPoint y: 366, distance: 8.2
click at [949, 359] on div "Mobile Visitors ? Desktop Visitors ? Returning Visitors ? New Visitors ? No Fil…" at bounding box center [952, 374] width 172 height 215
drag, startPoint x: 942, startPoint y: 350, endPoint x: 942, endPoint y: 403, distance: 53.0
click at [942, 351] on span "Returning Visitors" at bounding box center [952, 351] width 81 height 12
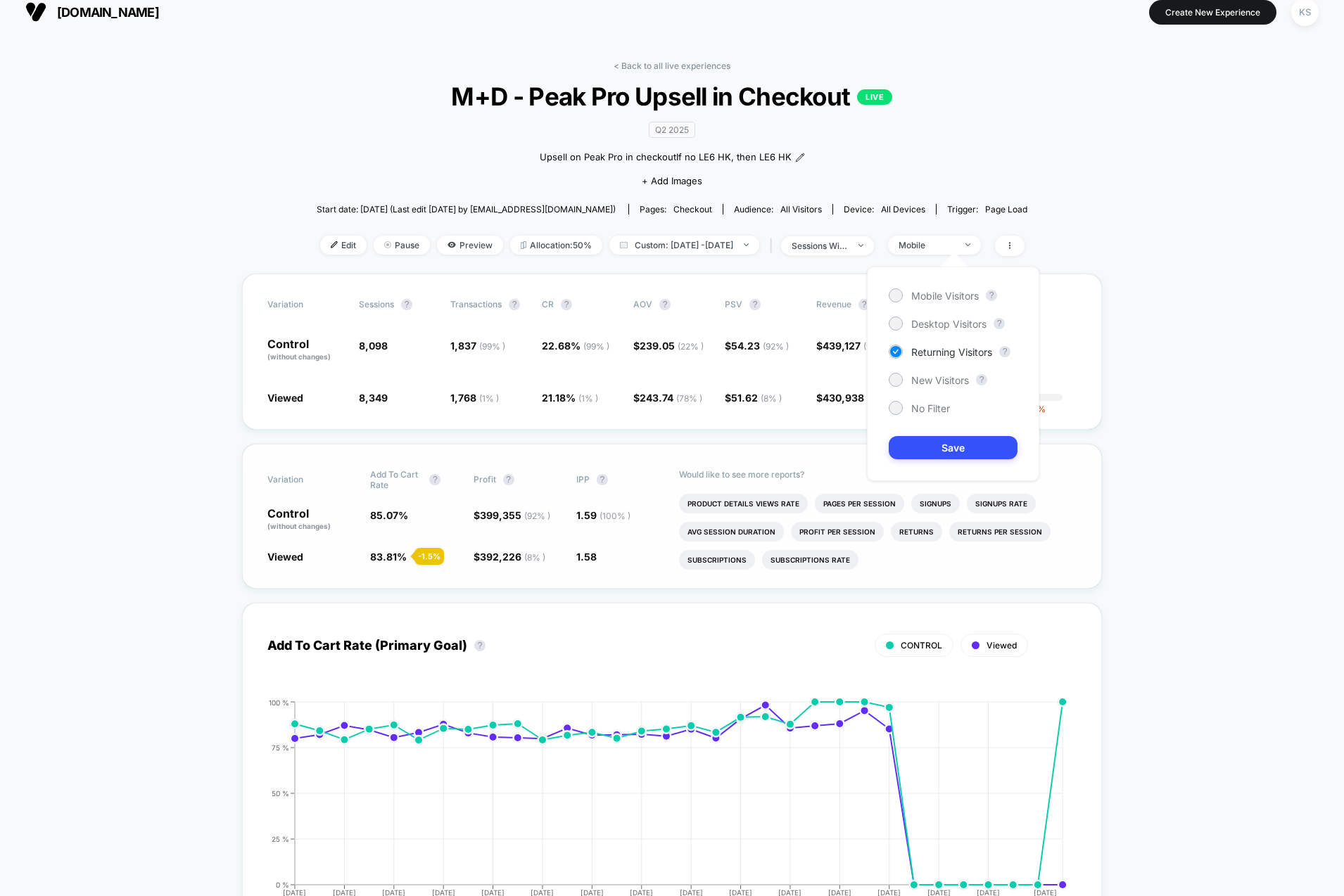
click at [939, 450] on button "Save" at bounding box center [953, 448] width 129 height 24
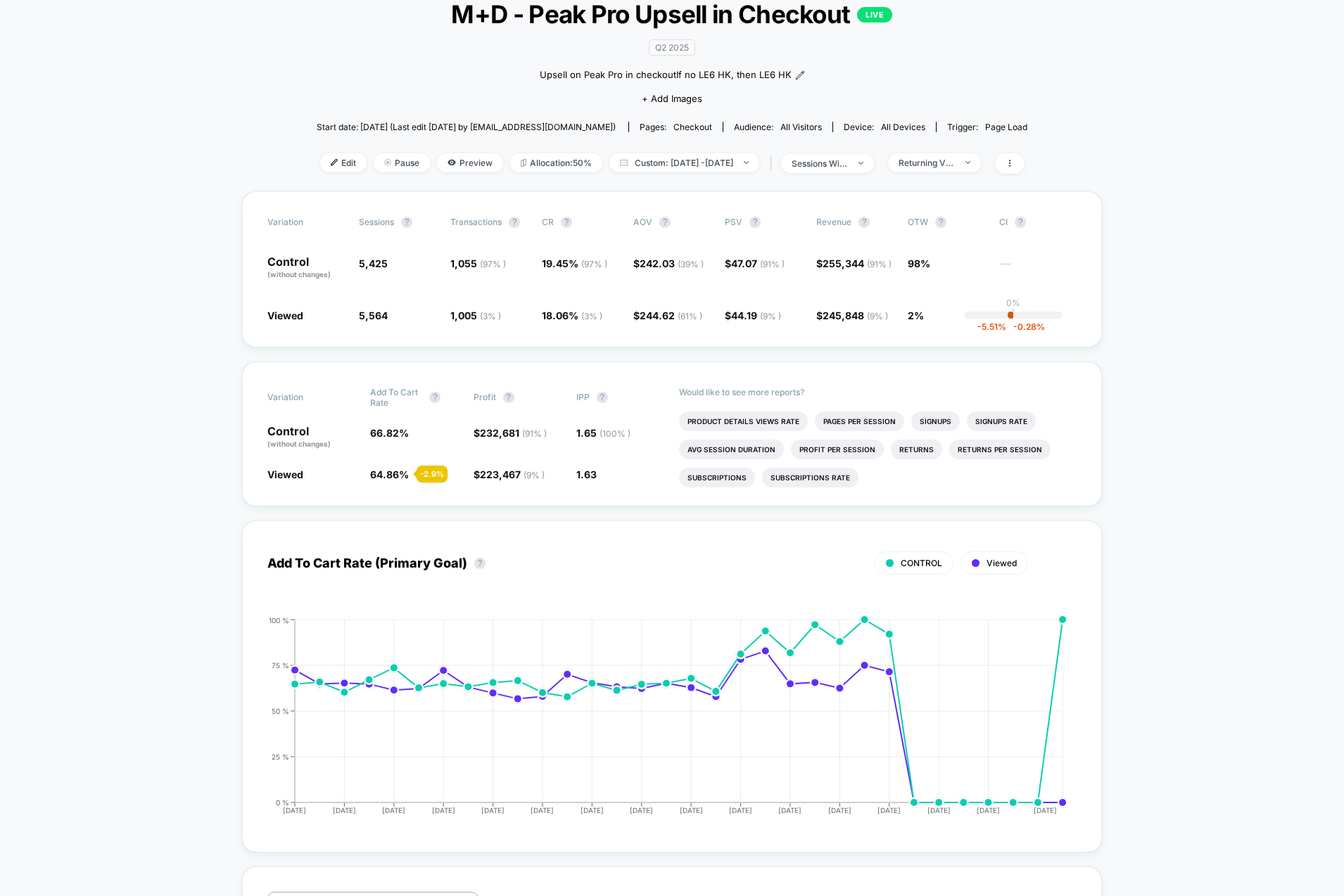
scroll to position [94, 0]
click at [954, 158] on div "Returning Visitors" at bounding box center [926, 163] width 57 height 10
click at [951, 296] on span "New Visitors" at bounding box center [940, 299] width 57 height 12
click at [948, 370] on button "Save" at bounding box center [953, 367] width 129 height 24
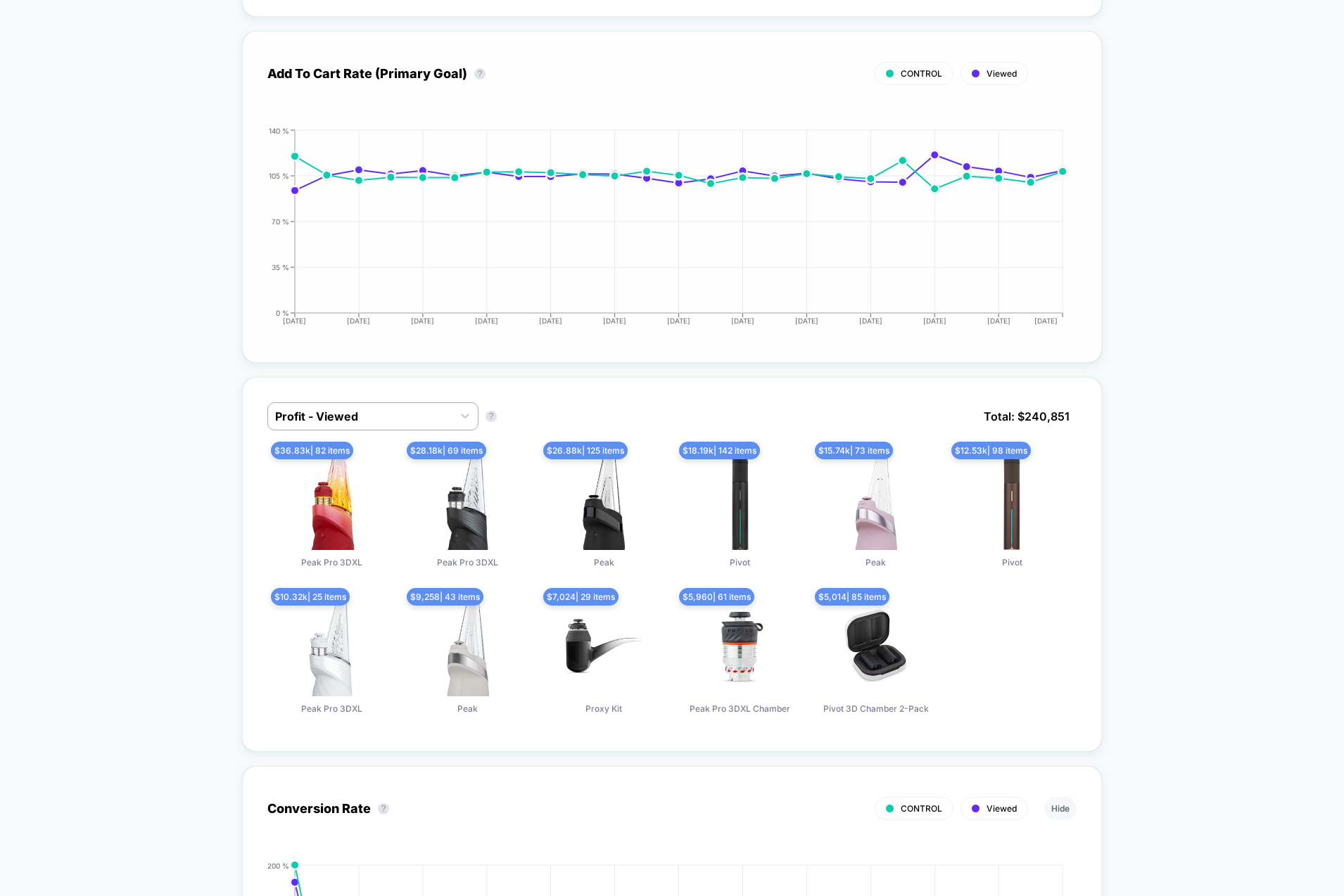
scroll to position [424, 0]
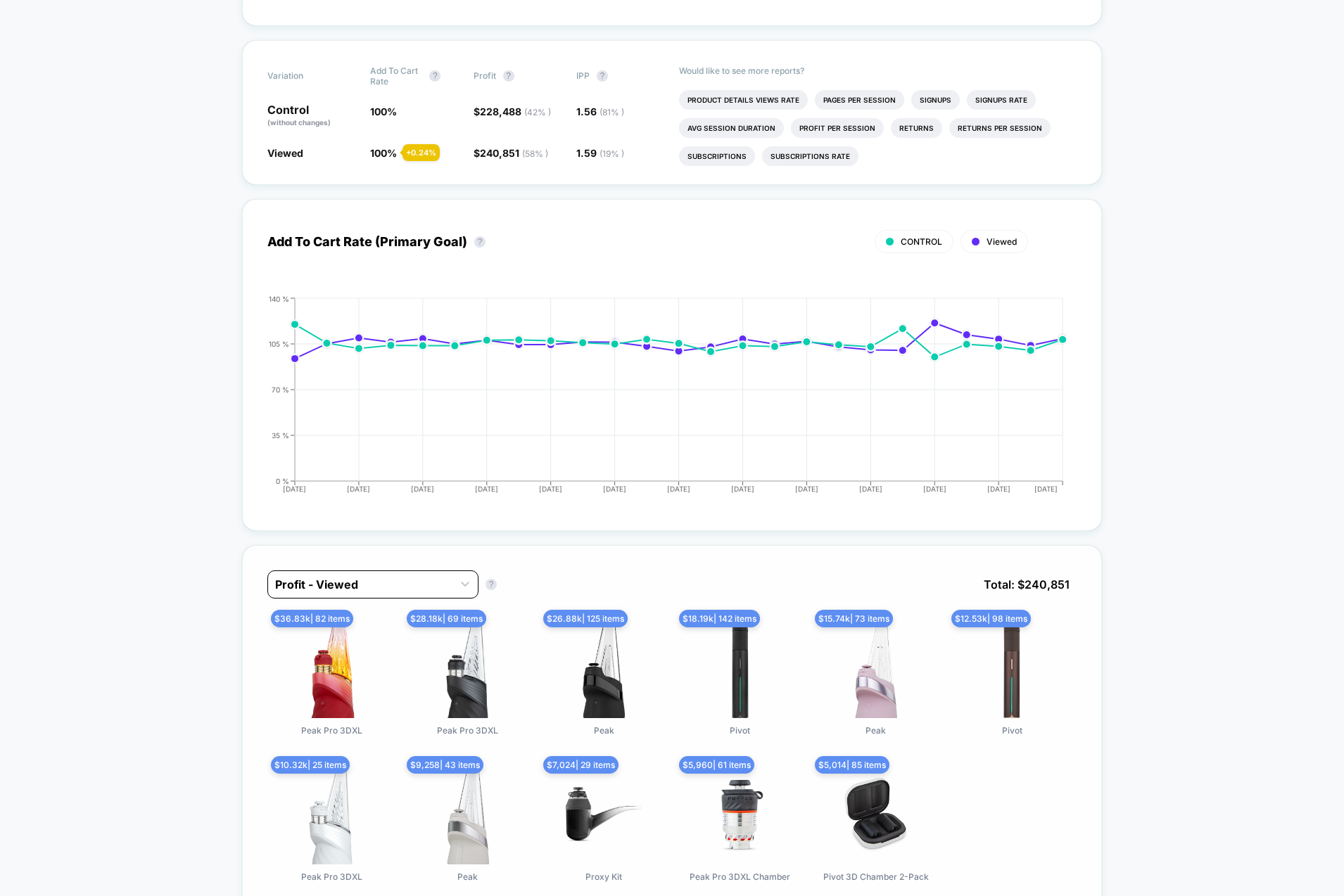
click at [395, 570] on div "Profit - Viewed" at bounding box center [373, 584] width 211 height 28
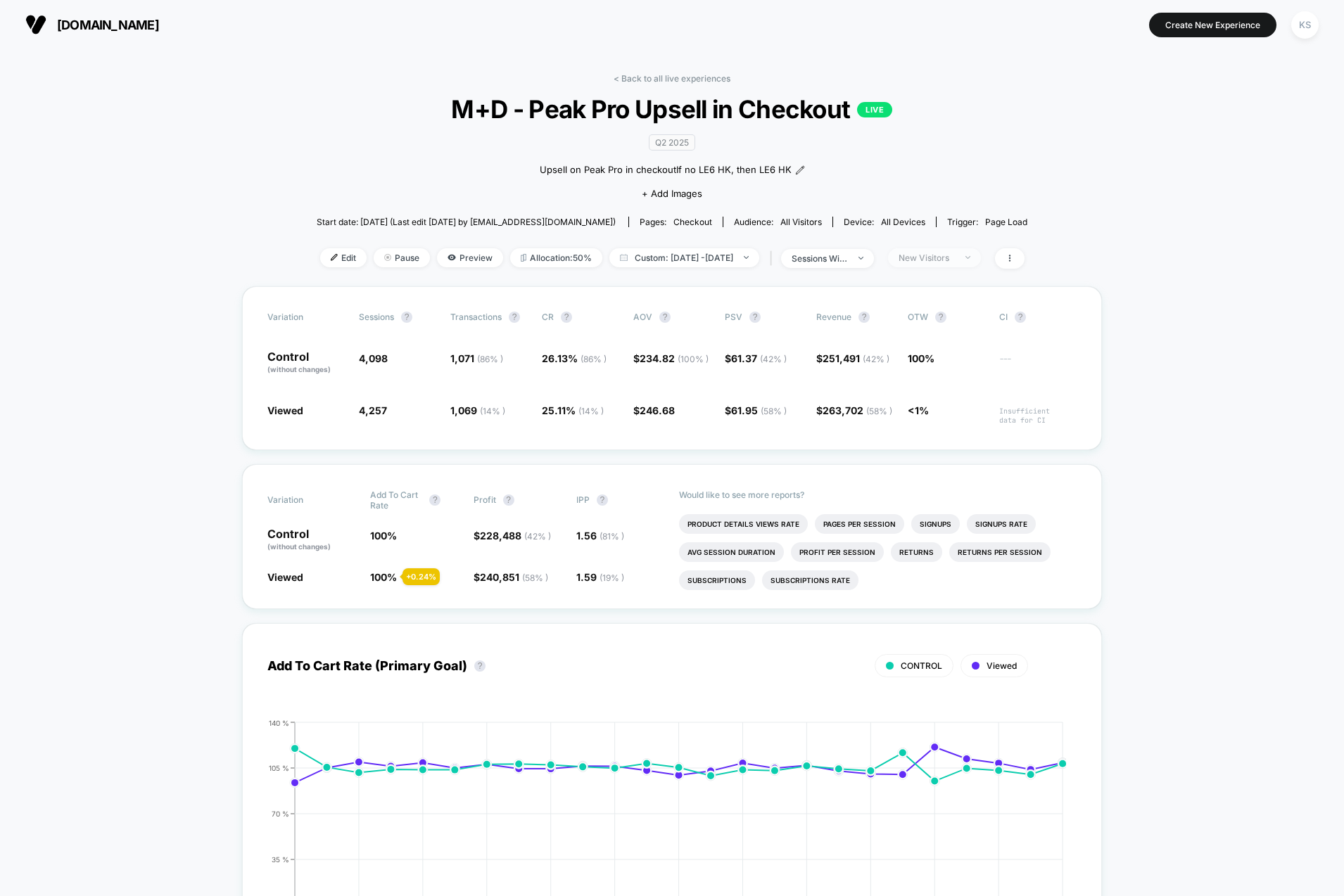
click at [936, 253] on div "New Visitors" at bounding box center [926, 257] width 57 height 10
click at [936, 372] on div "Mobile Visitors ? Desktop Visitors ? Returning Visitors ? New Visitors ? No Fil…" at bounding box center [952, 387] width 172 height 215
click at [934, 362] on span "Returning Visitors" at bounding box center [952, 365] width 81 height 12
click at [942, 464] on button "Save" at bounding box center [953, 461] width 129 height 24
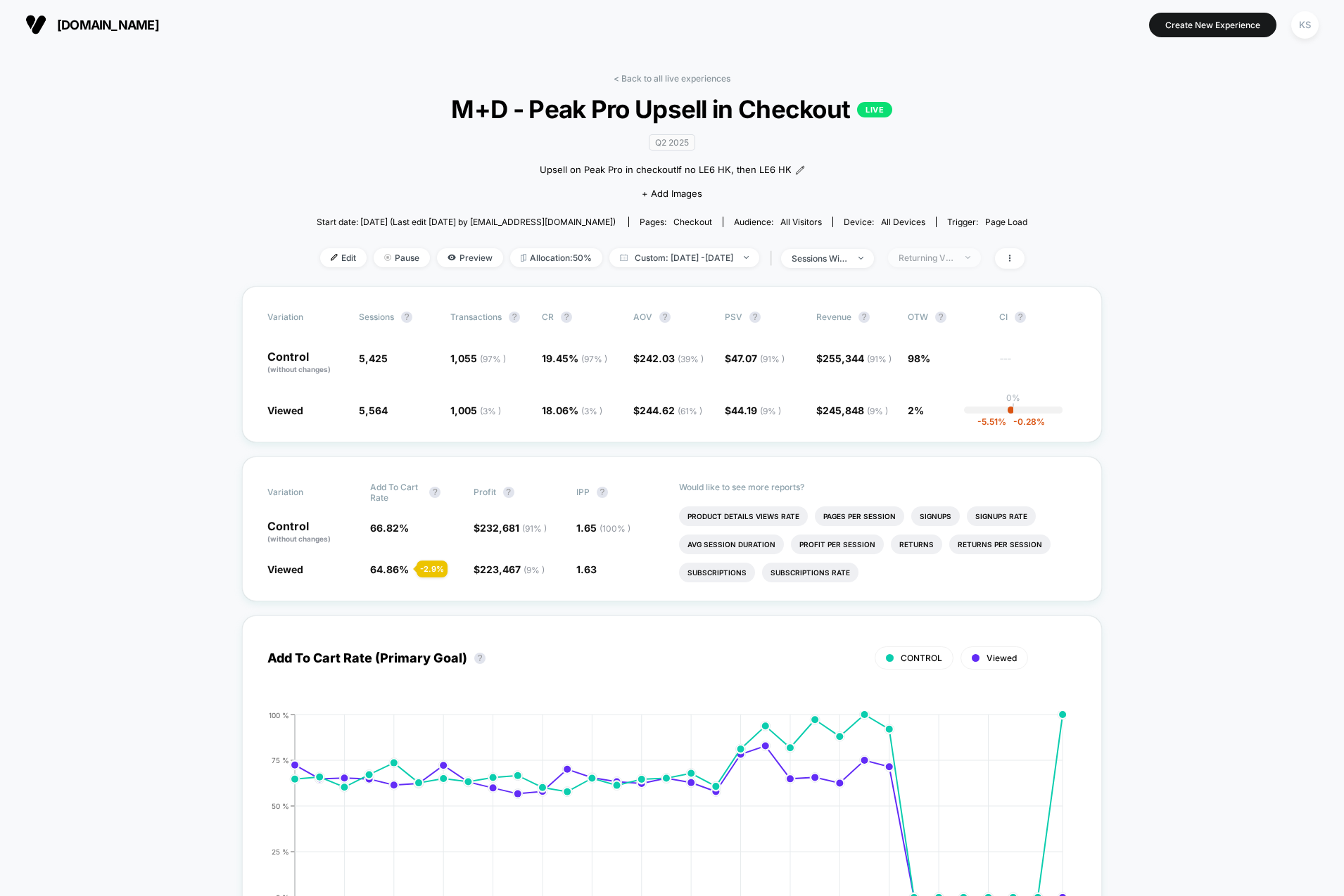
drag, startPoint x: 953, startPoint y: 253, endPoint x: 952, endPoint y: 265, distance: 12.0
click at [953, 253] on div "Returning Visitors" at bounding box center [926, 257] width 57 height 10
click at [947, 315] on div "Mobile Visitors" at bounding box center [934, 308] width 90 height 14
click at [953, 458] on button "Save" at bounding box center [953, 461] width 129 height 24
